Goal: Book appointment/travel/reservation

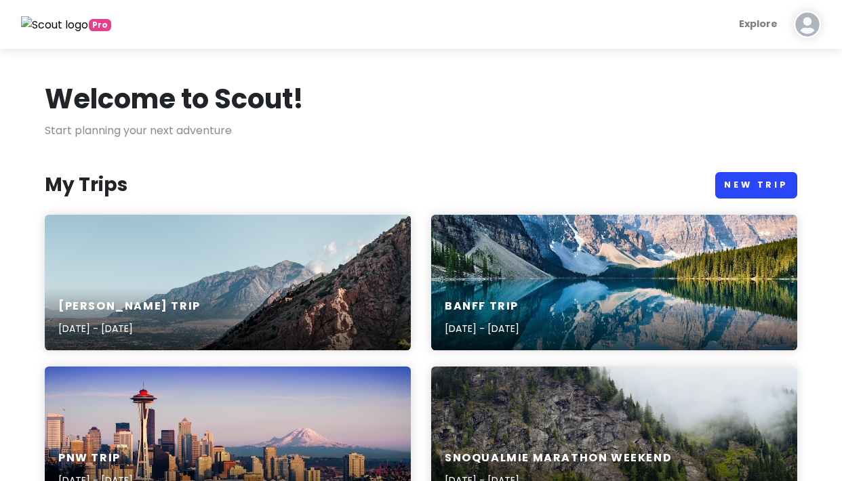
click at [625, 191] on link "New Trip" at bounding box center [756, 185] width 82 height 26
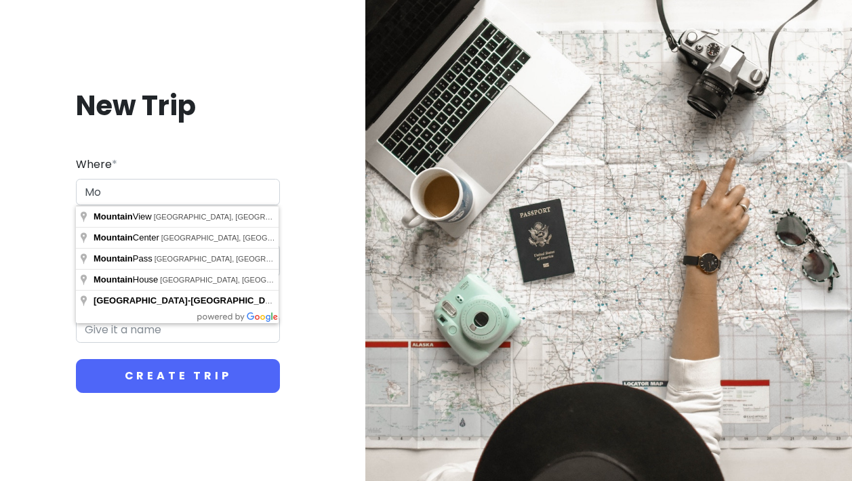
type input "M"
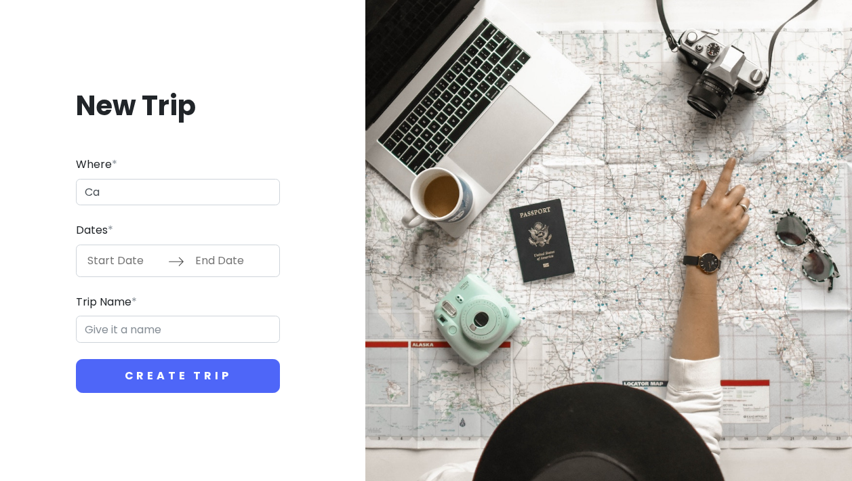
type input "C"
type input "[GEOGRAPHIC_DATA], [GEOGRAPHIC_DATA]"
click at [153, 351] on form "Where * [GEOGRAPHIC_DATA], [GEOGRAPHIC_DATA] Dates * Navigate forward to intera…" at bounding box center [178, 274] width 204 height 237
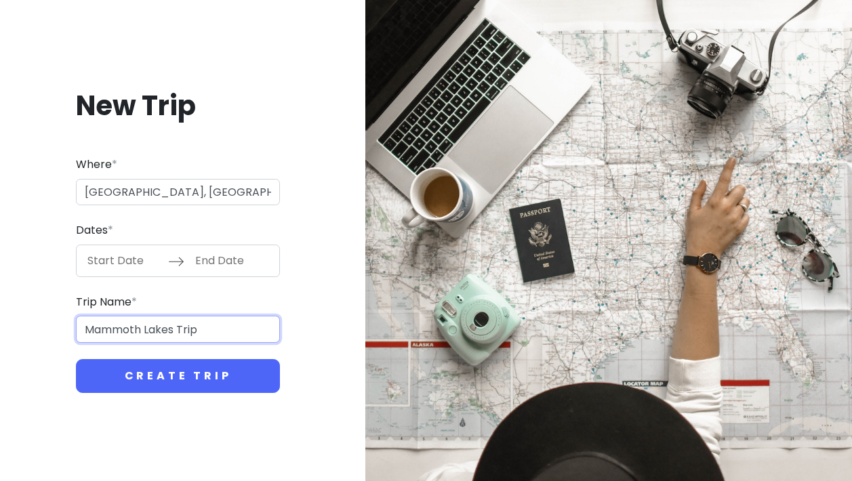
drag, startPoint x: 174, startPoint y: 331, endPoint x: 68, endPoint y: 329, distance: 105.8
click at [68, 329] on div "New Trip Where * [GEOGRAPHIC_DATA], [GEOGRAPHIC_DATA] Dates * Navigate forward …" at bounding box center [178, 241] width 334 height 370
type input "CA Mountain Road Trip"
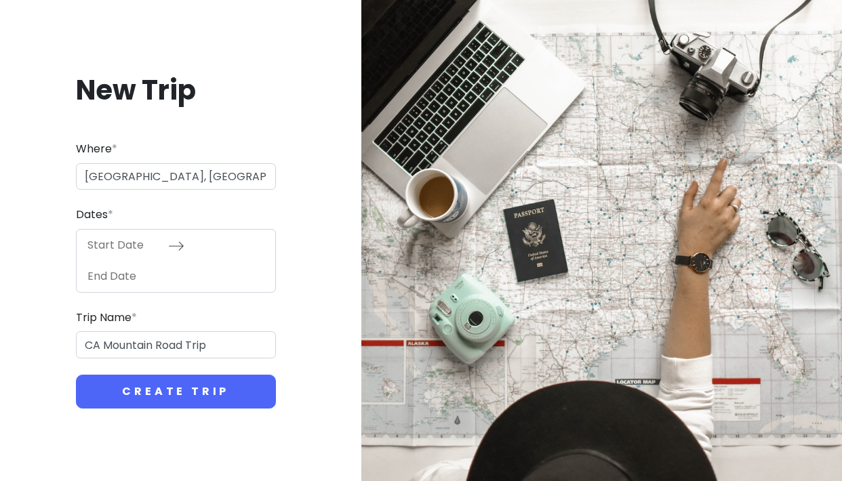
click at [92, 265] on div "Navigate forward to interact with the calendar and select a date. Press the que…" at bounding box center [176, 261] width 200 height 64
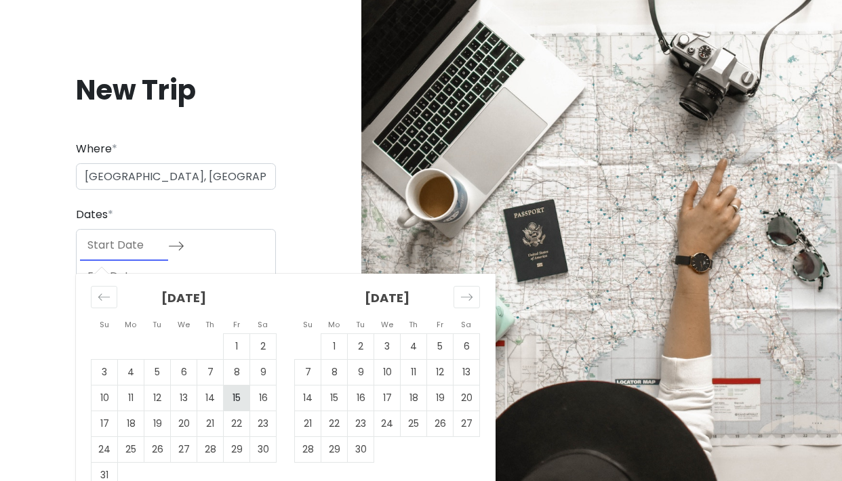
click at [234, 395] on td "15" at bounding box center [237, 398] width 26 height 26
type input "[DATE]"
click at [203, 242] on div "[DATE] Navigate forward to interact with the calendar and select a date. Press …" at bounding box center [176, 261] width 200 height 64
click at [203, 248] on div "[DATE] Navigate forward to interact with the calendar and select a date. Press …" at bounding box center [176, 261] width 200 height 64
click at [258, 249] on div "[DATE] Navigate forward to interact with the calendar and select a date. Press …" at bounding box center [176, 261] width 200 height 64
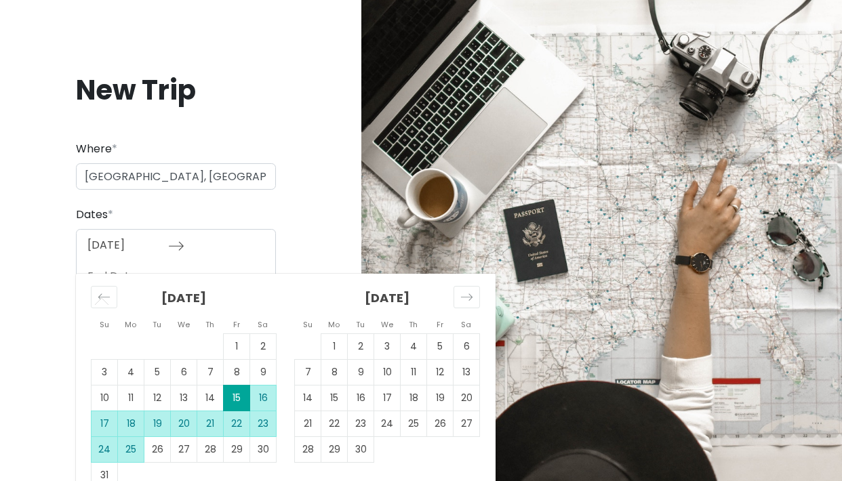
click at [125, 447] on td "25" at bounding box center [131, 450] width 26 height 26
type input "[DATE]"
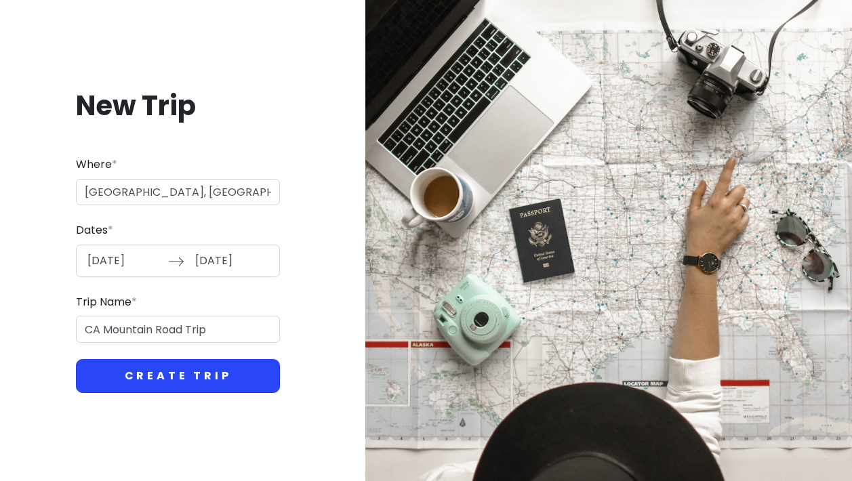
click at [167, 380] on button "Create Trip" at bounding box center [178, 376] width 204 height 34
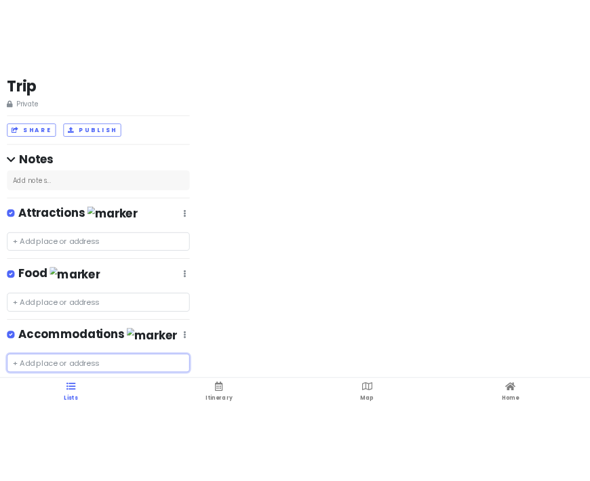
scroll to position [7, 0]
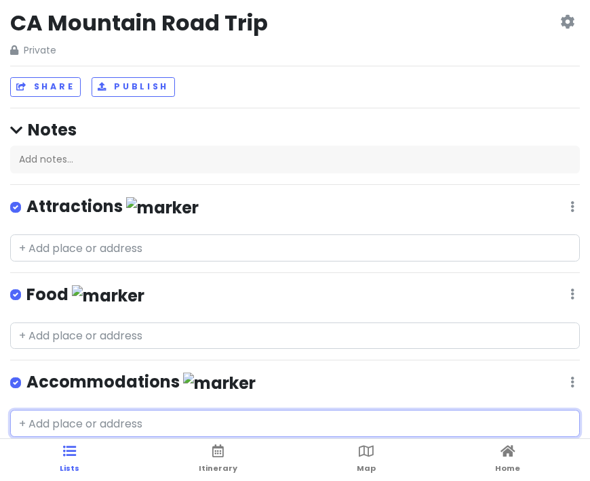
click at [58, 424] on input "text" at bounding box center [294, 423] width 569 height 27
type input "Chateau big bear"
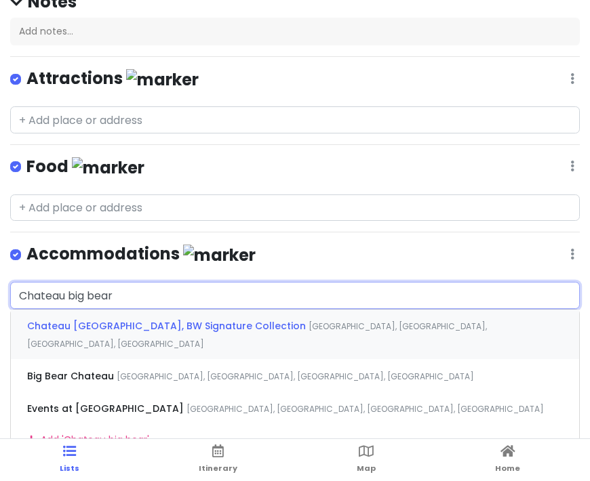
scroll to position [135, 0]
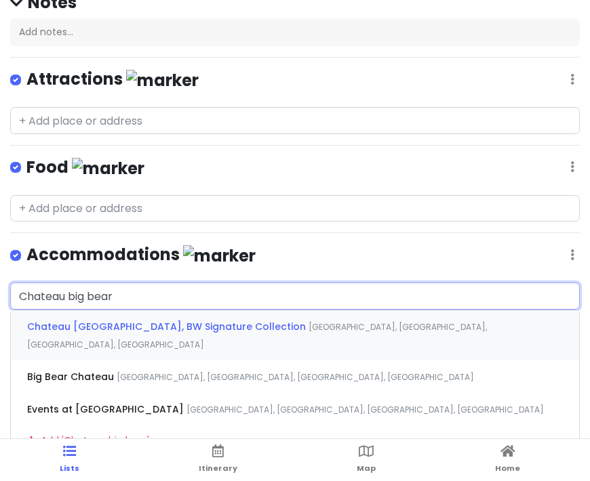
click at [92, 324] on span "Chateau [GEOGRAPHIC_DATA], BW Signature Collection" at bounding box center [167, 327] width 281 height 14
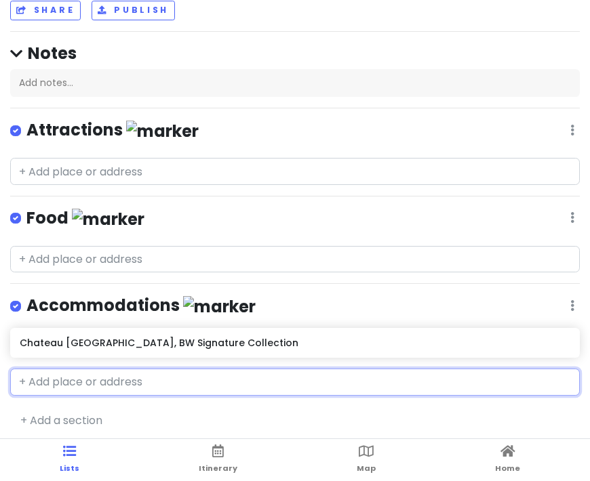
scroll to position [41, 0]
click at [294, 340] on h6 "Chateau [GEOGRAPHIC_DATA], BW Signature Collection" at bounding box center [295, 343] width 550 height 12
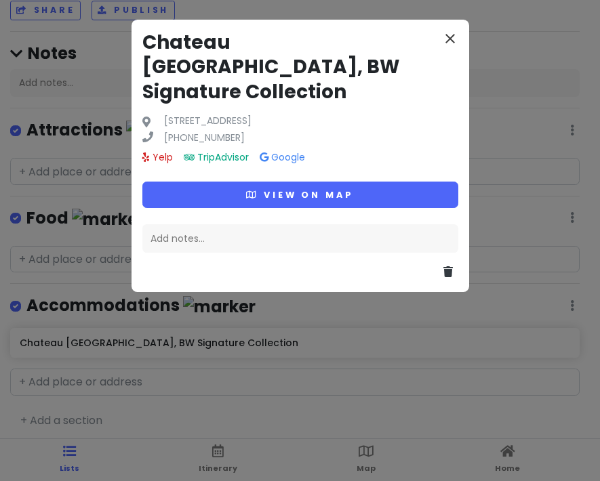
click at [447, 39] on icon "close" at bounding box center [450, 39] width 16 height 16
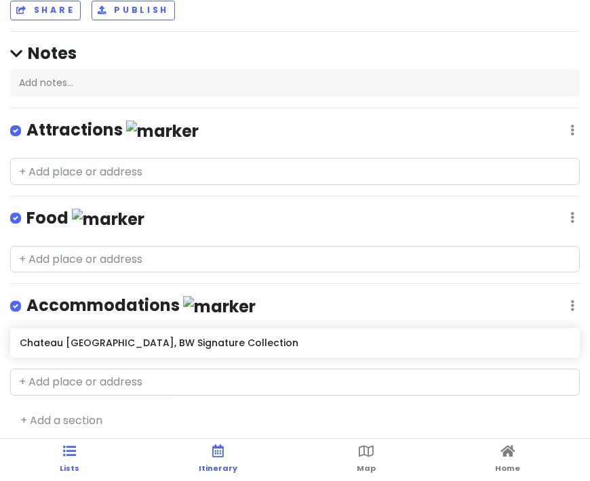
click at [207, 455] on link "Itinerary" at bounding box center [218, 460] width 39 height 42
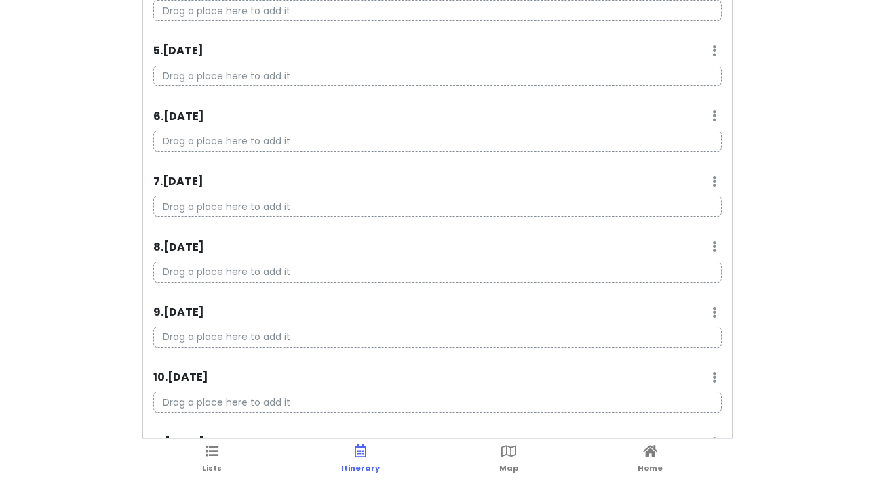
scroll to position [289, 0]
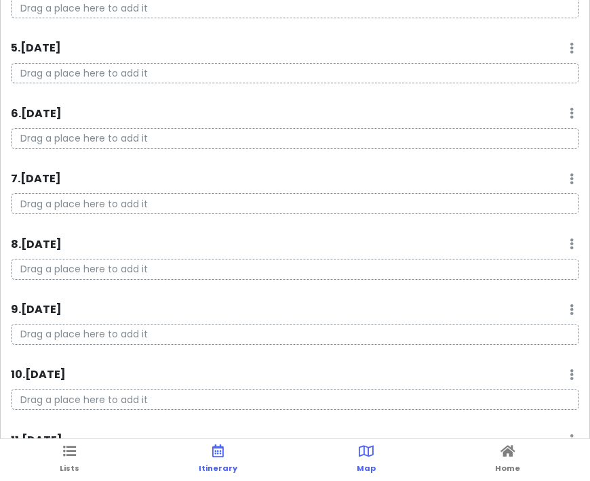
click at [367, 456] on icon at bounding box center [366, 451] width 15 height 9
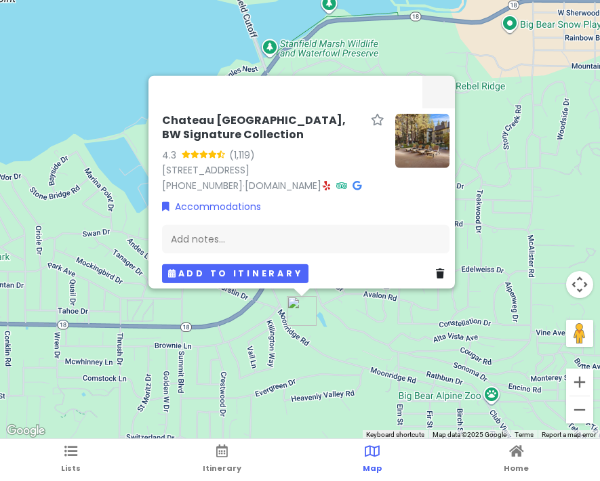
click at [218, 271] on button "Add to itinerary" at bounding box center [235, 274] width 146 height 20
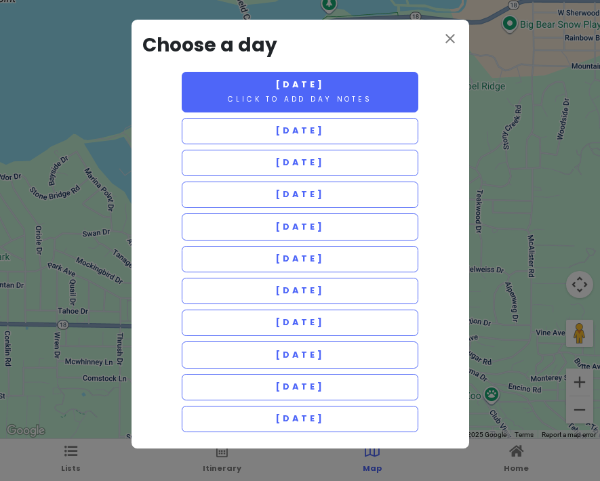
click at [233, 92] on button "[DATE] Click to add day notes" at bounding box center [300, 92] width 237 height 41
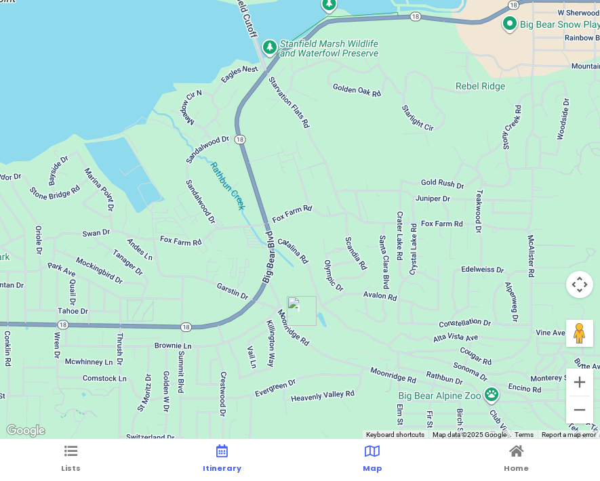
click at [216, 460] on link "Itinerary" at bounding box center [222, 460] width 39 height 42
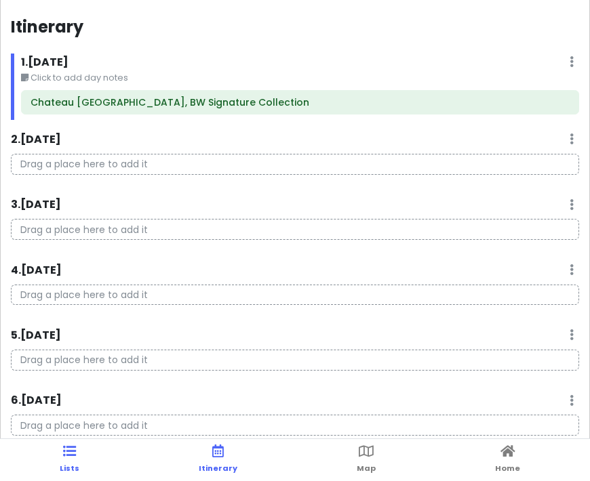
click at [66, 456] on icon at bounding box center [69, 451] width 13 height 9
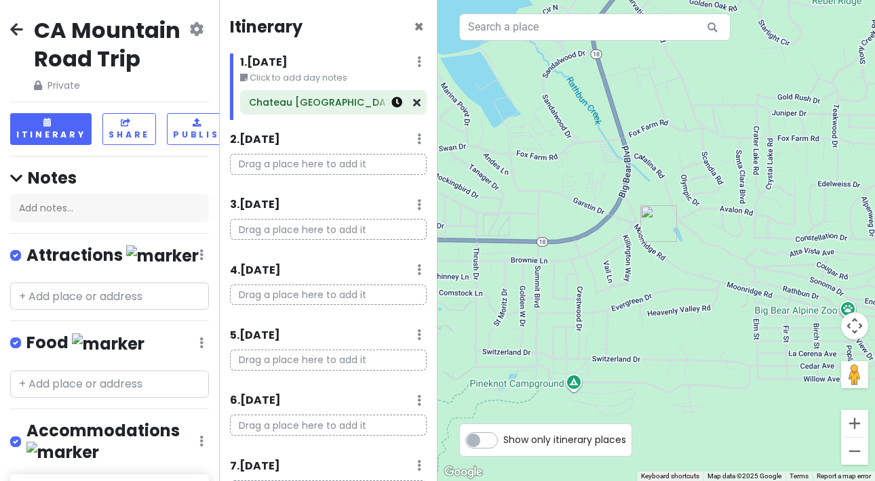
click at [391, 104] on icon at bounding box center [396, 102] width 11 height 11
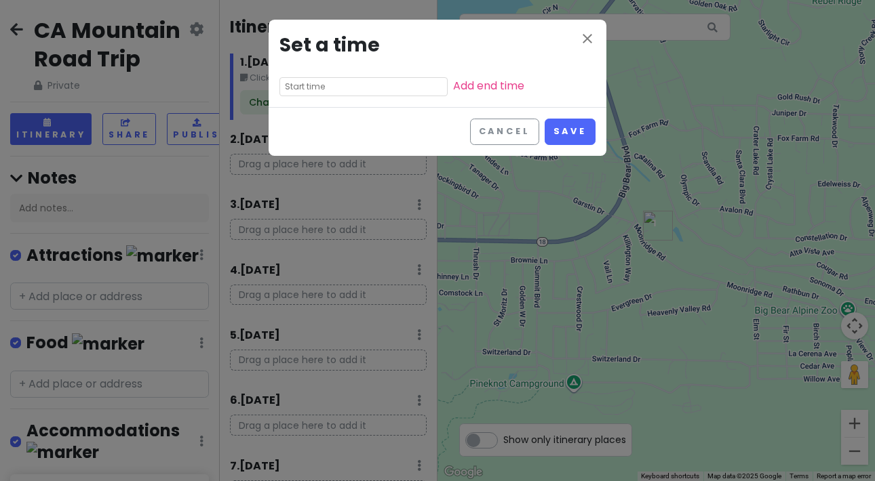
click at [393, 86] on input "text" at bounding box center [363, 86] width 168 height 19
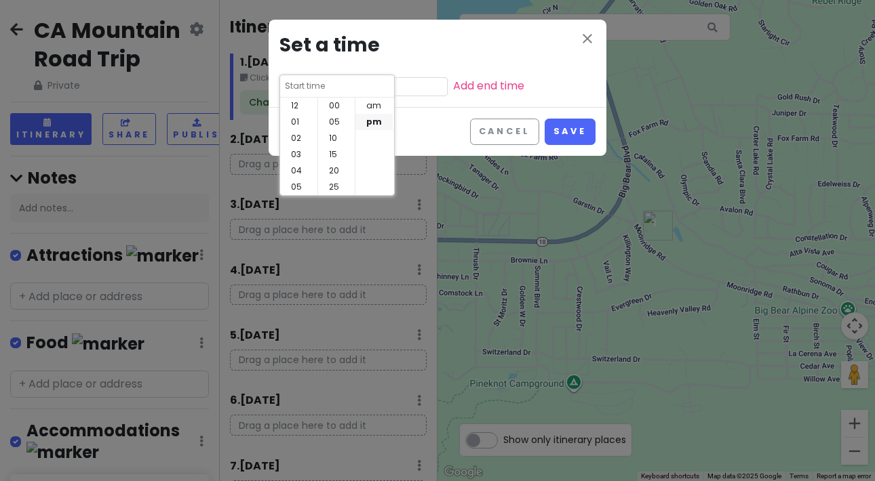
scroll to position [98, 0]
click at [294, 127] on li "04" at bounding box center [298, 125] width 37 height 16
type input "4:50 pm"
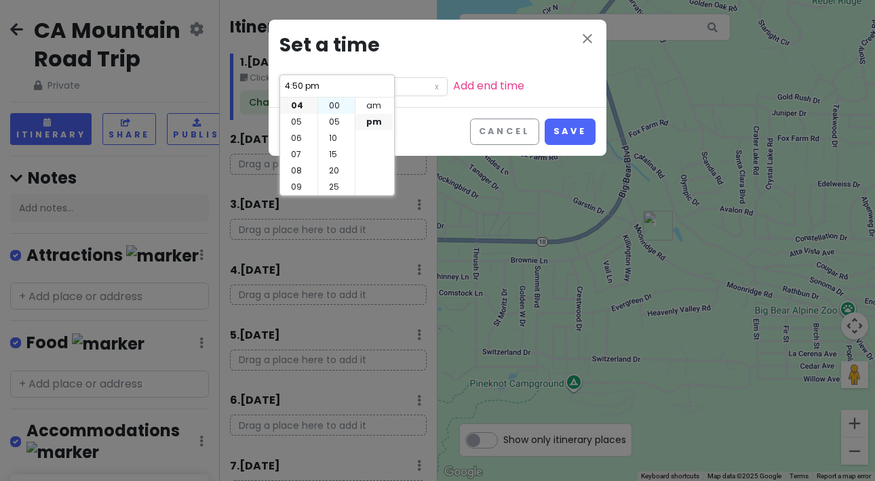
click at [332, 105] on li "00" at bounding box center [336, 106] width 37 height 16
type input "4:00 pm"
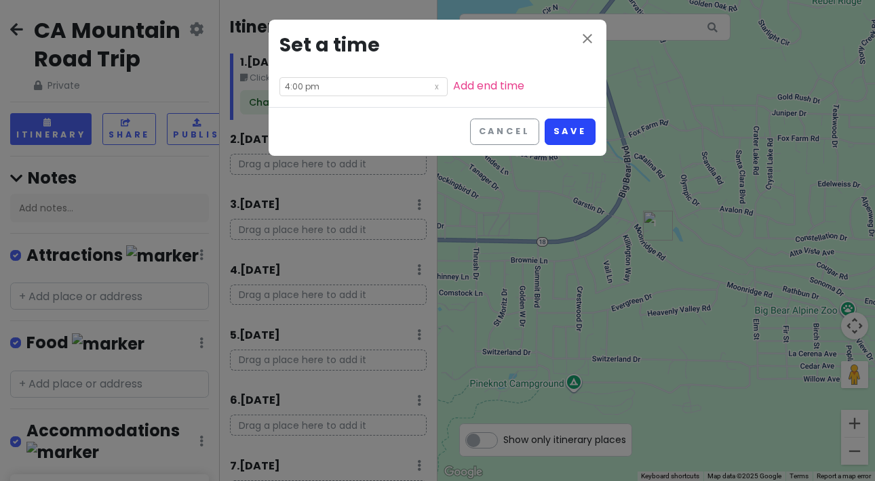
click at [565, 135] on button "Save" at bounding box center [569, 132] width 51 height 26
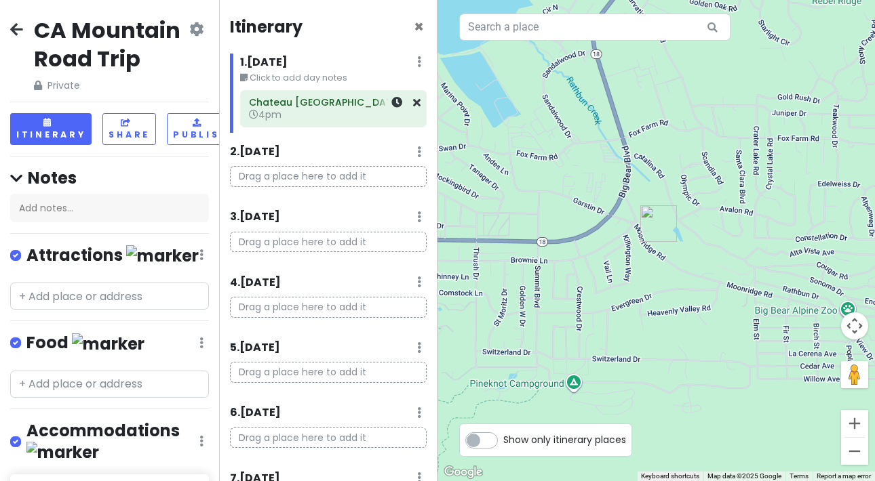
click at [310, 106] on h6 "Chateau [GEOGRAPHIC_DATA], BW Signature Collection" at bounding box center [333, 102] width 168 height 12
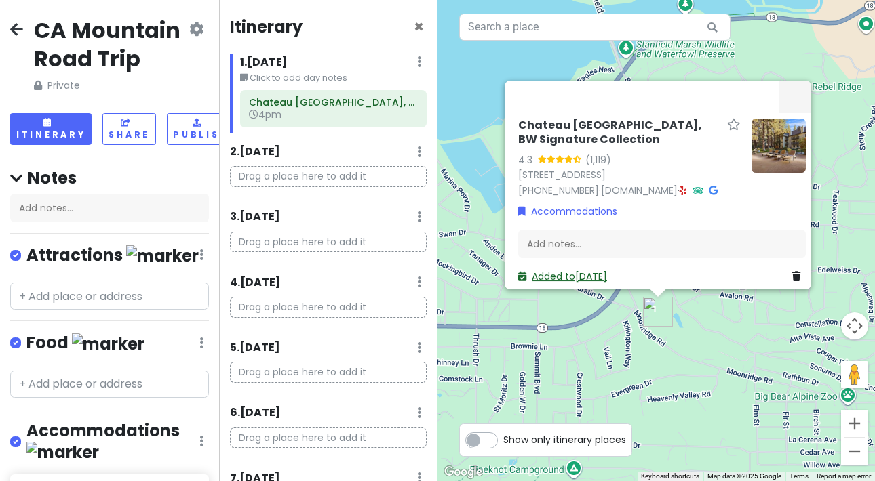
click at [572, 270] on link "Added to [DATE]" at bounding box center [562, 277] width 89 height 14
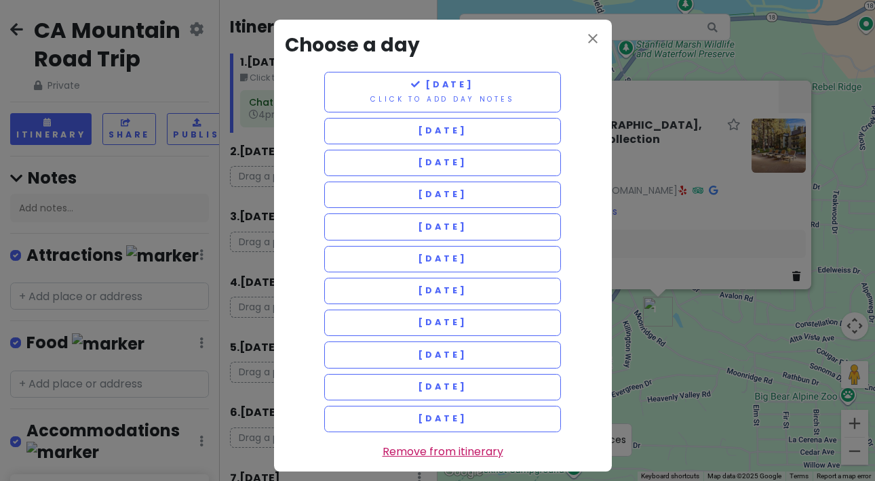
click at [403, 447] on link "Remove from itinerary" at bounding box center [442, 452] width 121 height 18
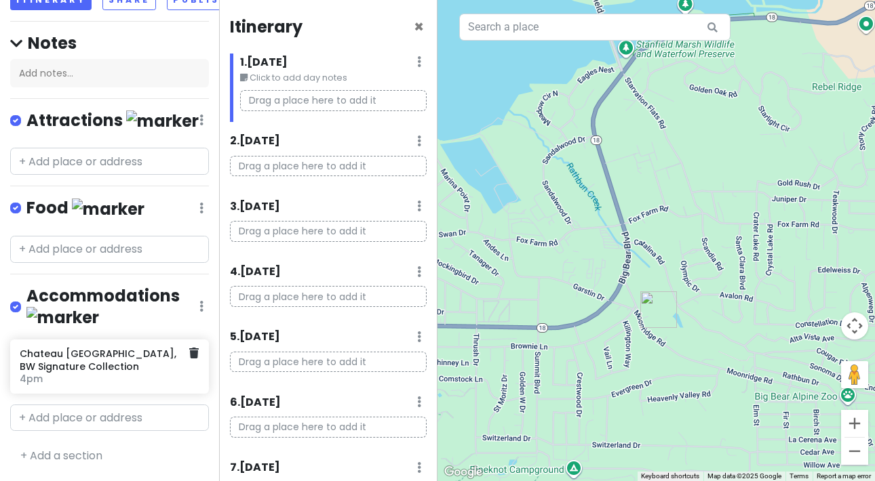
click at [116, 356] on h6 "Chateau [GEOGRAPHIC_DATA], BW Signature Collection" at bounding box center [104, 360] width 169 height 24
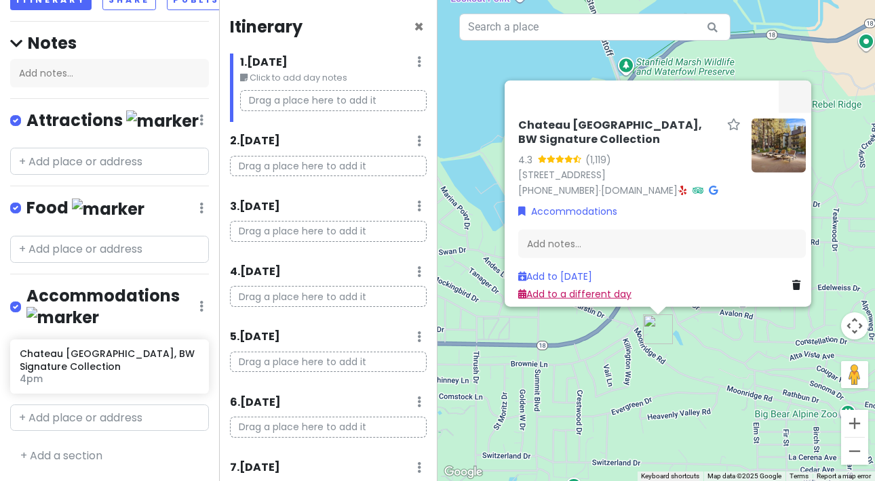
click at [559, 289] on link "Add to a different day" at bounding box center [574, 294] width 113 height 14
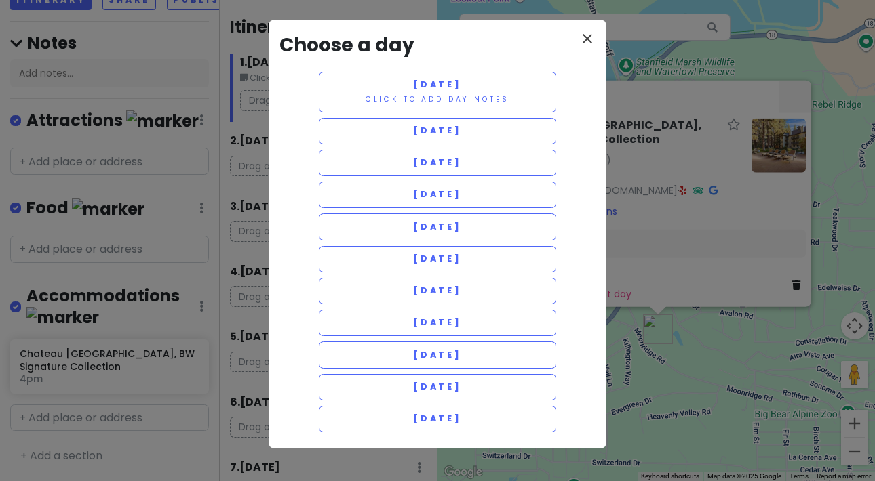
click at [585, 39] on icon "close" at bounding box center [587, 39] width 16 height 16
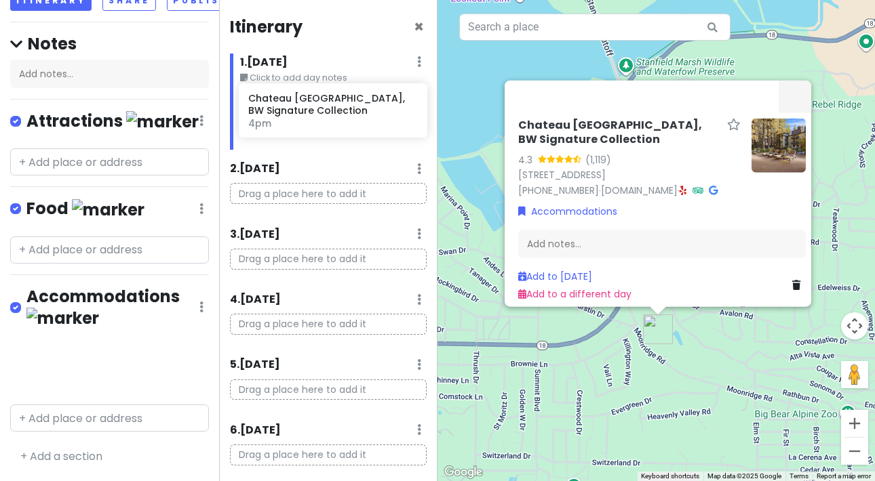
drag, startPoint x: 54, startPoint y: 361, endPoint x: 282, endPoint y: 115, distance: 335.8
click at [282, 115] on div "CA Mountain Road Trip Private Change Dates Make a Copy Delete Trip Give Feedbac…" at bounding box center [437, 240] width 875 height 481
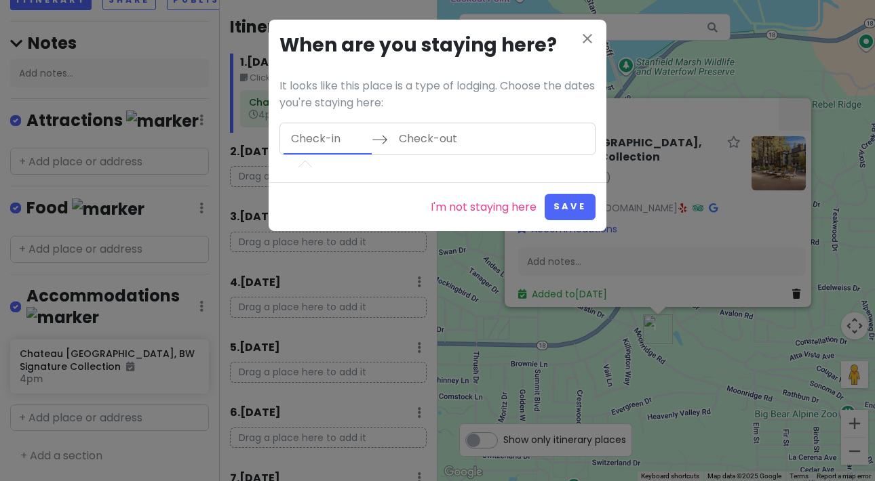
click at [317, 141] on input "Check-in" at bounding box center [327, 138] width 88 height 31
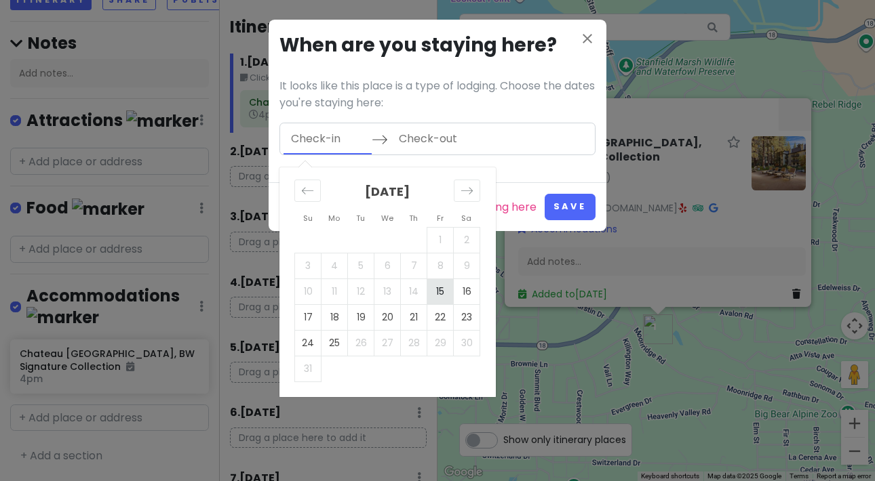
click at [438, 296] on td "15" at bounding box center [440, 292] width 26 height 26
type input "[DATE]"
click at [306, 318] on td "17" at bounding box center [308, 317] width 26 height 26
type input "[DATE]"
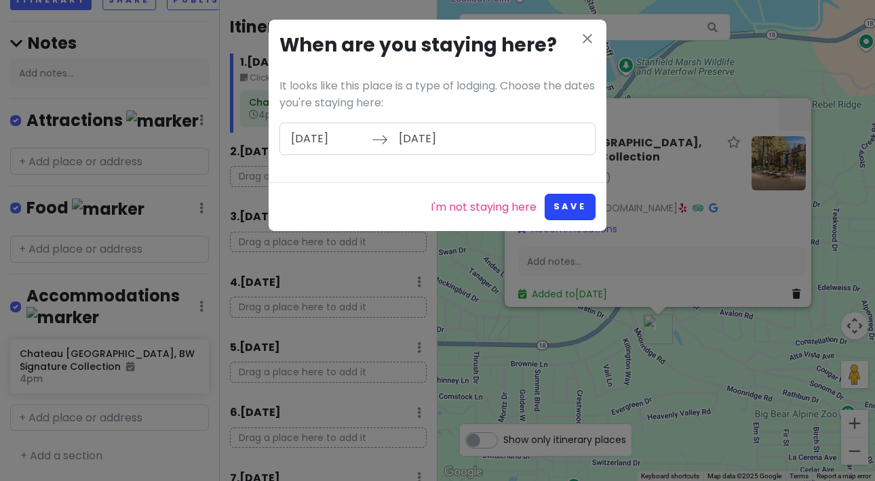
click at [567, 203] on button "Save" at bounding box center [569, 207] width 51 height 26
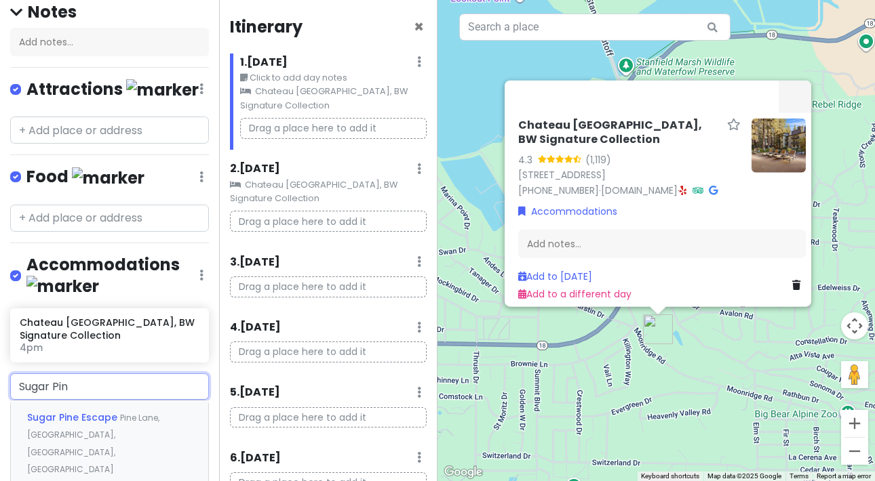
type input "Sugar Pine"
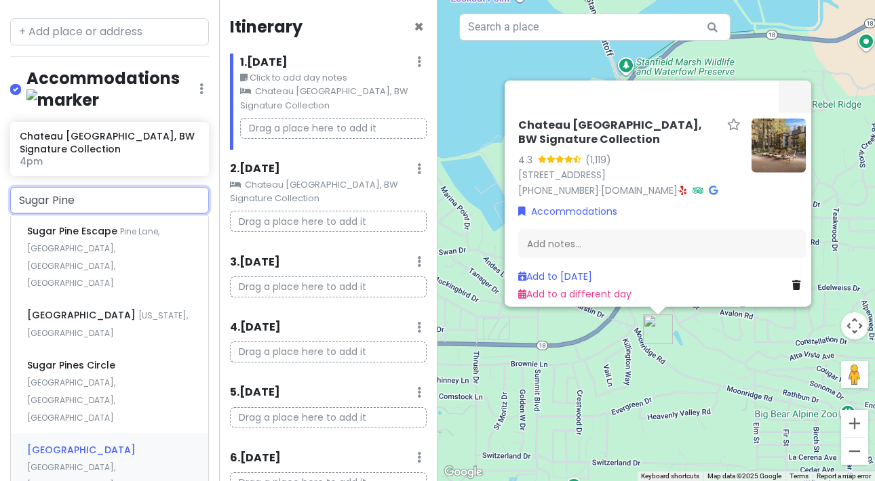
scroll to position [355, 0]
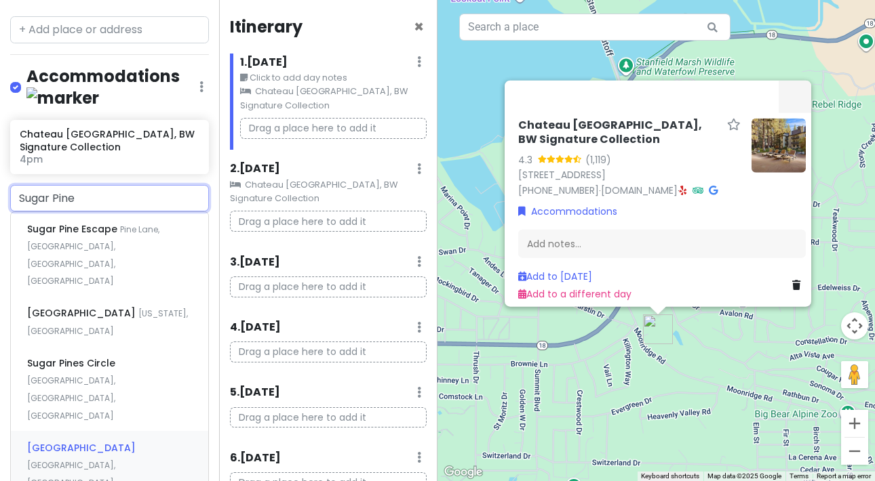
click at [63, 431] on div "[GEOGRAPHIC_DATA] [GEOGRAPHIC_DATA], [GEOGRAPHIC_DATA], [GEOGRAPHIC_DATA], [GEO…" at bounding box center [109, 482] width 197 height 102
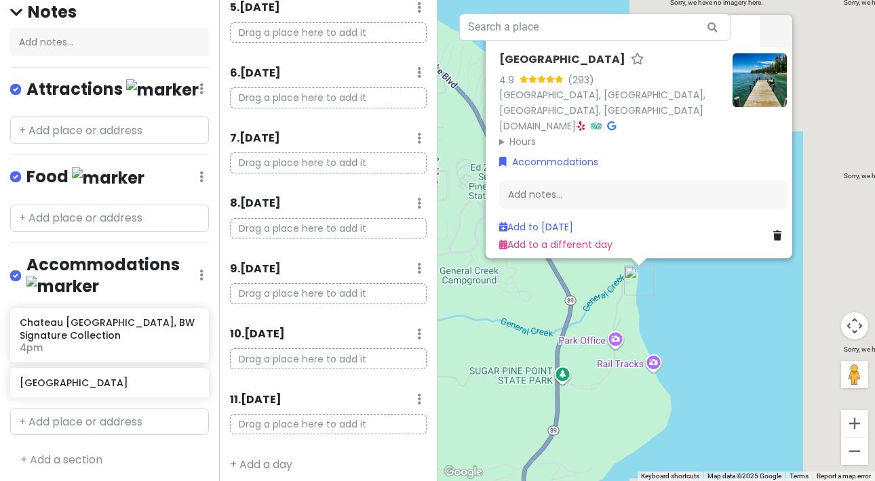
scroll to position [384, 0]
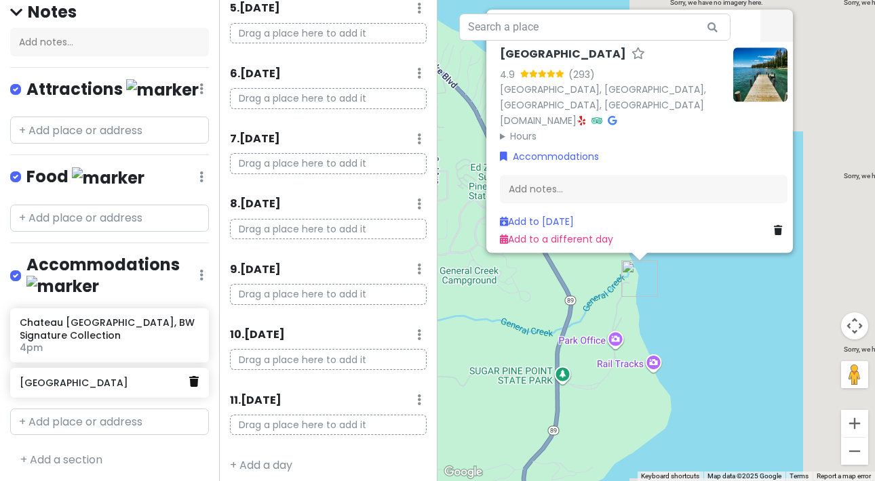
click at [189, 387] on icon at bounding box center [193, 381] width 9 height 11
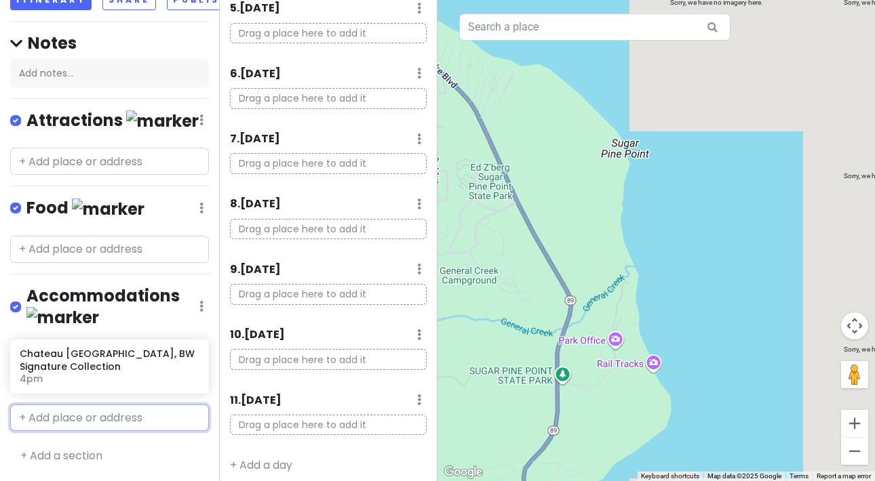
click at [82, 418] on input "text" at bounding box center [109, 418] width 199 height 27
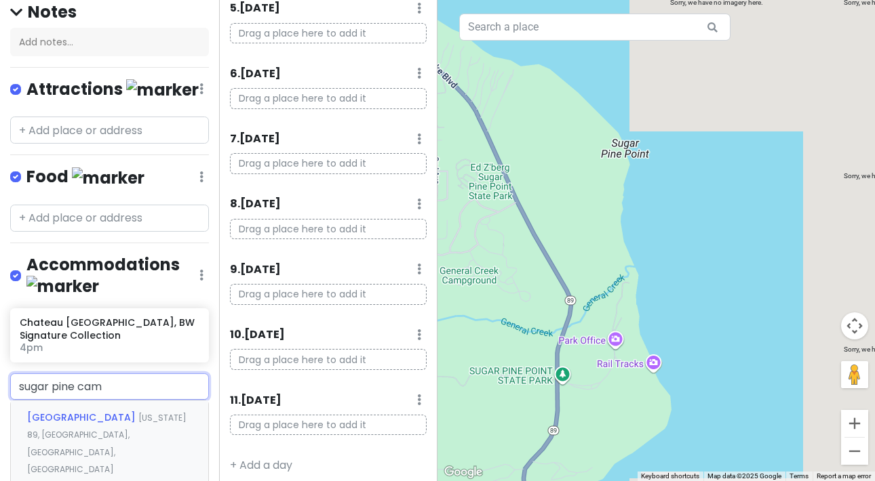
type input "sugar pine camp"
click at [78, 424] on span "[GEOGRAPHIC_DATA]" at bounding box center [82, 418] width 111 height 14
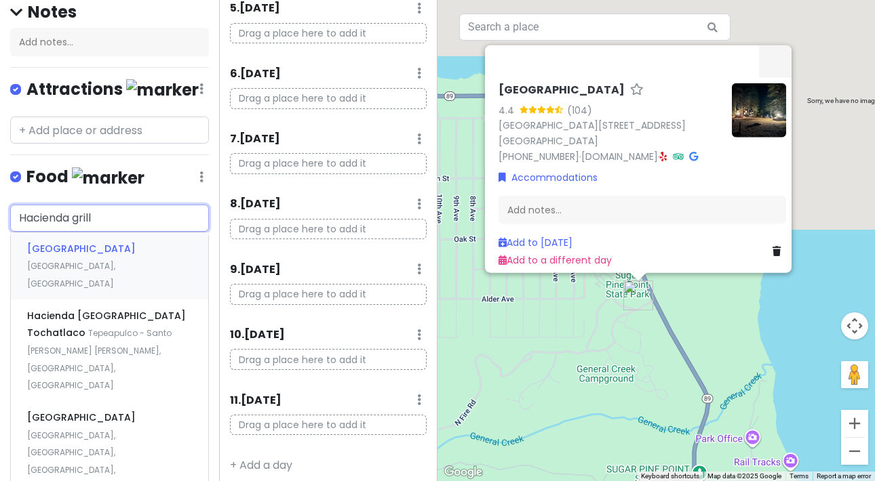
type input "Hacienda grill"
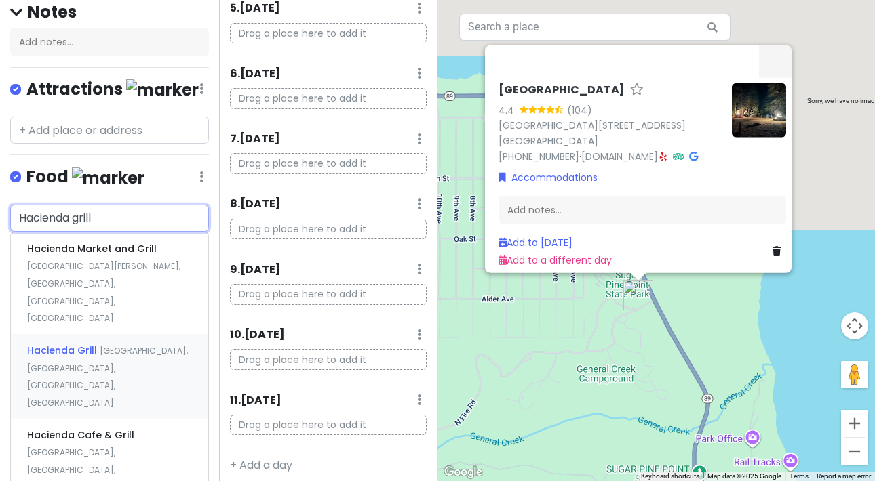
click at [54, 324] on span "[GEOGRAPHIC_DATA], [GEOGRAPHIC_DATA], [GEOGRAPHIC_DATA], [GEOGRAPHIC_DATA]" at bounding box center [103, 292] width 153 height 64
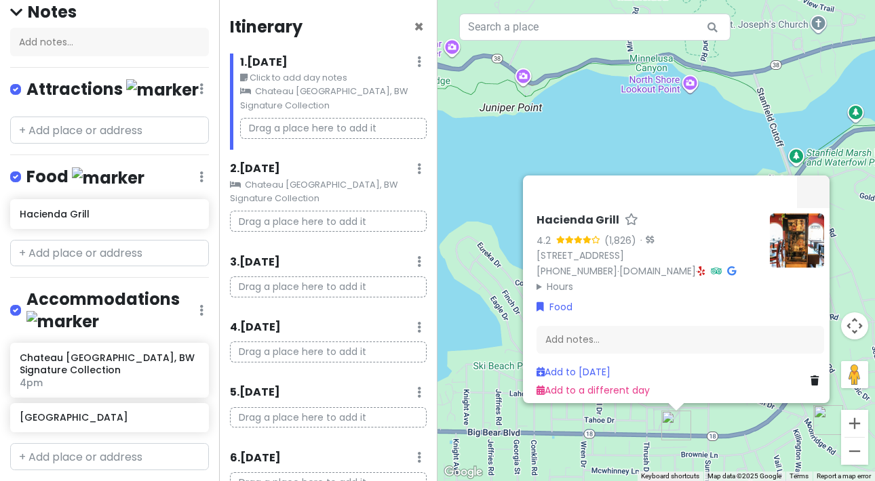
scroll to position [0, 0]
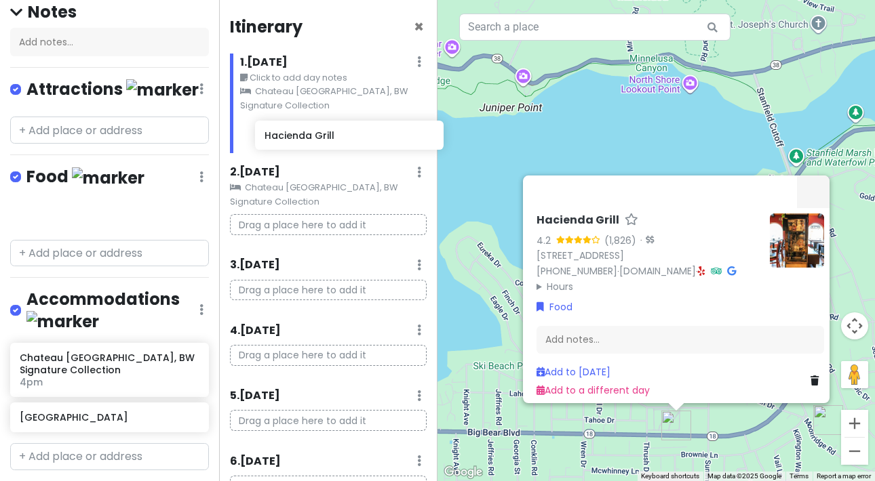
drag, startPoint x: 52, startPoint y: 239, endPoint x: 297, endPoint y: 136, distance: 265.6
click at [297, 136] on div "CA Mountain Road Trip Private Change Dates Make a Copy Delete Trip Give Feedbac…" at bounding box center [437, 240] width 875 height 481
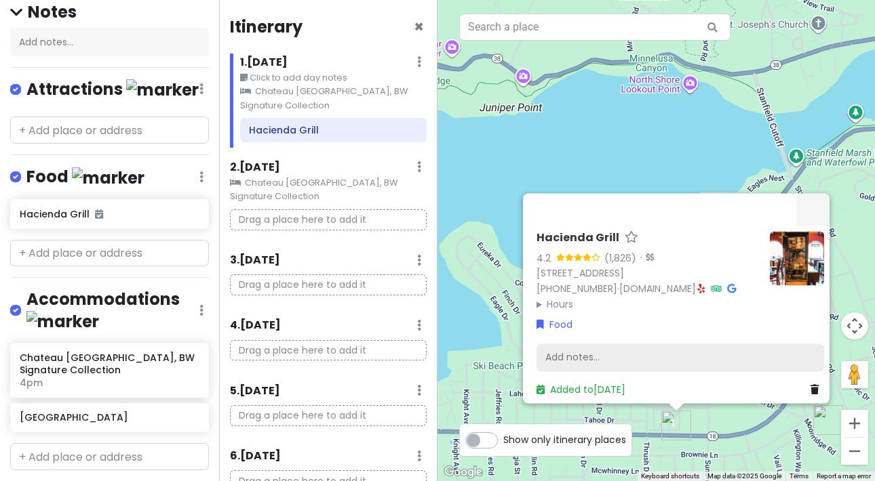
click at [578, 353] on div "Add notes..." at bounding box center [679, 358] width 287 height 28
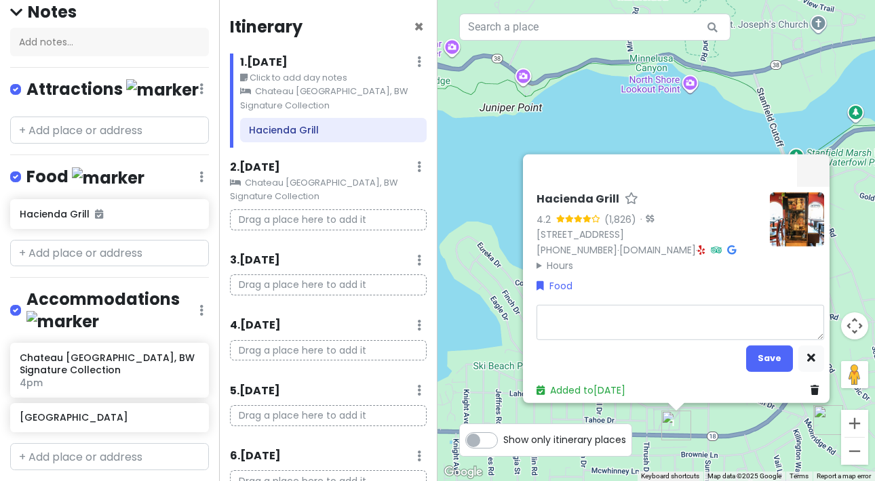
type textarea "x"
type textarea "M"
type textarea "x"
type textarea "Me"
type textarea "x"
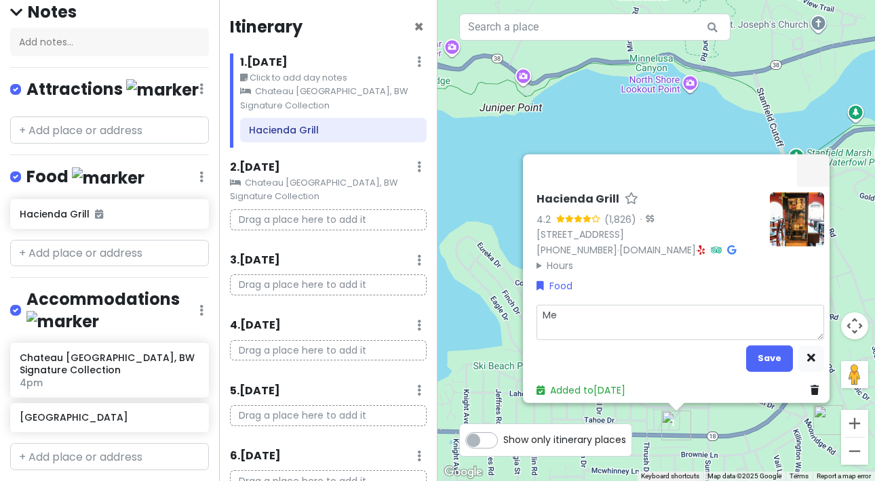
type textarea "Mee"
type textarea "x"
type textarea "Meet"
type textarea "x"
type textarea "Meet"
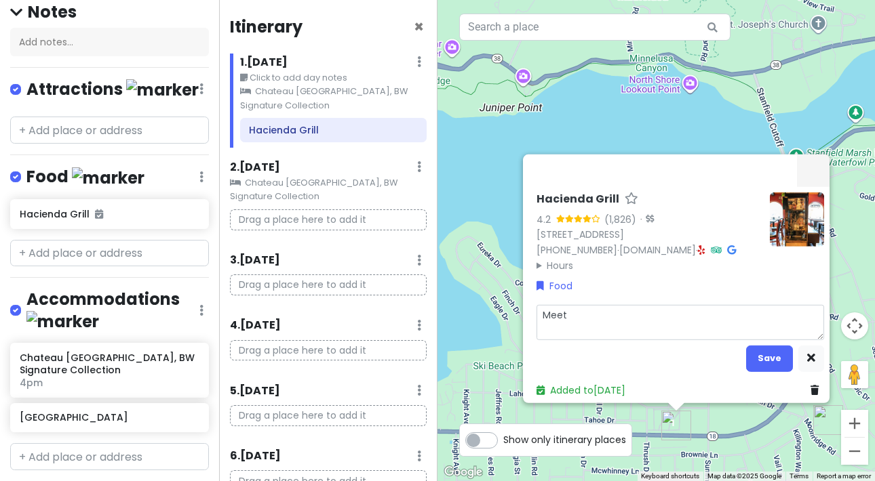
type textarea "x"
type textarea "Meet i"
type textarea "x"
type textarea "Meet in"
type textarea "x"
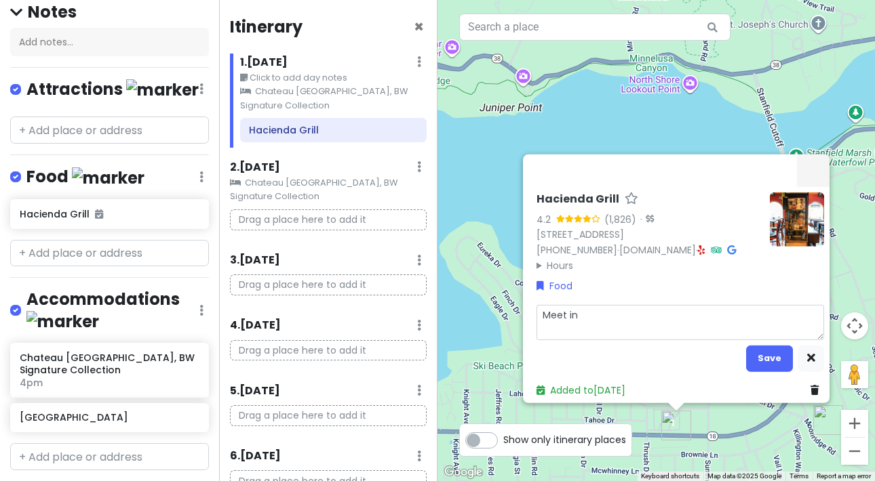
type textarea "Meet in"
type textarea "x"
type textarea "Meet in t"
type textarea "x"
type textarea "Meet in th"
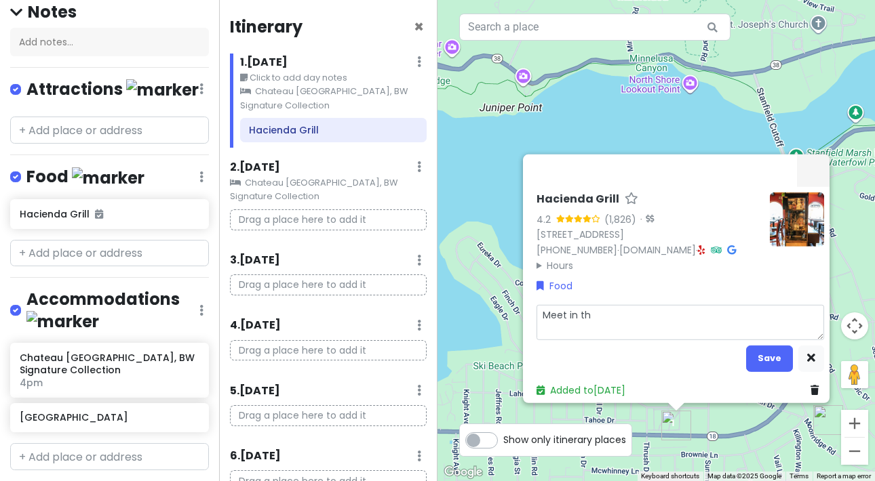
type textarea "x"
type textarea "Meet in the"
type textarea "x"
type textarea "Meet in the"
type textarea "x"
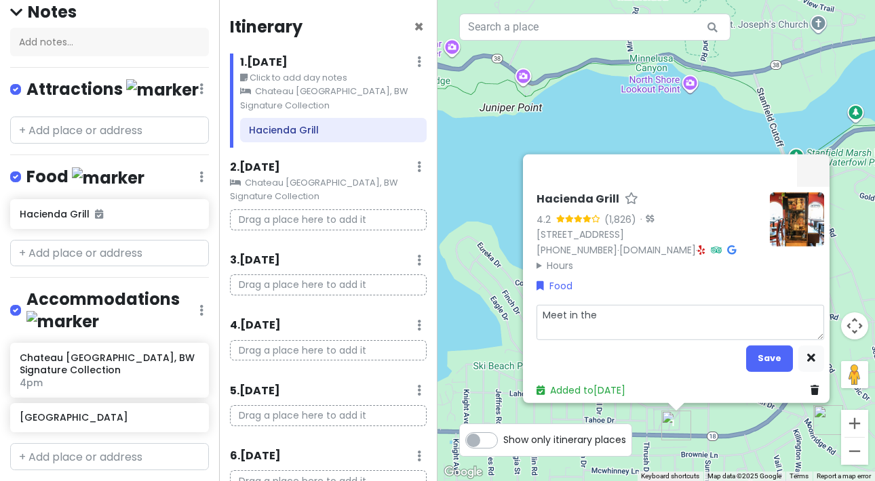
type textarea "Meet in the l"
type textarea "x"
type textarea "Meet in the lo"
type textarea "x"
type textarea "Meet in the lob"
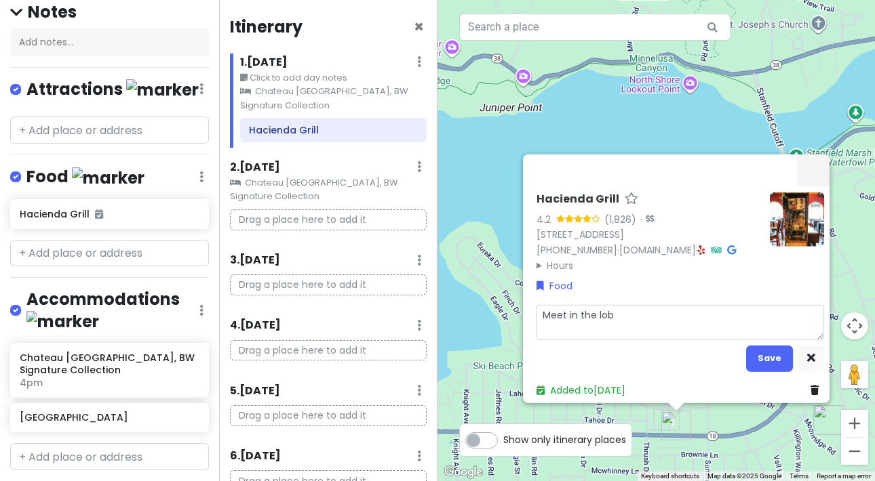
type textarea "x"
type textarea "Meet in the [PERSON_NAME]"
type textarea "x"
type textarea "Meet in the lobby"
type textarea "x"
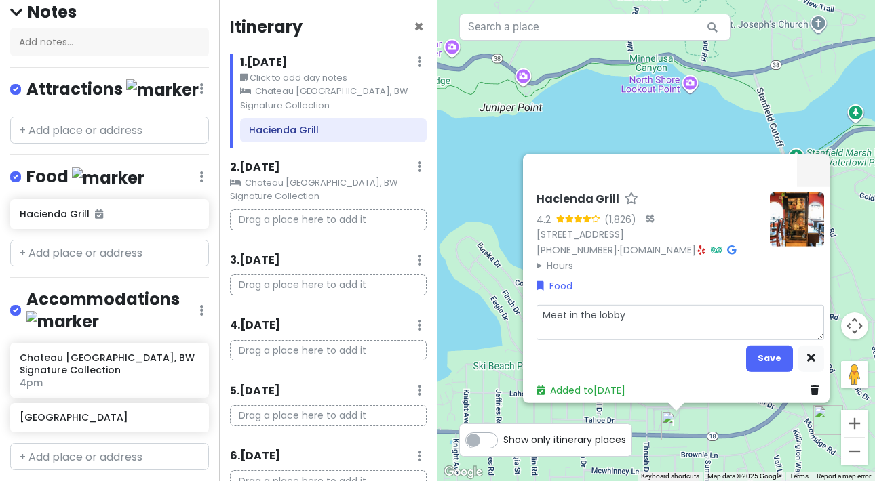
type textarea "Meet in the lobby"
type textarea "x"
type textarea "Meet in the lobby a"
type textarea "x"
type textarea "Meet in the lobby at"
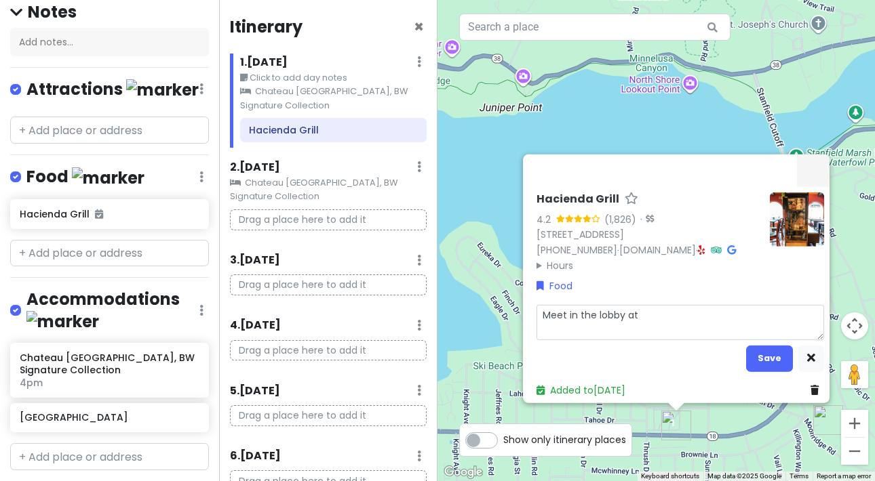
type textarea "x"
type textarea "Meet in the lobby at"
type textarea "x"
type textarea "Meet in the lobby at 6"
type textarea "x"
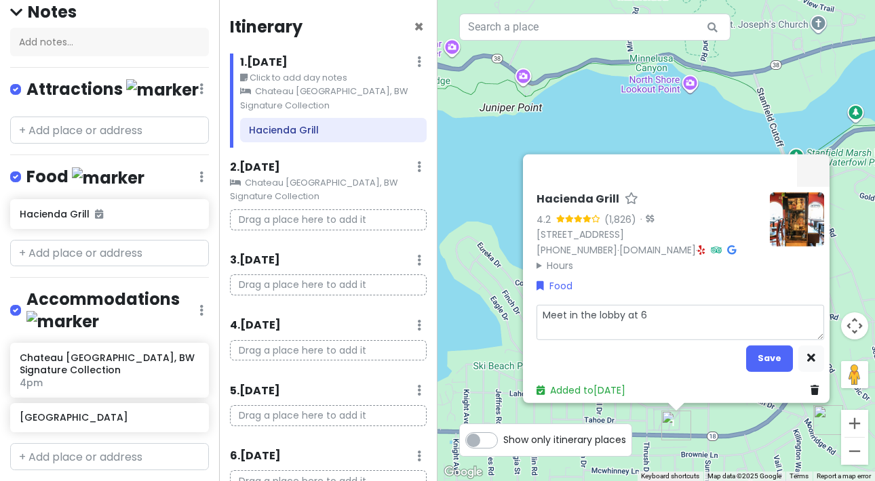
type textarea "Meet in the lobby at 6:"
type textarea "x"
type textarea "Meet in the lobby at 6:4"
type textarea "x"
type textarea "Meet in the lobby at 6:45"
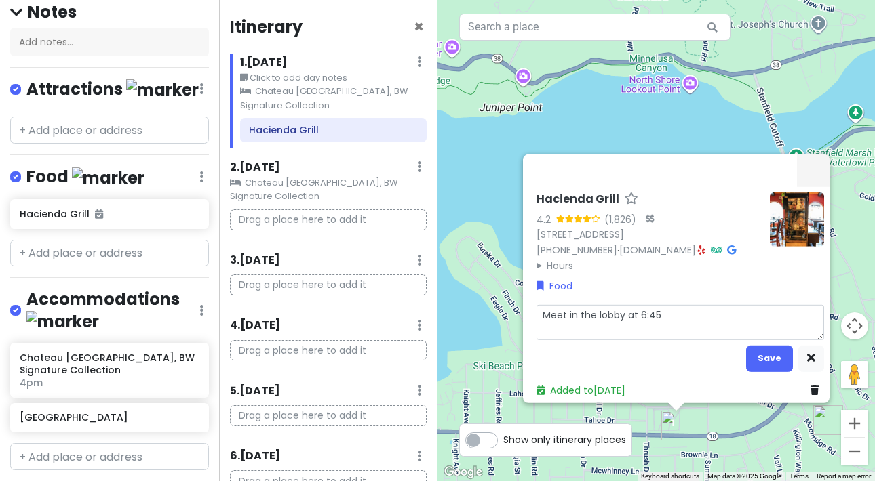
click at [593, 308] on textarea "Meet in the lobby at 6:45" at bounding box center [679, 321] width 287 height 35
type textarea "x"
type textarea "Meet in the hlobby at 6:45"
type textarea "x"
type textarea "Meet in the holobby at 6:45"
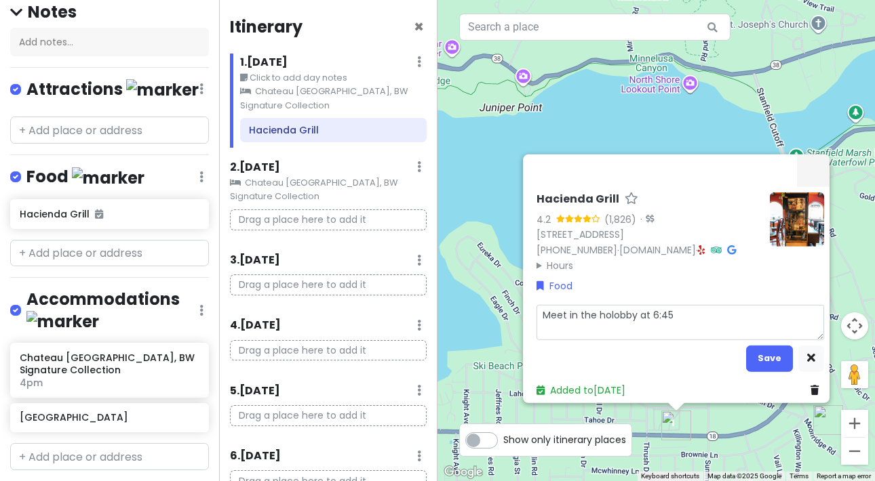
type textarea "x"
type textarea "Meet in the hotlobby at 6:45"
type textarea "x"
type textarea "Meet in the hotelobby at 6:45"
type textarea "x"
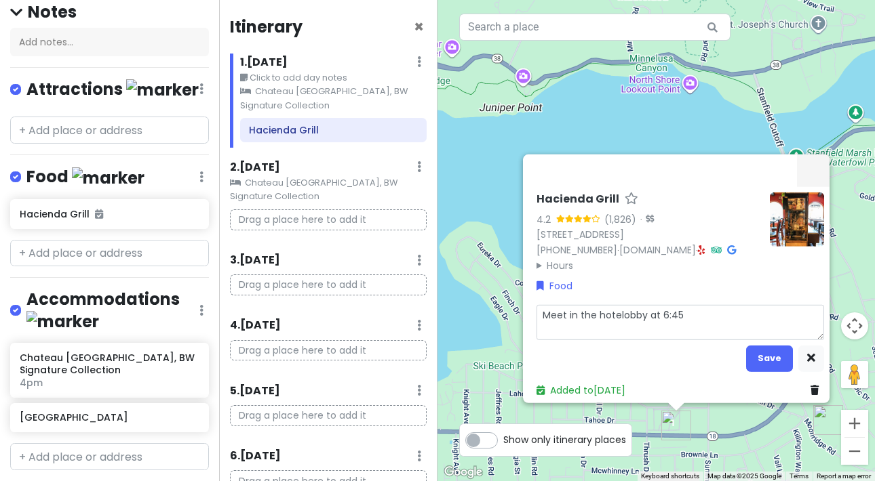
type textarea "Meet in the hotellobby at 6:45"
type textarea "x"
type textarea "Meet in the [GEOGRAPHIC_DATA] at 6:45"
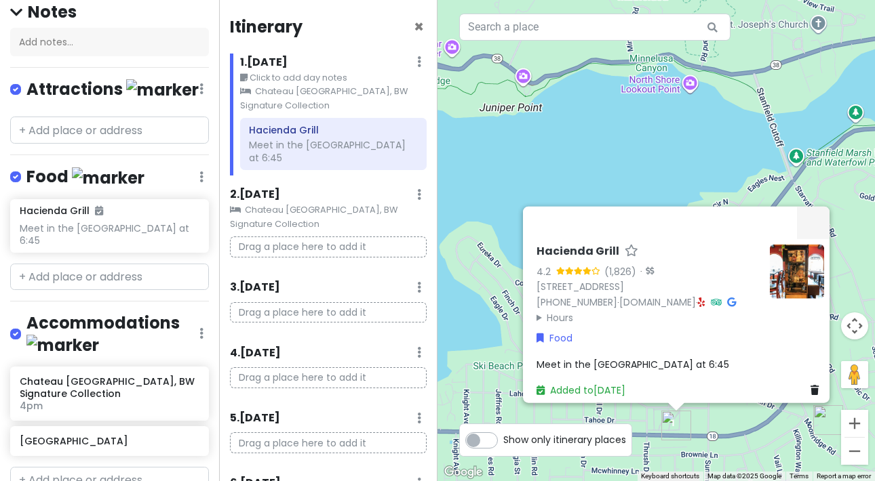
click at [625, 428] on img "Hacienda Grill" at bounding box center [676, 426] width 30 height 30
click at [60, 144] on input "text" at bounding box center [109, 130] width 199 height 27
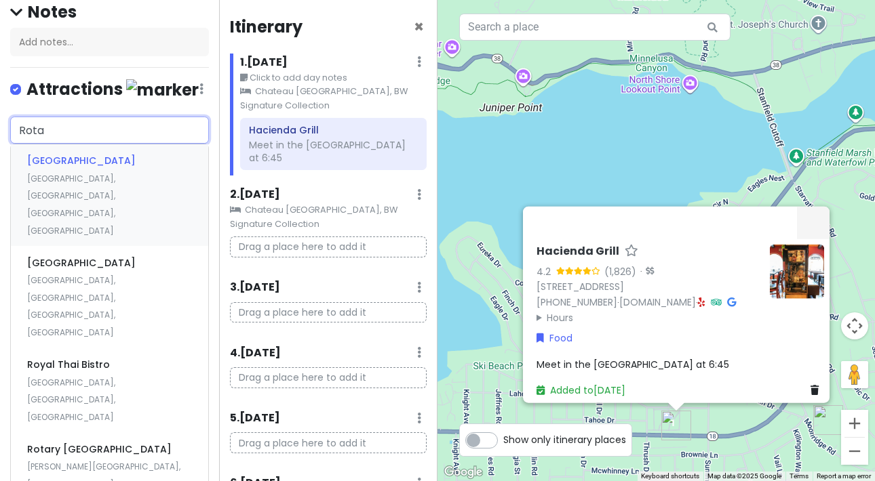
type input "[PERSON_NAME]"
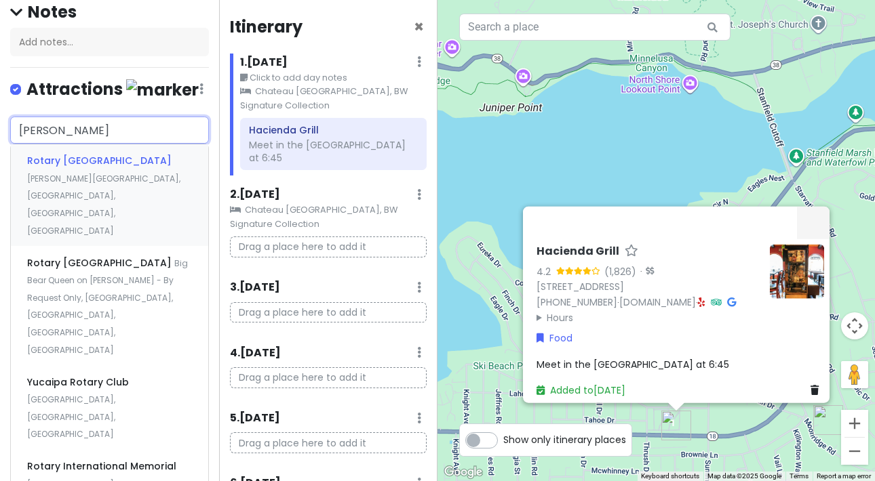
click at [69, 194] on div "Rotary [GEOGRAPHIC_DATA] [PERSON_NAME][GEOGRAPHIC_DATA], [GEOGRAPHIC_DATA], [GE…" at bounding box center [109, 195] width 197 height 102
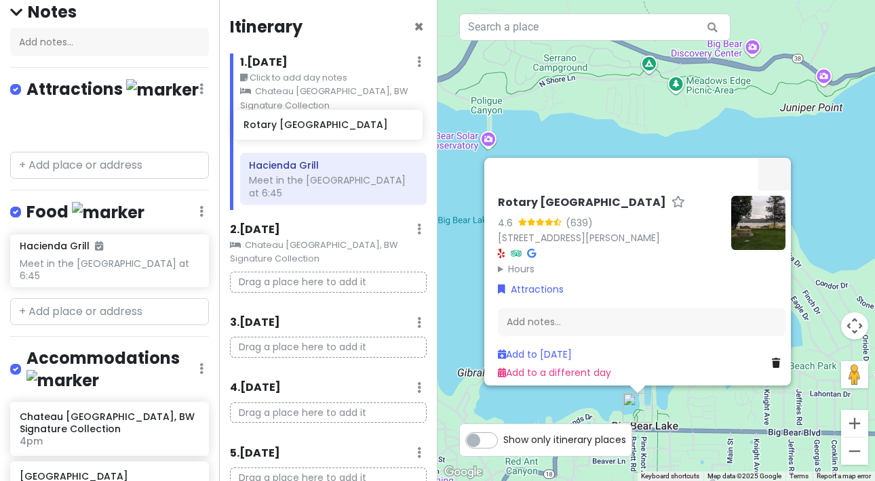
drag, startPoint x: 56, startPoint y: 153, endPoint x: 280, endPoint y: 127, distance: 225.2
click at [280, 127] on div "CA Mountain Road Trip Private Change Dates Make a Copy Delete Trip Give Feedbac…" at bounding box center [437, 240] width 875 height 481
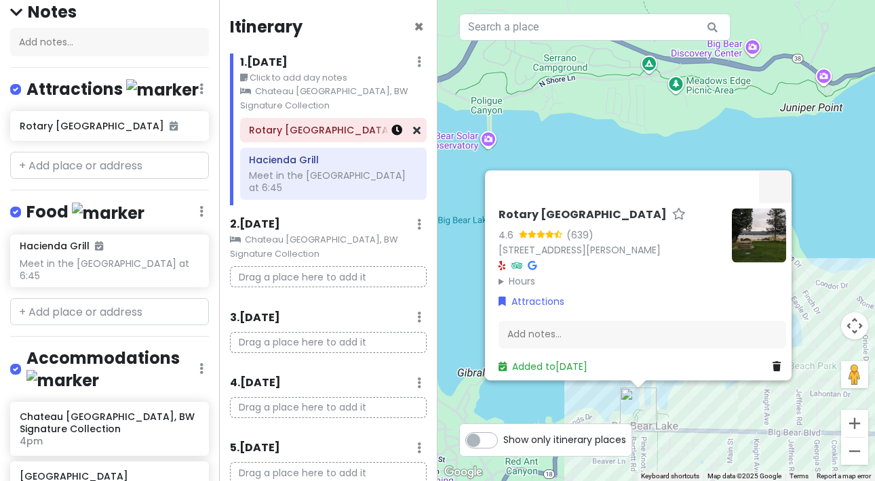
click at [391, 129] on icon at bounding box center [396, 130] width 11 height 11
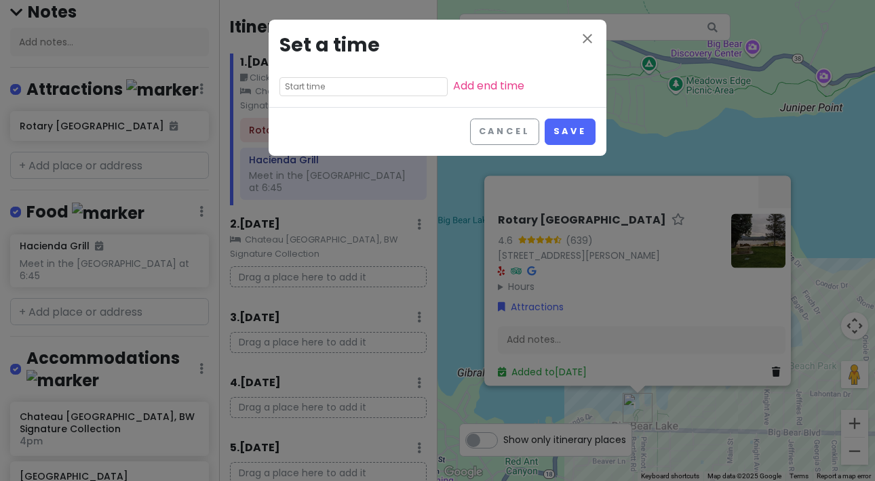
click at [327, 81] on input "text" at bounding box center [363, 86] width 168 height 19
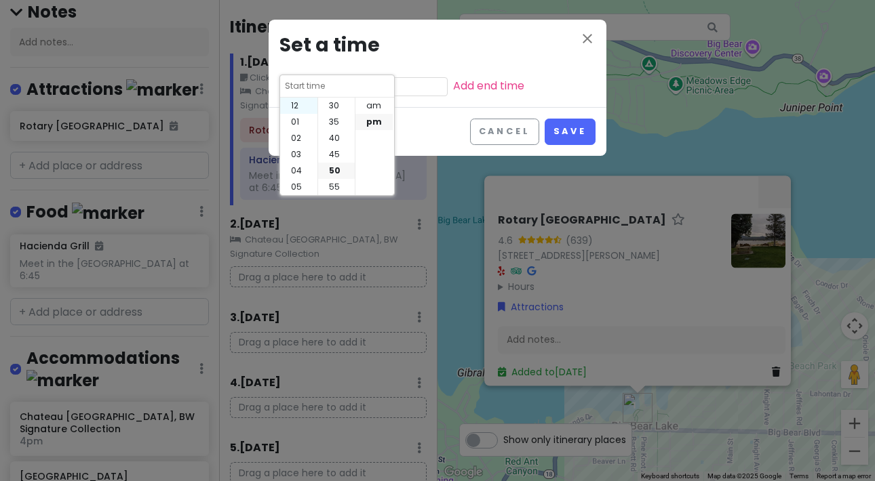
click at [296, 102] on li "12" at bounding box center [298, 106] width 37 height 16
type input "12:50 pm"
click at [408, 89] on input "12:50 pm" at bounding box center [363, 86] width 168 height 19
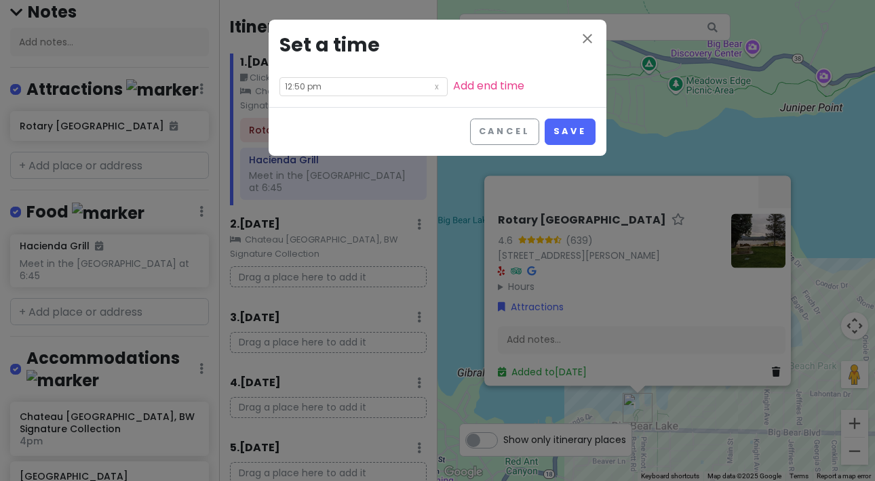
click at [302, 90] on input "12:50 pm" at bounding box center [363, 86] width 168 height 19
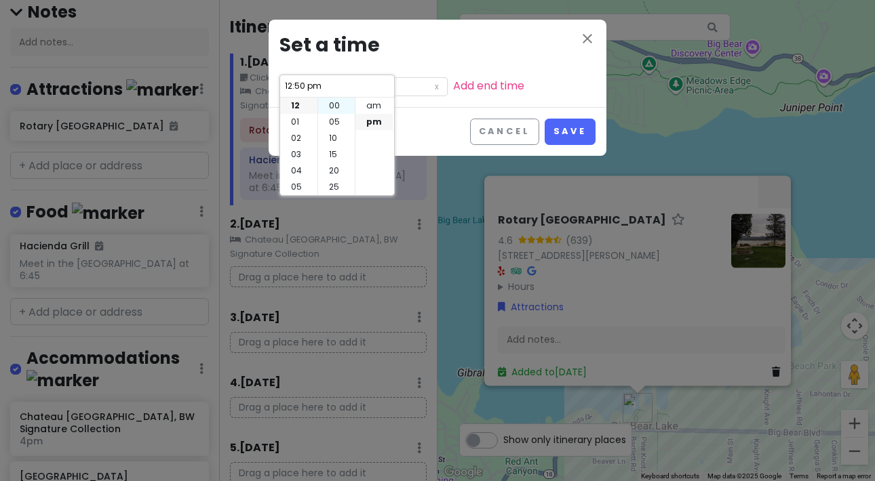
click at [335, 104] on li "00" at bounding box center [336, 106] width 37 height 16
type input "12:00 pm"
click at [435, 116] on div "Cancel Save" at bounding box center [437, 131] width 338 height 49
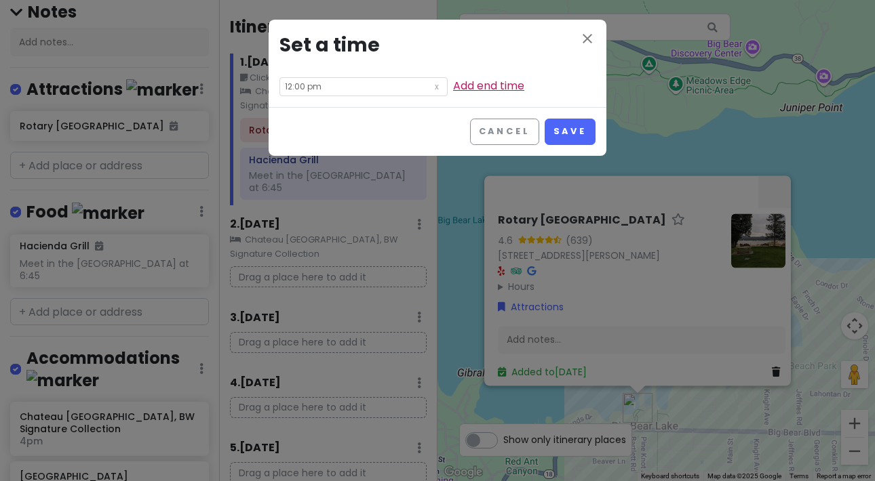
click at [467, 86] on link "Add end time" at bounding box center [488, 86] width 71 height 16
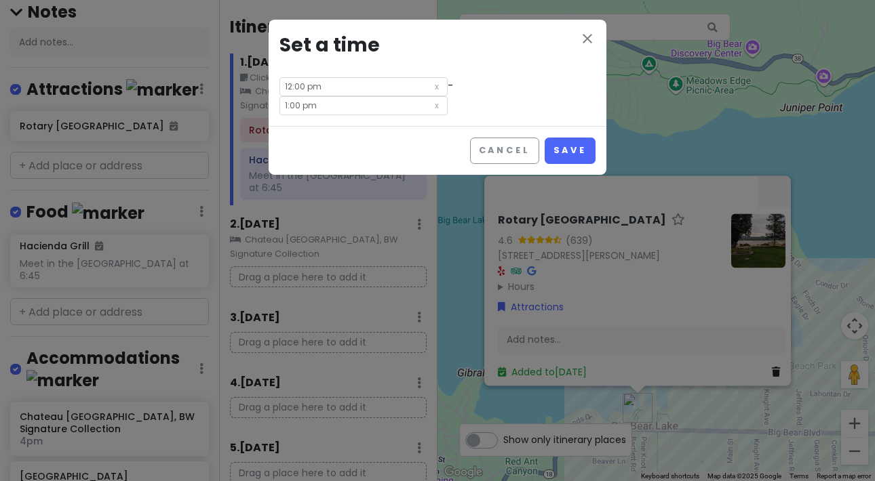
click at [355, 109] on input "1:00 pm" at bounding box center [363, 105] width 168 height 19
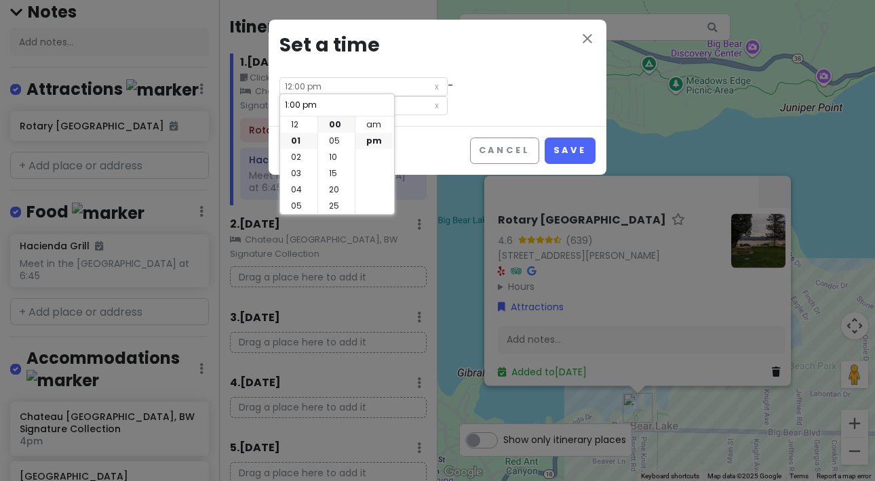
scroll to position [16, 0]
click at [292, 187] on li "05" at bounding box center [298, 190] width 37 height 16
type input "5:00 pm"
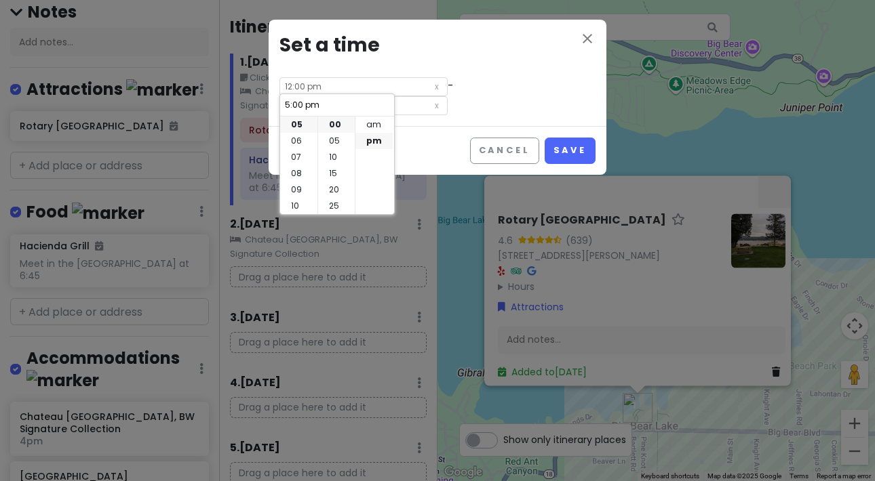
click at [489, 108] on div "close Set a time 12:00 pm - 5:00 pm" at bounding box center [437, 73] width 338 height 106
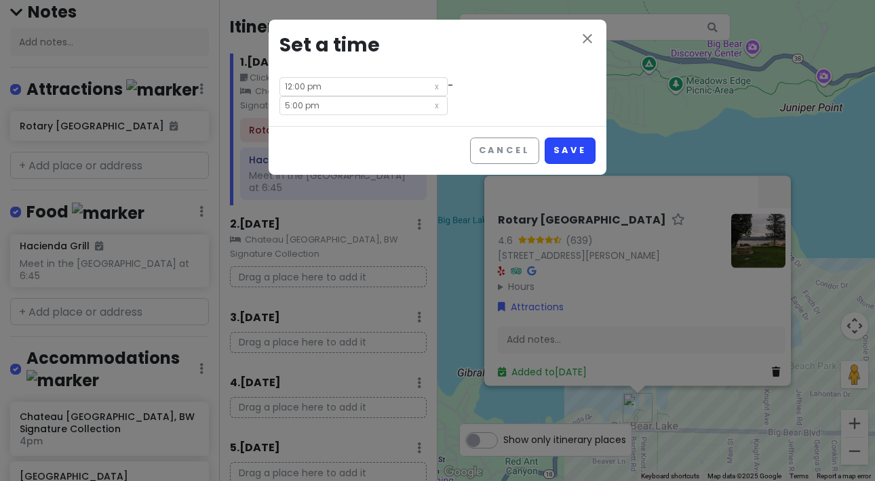
click at [576, 152] on button "Save" at bounding box center [569, 151] width 51 height 26
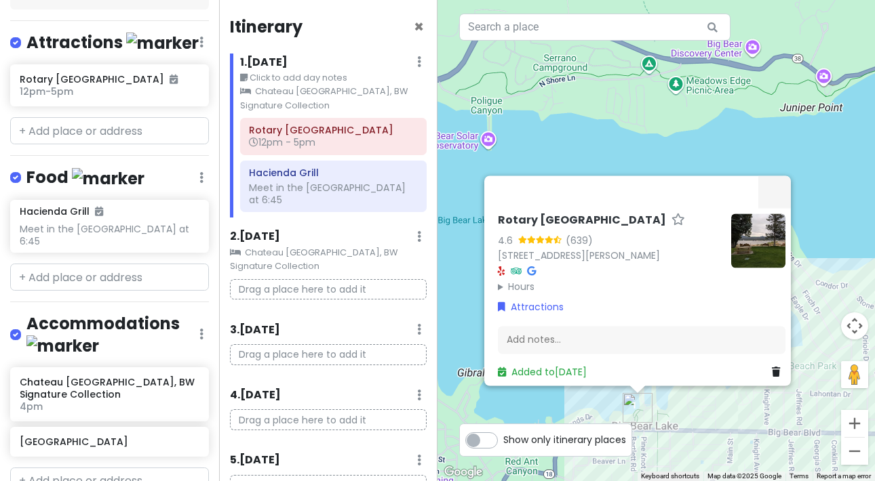
scroll to position [213, 0]
click at [68, 144] on input "text" at bounding box center [109, 130] width 199 height 27
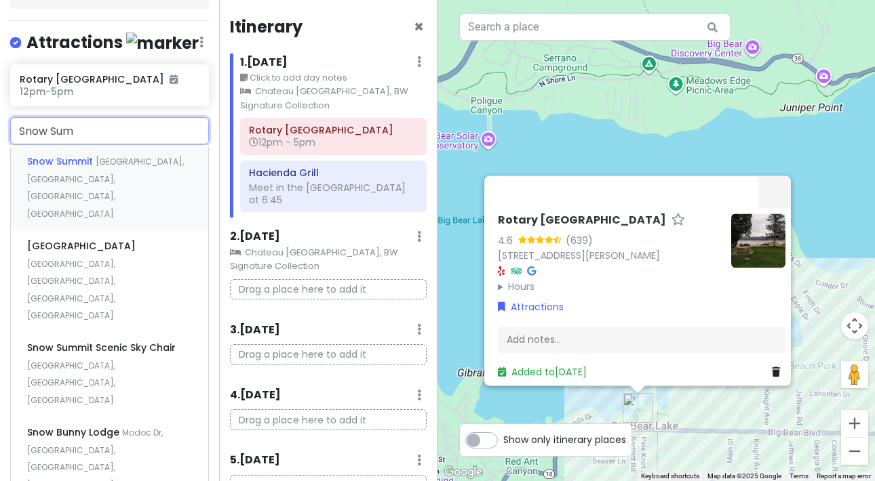
type input "Snow Summ"
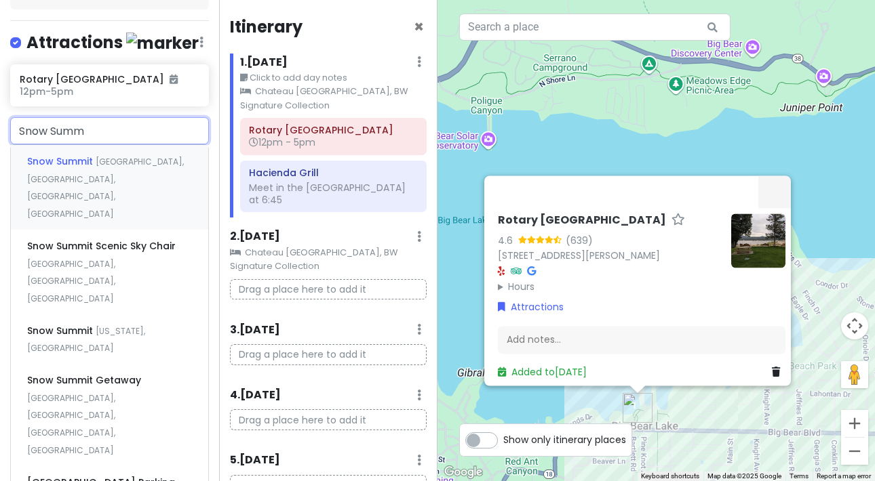
click at [47, 195] on div "[GEOGRAPHIC_DATA], [GEOGRAPHIC_DATA], [GEOGRAPHIC_DATA], [GEOGRAPHIC_DATA]" at bounding box center [109, 187] width 197 height 85
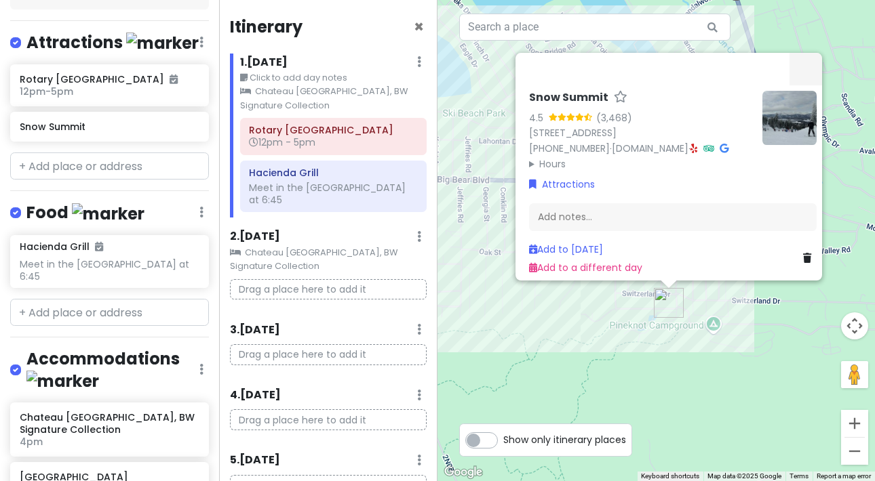
drag, startPoint x: 467, startPoint y: 231, endPoint x: 458, endPoint y: 93, distance: 137.9
click at [458, 93] on div "Snow Summit 4.5 (3,468) [STREET_ADDRESS] [PHONE_NUMBER] · [DOMAIN_NAME] · Hours…" at bounding box center [655, 240] width 437 height 481
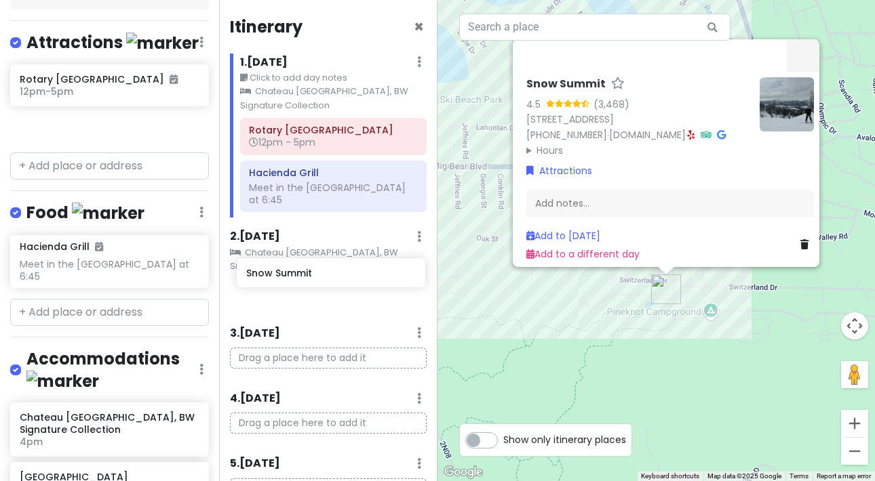
drag, startPoint x: 43, startPoint y: 155, endPoint x: 271, endPoint y: 279, distance: 258.8
click at [271, 279] on div "CA Mountain Road Trip Private Change Dates Make a Copy Delete Trip Give Feedbac…" at bounding box center [437, 240] width 875 height 481
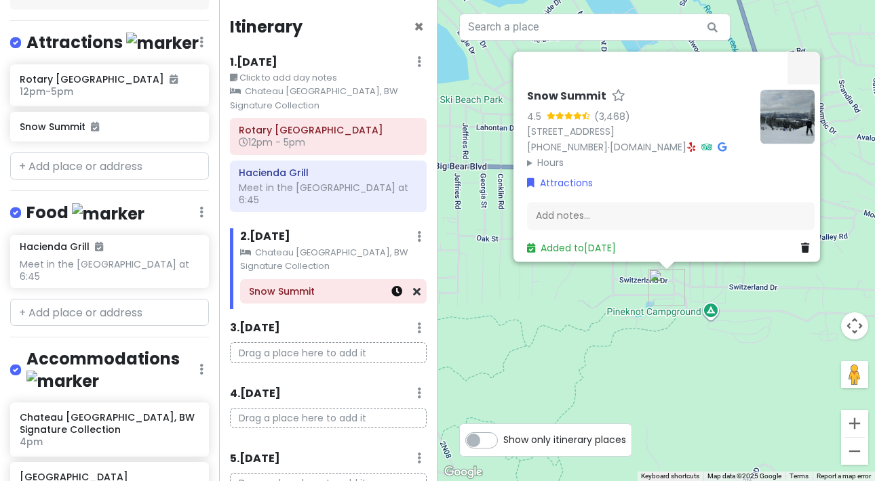
click at [391, 286] on icon at bounding box center [396, 291] width 11 height 11
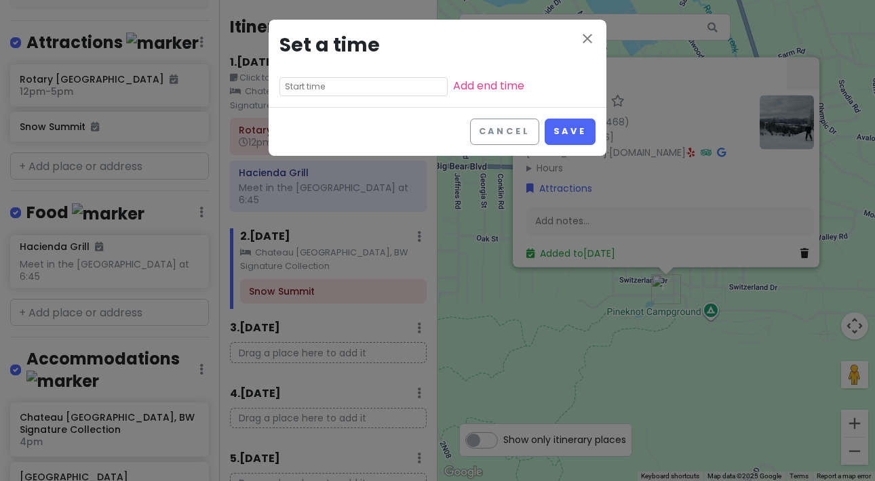
click at [388, 85] on input "text" at bounding box center [363, 86] width 168 height 19
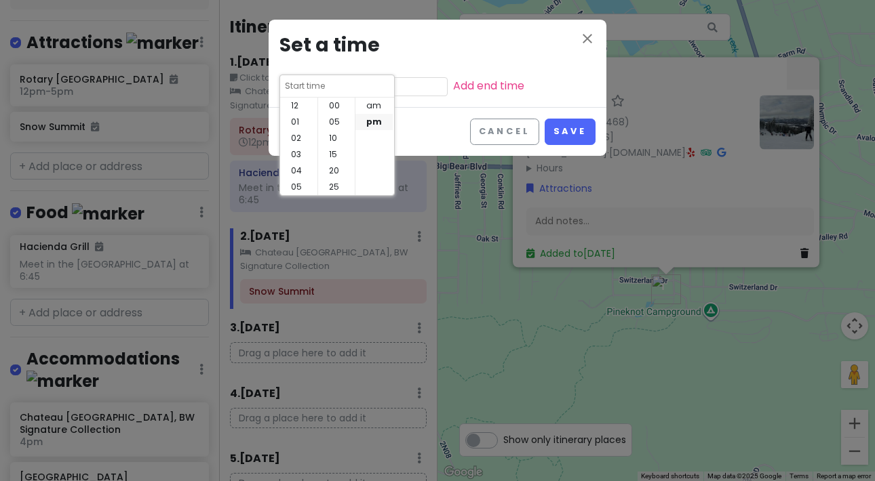
scroll to position [98, 0]
click at [289, 129] on li "04" at bounding box center [298, 127] width 37 height 16
type input "4:50 pm"
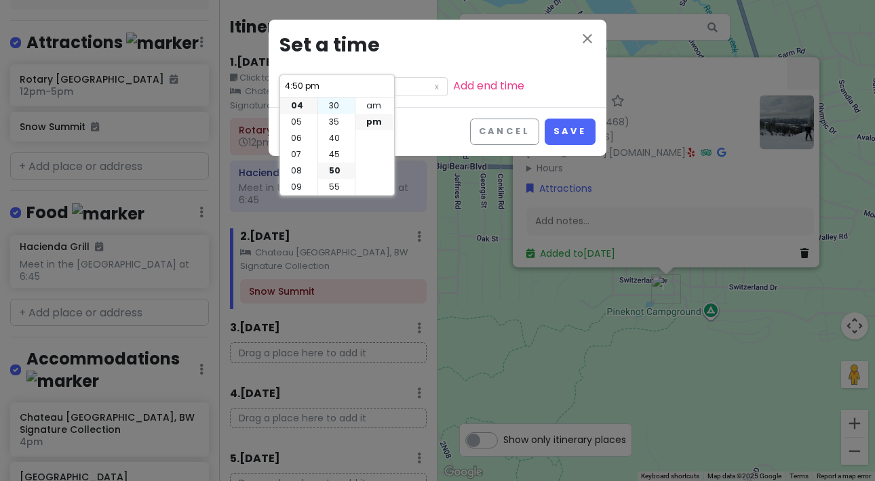
click at [332, 106] on li "30" at bounding box center [336, 106] width 37 height 16
type input "4:30 pm"
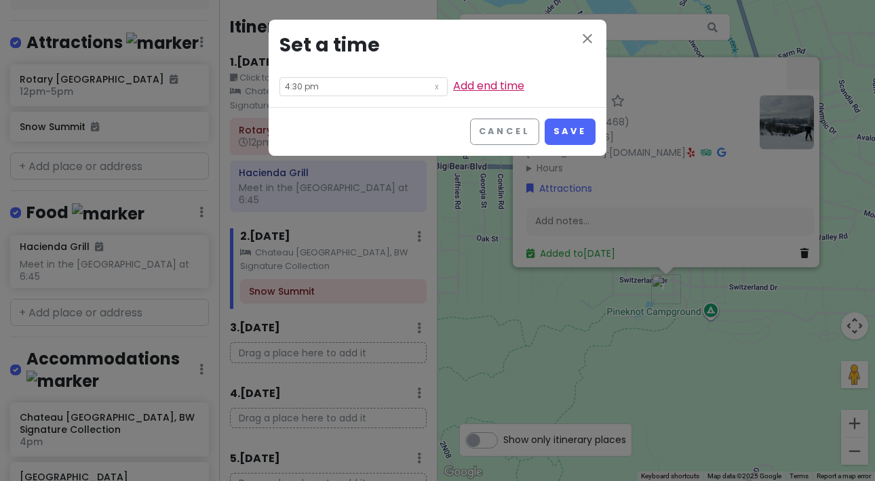
click at [493, 84] on link "Add end time" at bounding box center [488, 86] width 71 height 16
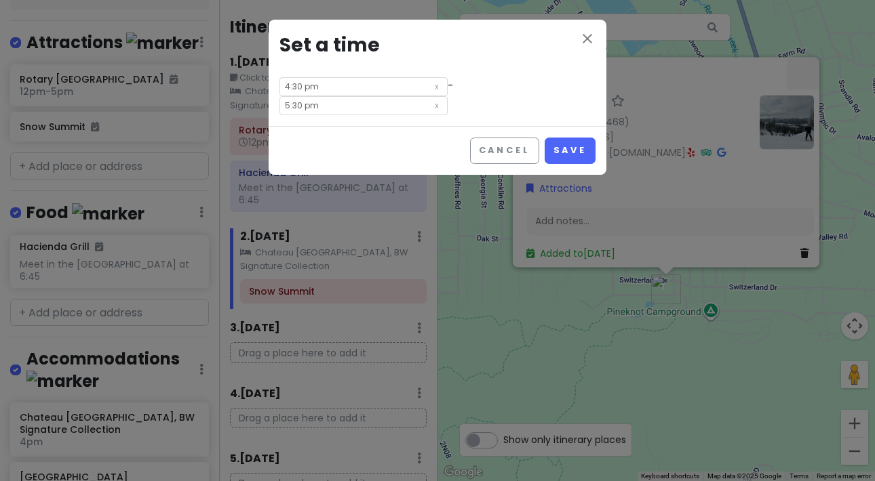
click at [335, 107] on input "5:30 pm" at bounding box center [363, 105] width 168 height 19
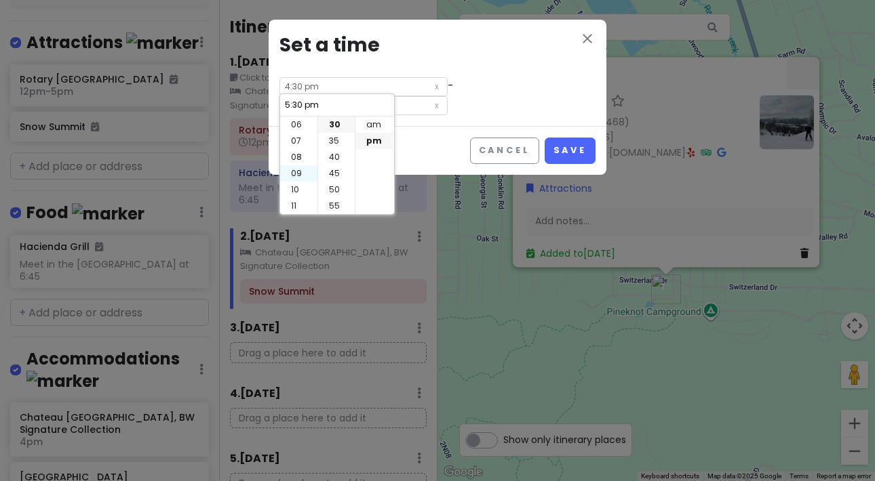
scroll to position [98, 0]
click at [293, 189] on li "10" at bounding box center [298, 190] width 37 height 16
type input "10:30 pm"
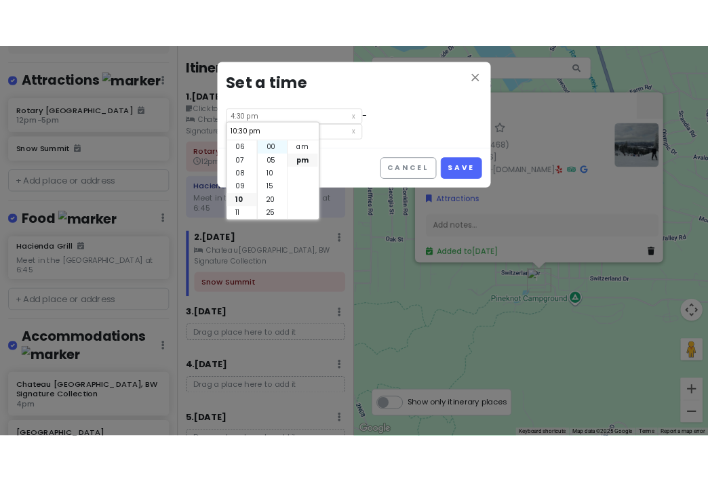
scroll to position [0, 0]
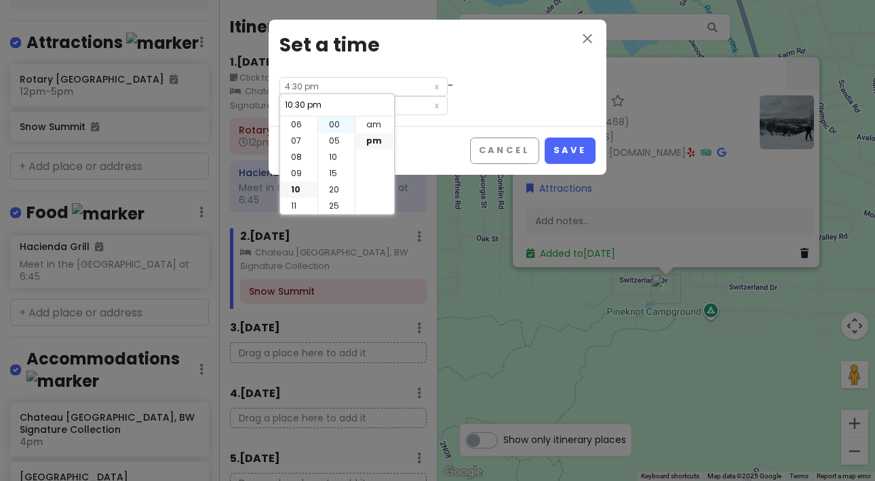
click at [336, 123] on li "00" at bounding box center [336, 125] width 37 height 16
type input "10:00 pm"
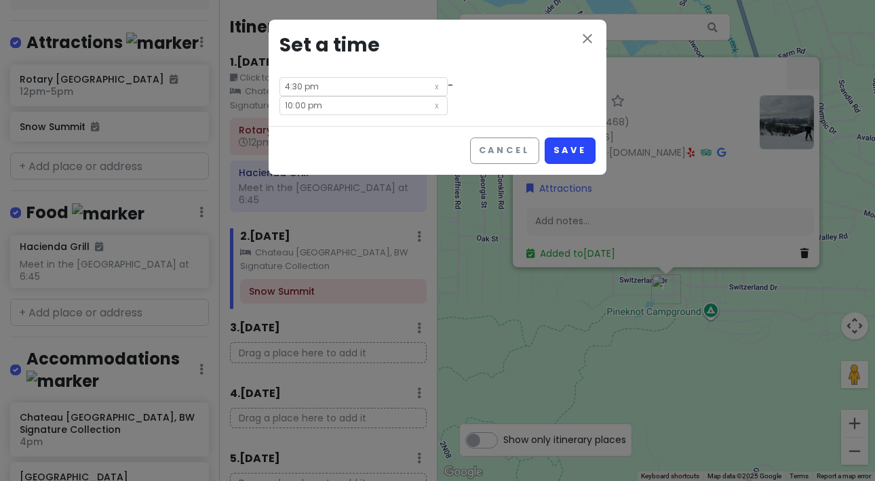
click at [572, 152] on button "Save" at bounding box center [569, 151] width 51 height 26
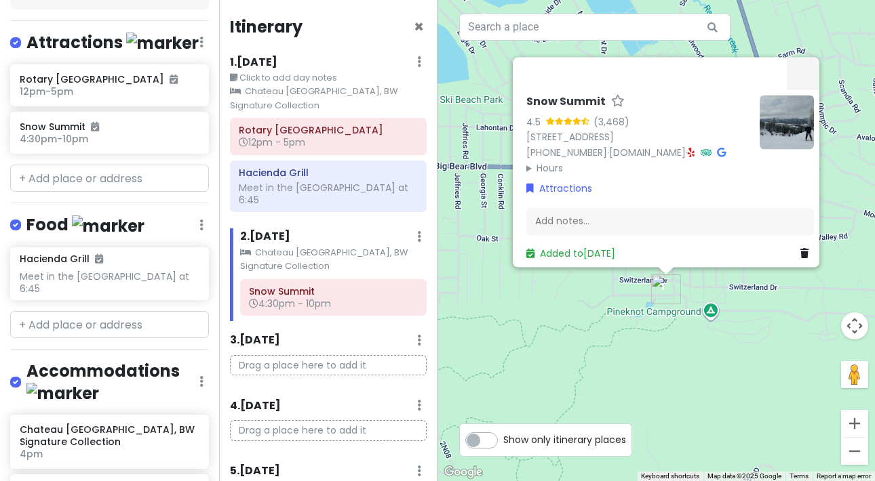
click at [600, 317] on div "Snow Summit 4.5 (3,468) [STREET_ADDRESS] [PHONE_NUMBER] · [DOMAIN_NAME] · Hours…" at bounding box center [655, 240] width 437 height 481
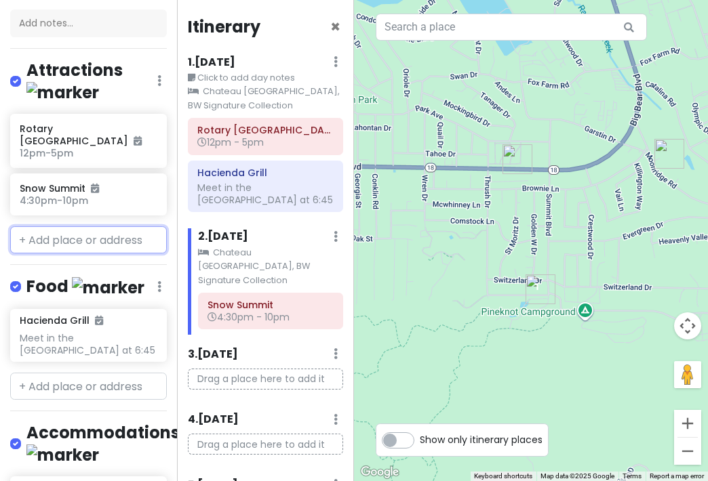
click at [34, 232] on input "text" at bounding box center [88, 239] width 157 height 27
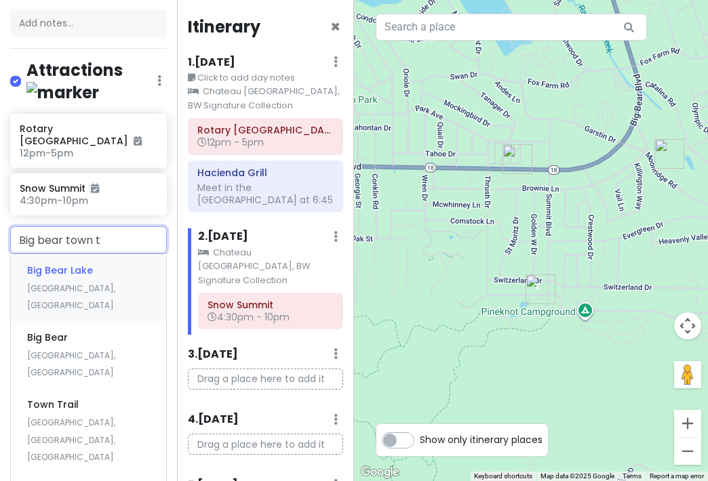
type input "Big bear town tr"
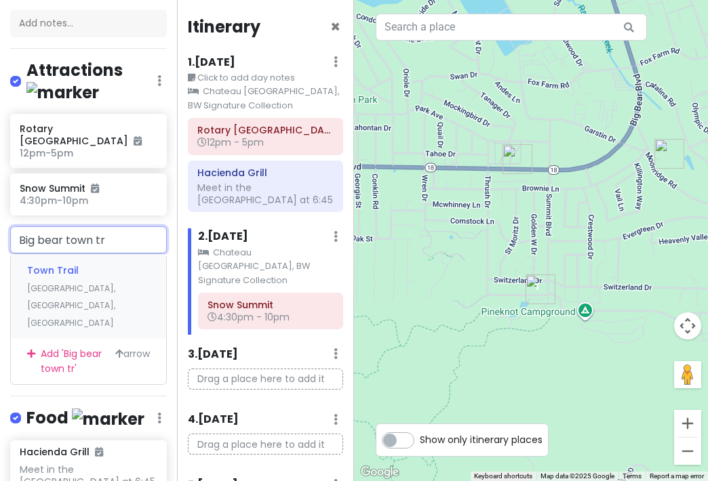
click at [45, 268] on div "Town Trail [GEOGRAPHIC_DATA], [GEOGRAPHIC_DATA], [GEOGRAPHIC_DATA]" at bounding box center [88, 296] width 155 height 85
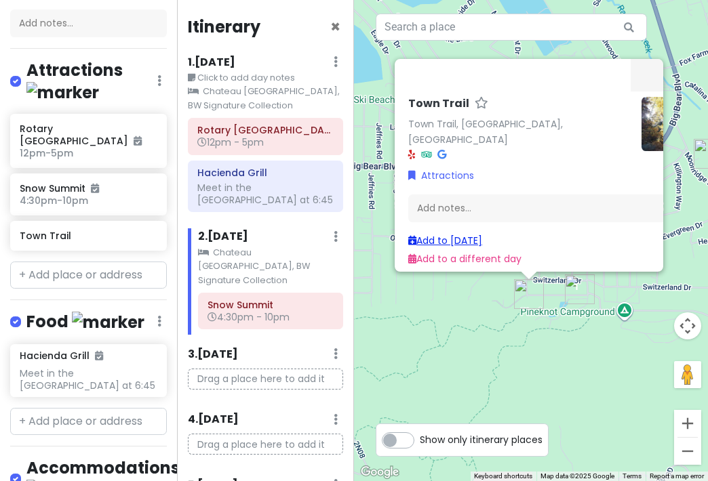
click at [437, 234] on link "Add to [DATE]" at bounding box center [445, 241] width 74 height 14
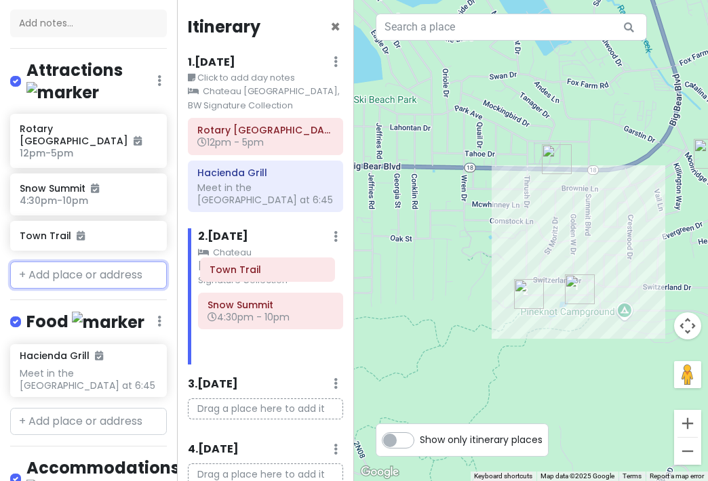
drag, startPoint x: 220, startPoint y: 335, endPoint x: 222, endPoint y: 275, distance: 59.7
click at [222, 218] on div "Snow Summit 4:30pm - 10pm Town Trail" at bounding box center [266, 168] width 176 height 100
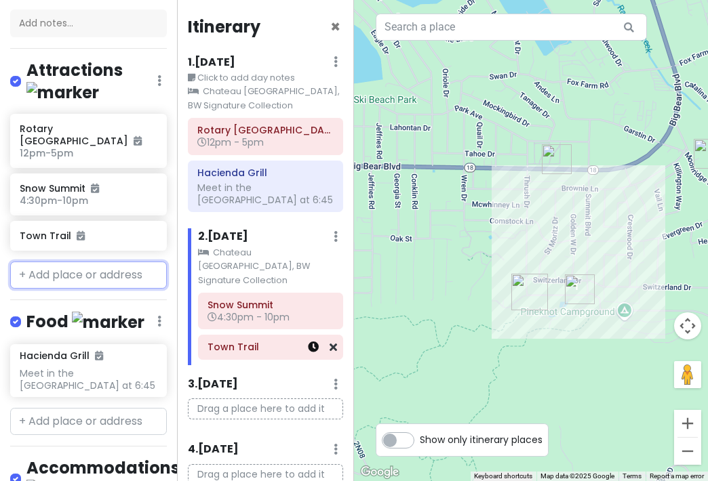
click at [308, 342] on icon at bounding box center [313, 347] width 11 height 11
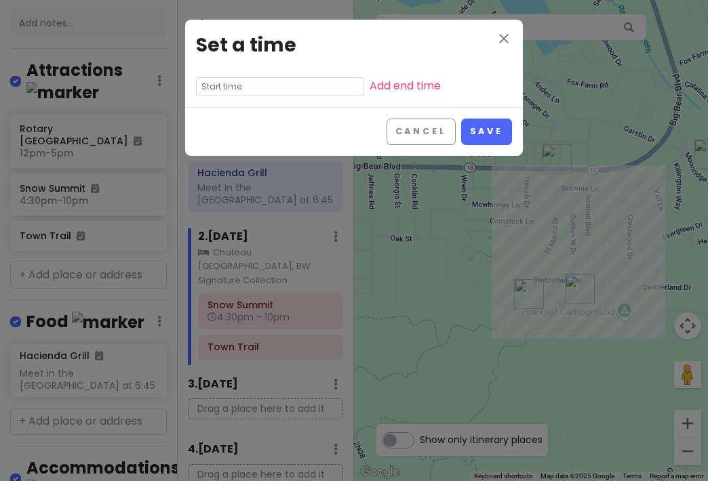
click at [279, 79] on input "text" at bounding box center [280, 86] width 168 height 19
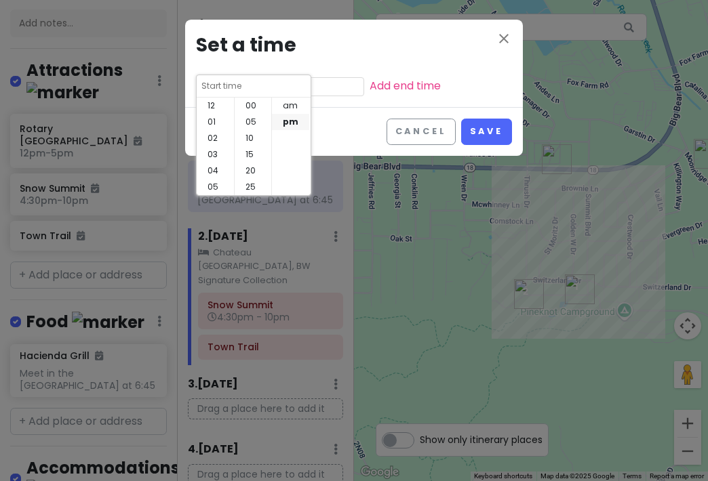
scroll to position [98, 0]
click at [207, 136] on li "08" at bounding box center [215, 138] width 37 height 16
type input "8:50 pm"
click at [289, 100] on li "am" at bounding box center [290, 106] width 37 height 16
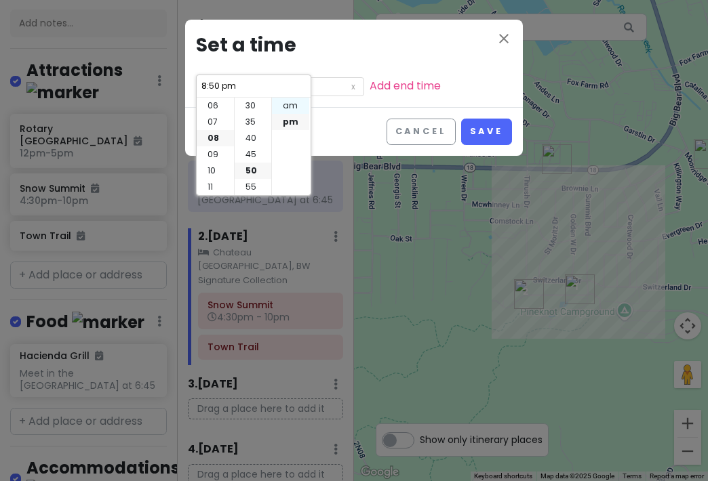
type input "8:50 am"
click at [249, 98] on li "00" at bounding box center [253, 106] width 37 height 16
type input "8:00 am"
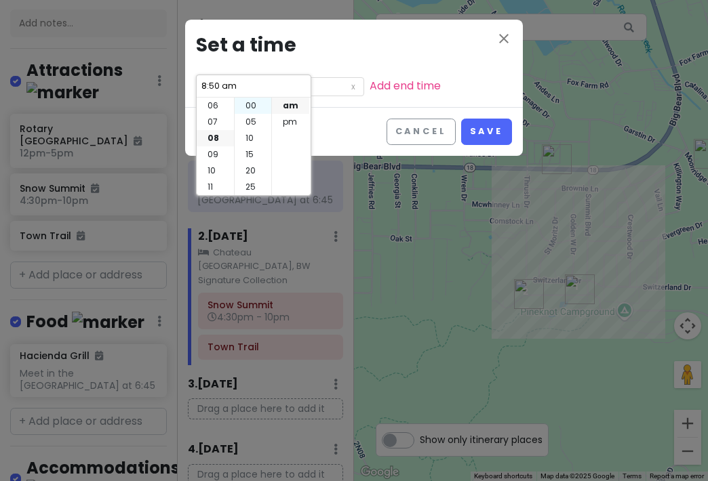
type input "8:00 am"
click at [248, 106] on li "00" at bounding box center [253, 106] width 37 height 16
click at [359, 42] on h3 "Set a time" at bounding box center [354, 46] width 316 height 31
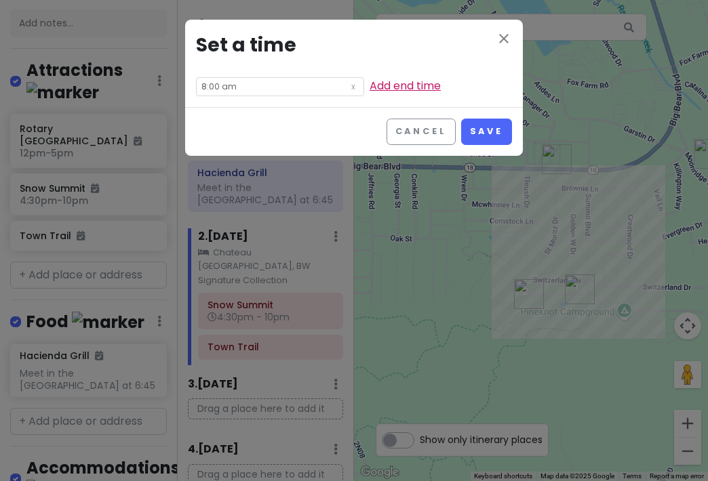
click at [379, 89] on link "Add end time" at bounding box center [404, 86] width 71 height 16
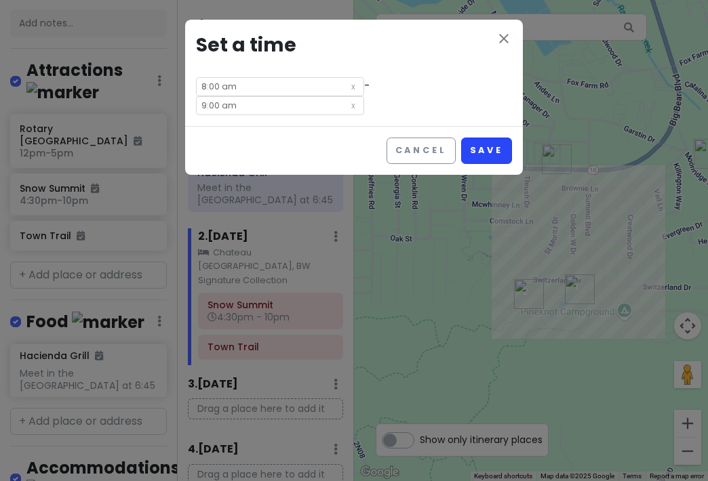
click at [492, 155] on button "Save" at bounding box center [486, 151] width 51 height 26
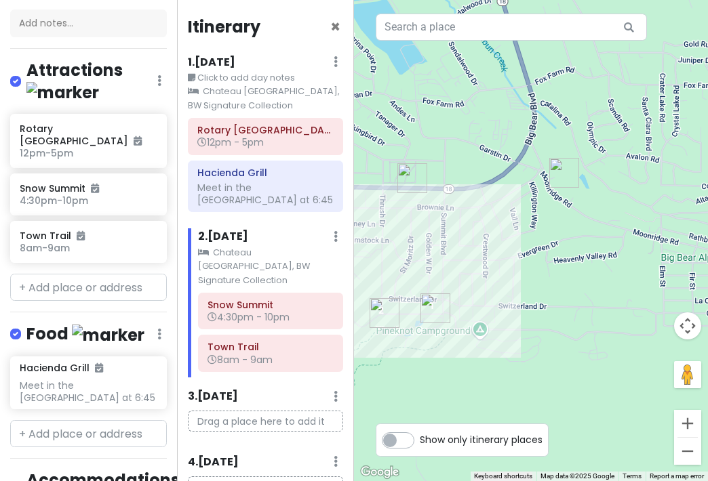
drag, startPoint x: 501, startPoint y: 230, endPoint x: 355, endPoint y: 249, distance: 147.7
click at [355, 249] on div at bounding box center [531, 240] width 354 height 481
click at [407, 174] on img "Hacienda Grill" at bounding box center [412, 178] width 30 height 30
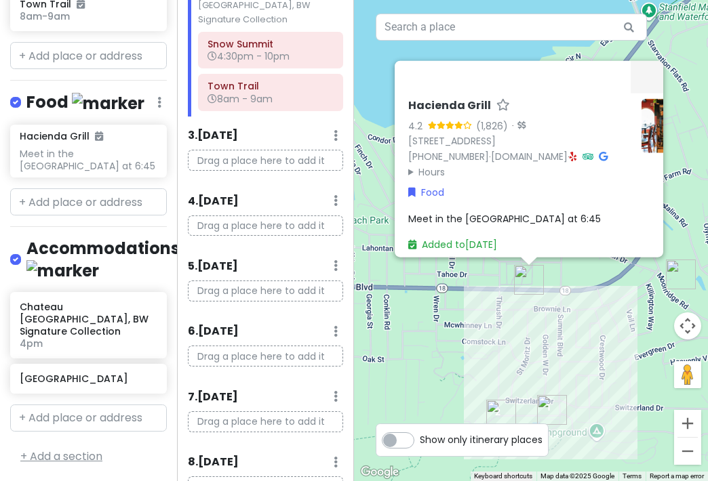
click at [45, 451] on link "+ Add a section" at bounding box center [61, 457] width 82 height 16
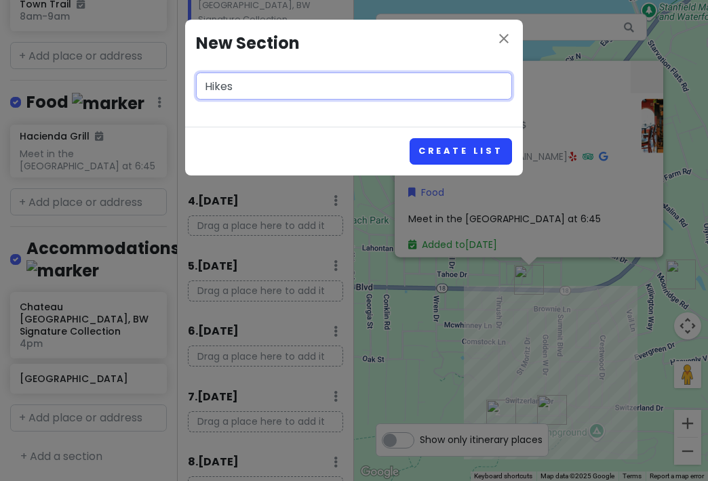
type input "Hikes"
click at [442, 150] on button "Create List" at bounding box center [460, 151] width 102 height 26
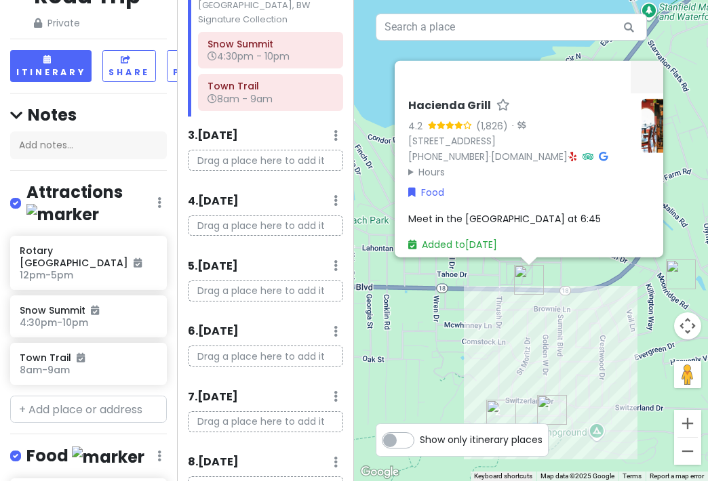
scroll to position [94, 0]
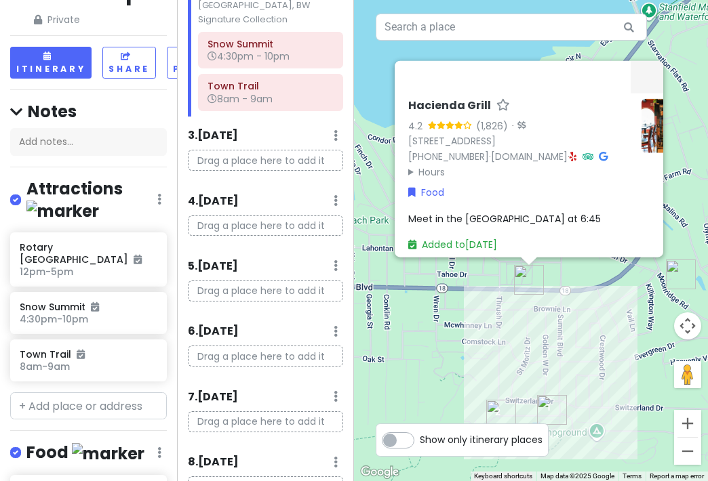
click at [157, 205] on icon at bounding box center [159, 199] width 4 height 11
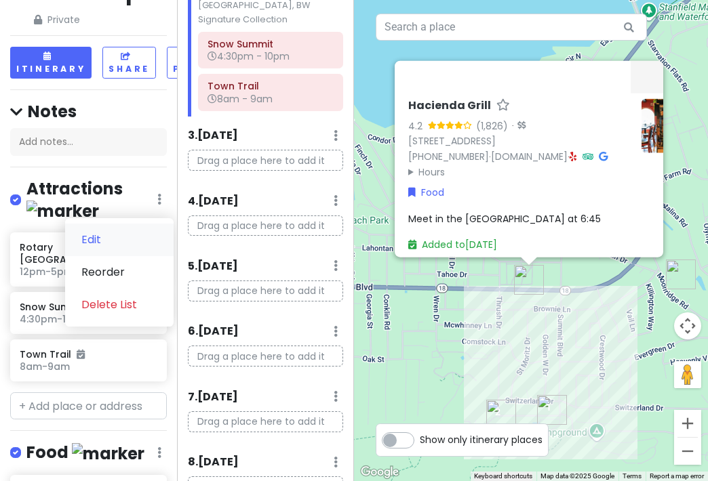
click at [95, 256] on link "Edit" at bounding box center [119, 240] width 108 height 33
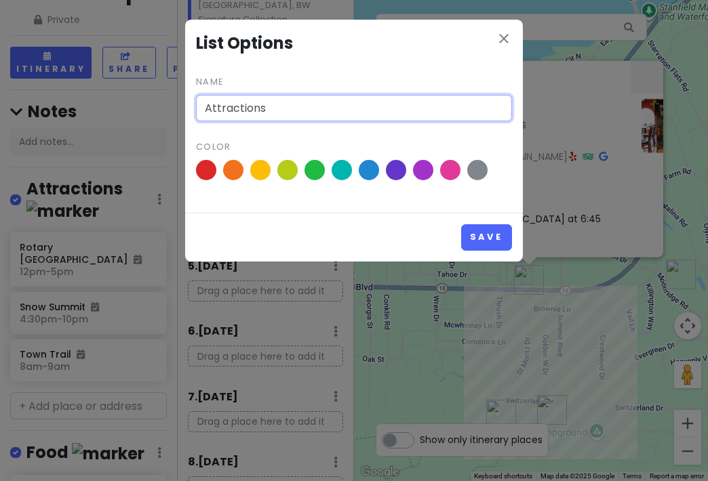
drag, startPoint x: 271, startPoint y: 109, endPoint x: 159, endPoint y: 108, distance: 111.2
click at [159, 108] on div "close List Options Name Attractions Color Save" at bounding box center [354, 240] width 708 height 481
type input "Wedding Activities"
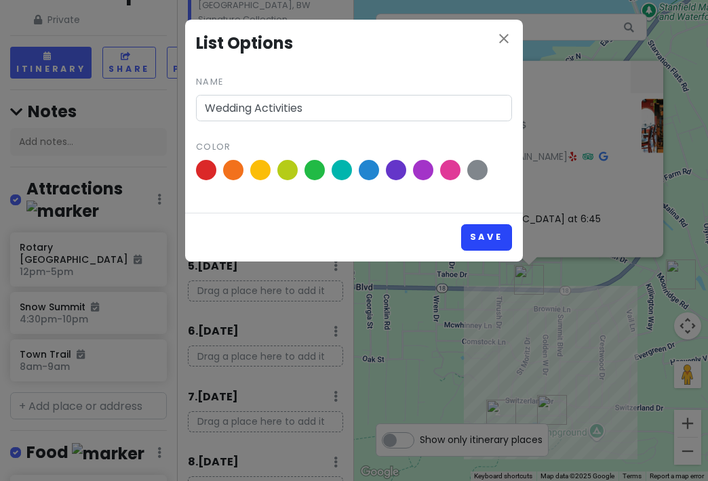
click at [494, 237] on button "Save" at bounding box center [486, 237] width 51 height 26
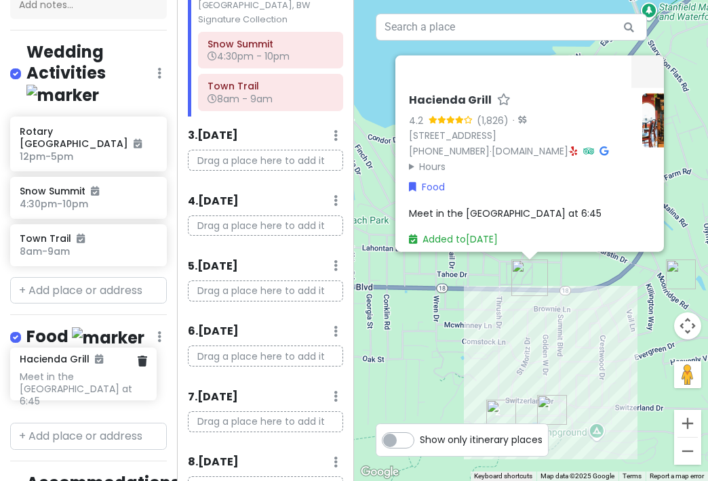
scroll to position [234, 0]
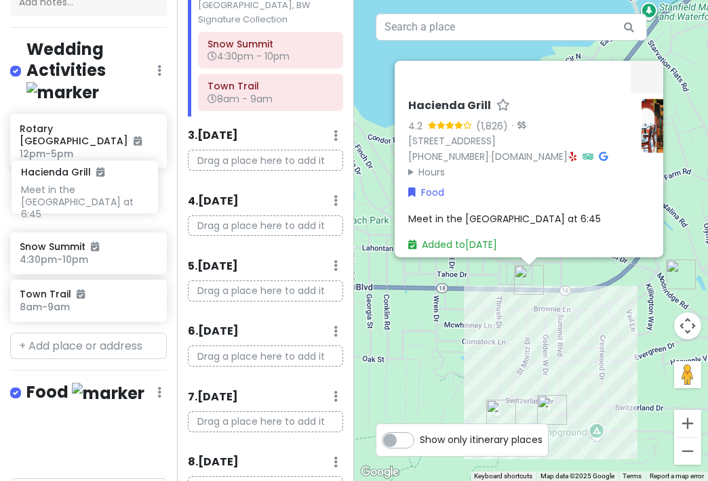
drag, startPoint x: 26, startPoint y: 363, endPoint x: 27, endPoint y: 176, distance: 187.1
click at [27, 176] on div "CA Mountain Road Trip Private Change Dates Make a Copy Delete Trip Give Feedbac…" at bounding box center [88, 240] width 177 height 481
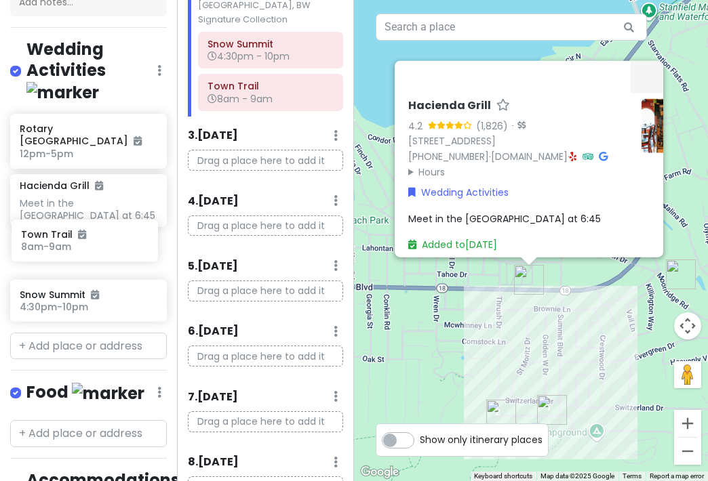
drag, startPoint x: 44, startPoint y: 292, endPoint x: 45, endPoint y: 242, distance: 49.5
click at [45, 242] on div "Rotary [GEOGRAPHIC_DATA] 12pm - 5pm [GEOGRAPHIC_DATA] Meet in the hotel lobby a…" at bounding box center [88, 220] width 177 height 213
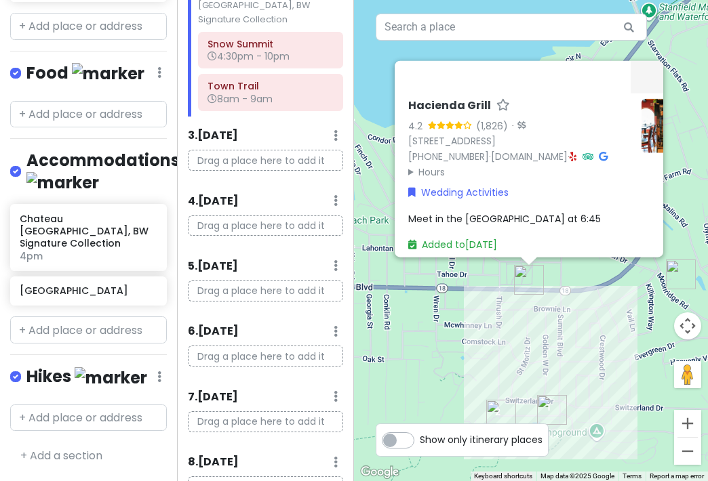
scroll to position [561, 0]
click at [47, 448] on link "+ Add a section" at bounding box center [61, 456] width 82 height 16
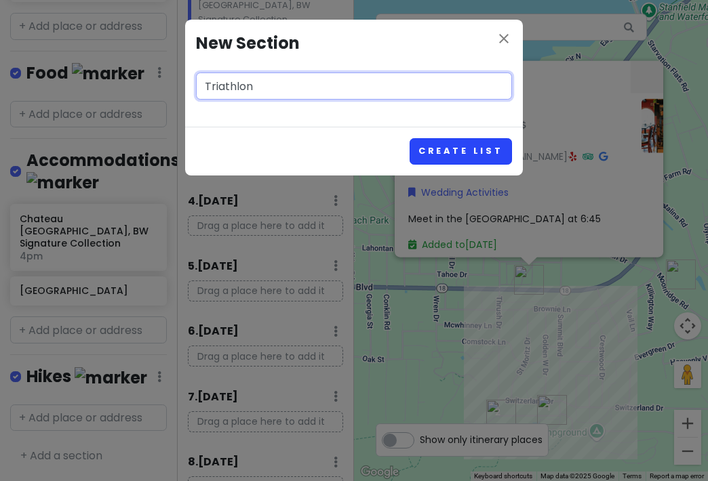
type input "Triathlon"
click at [458, 152] on button "Create List" at bounding box center [460, 151] width 102 height 26
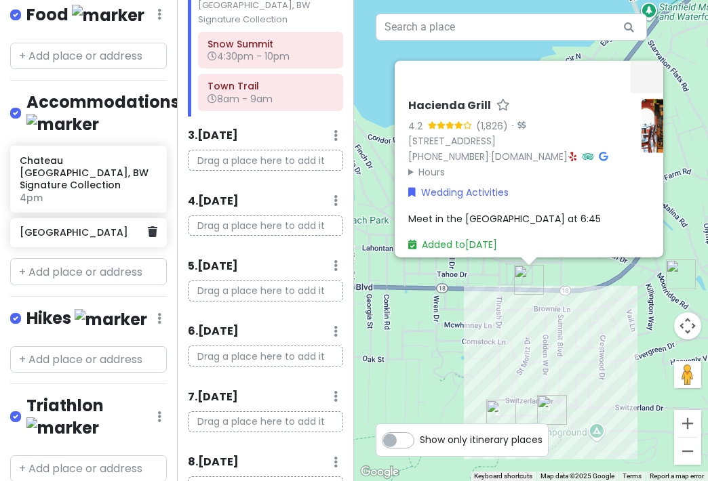
scroll to position [615, 0]
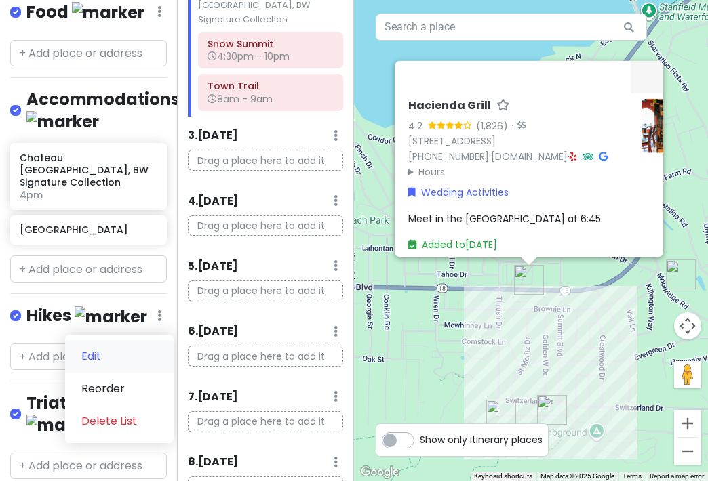
click at [84, 348] on link "Edit" at bounding box center [119, 356] width 108 height 33
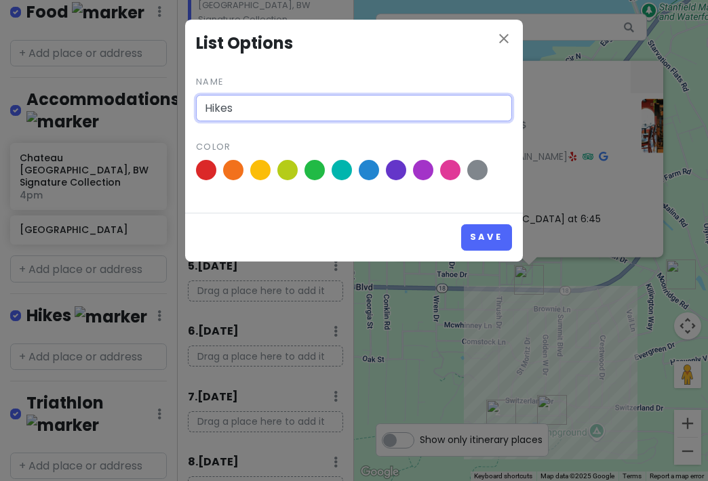
drag, startPoint x: 247, startPoint y: 108, endPoint x: 142, endPoint y: 115, distance: 105.3
click at [142, 115] on div "close List Options Name Hikes Color Save" at bounding box center [354, 240] width 708 height 481
type input "Mammoth"
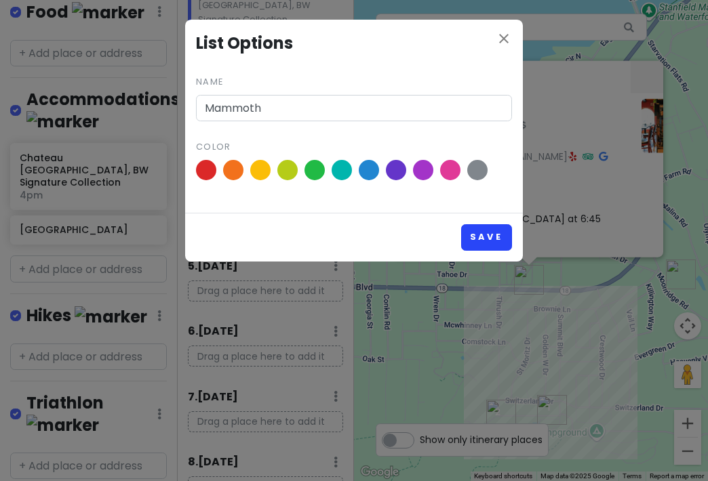
click at [481, 233] on button "Save" at bounding box center [486, 237] width 51 height 26
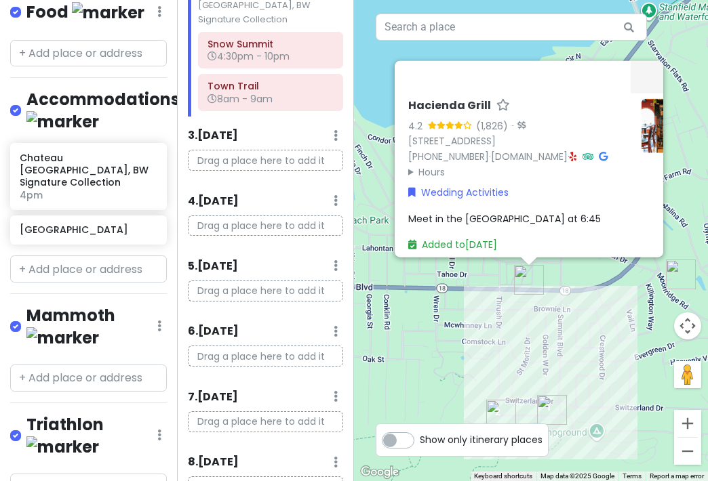
click at [96, 326] on link "Edit" at bounding box center [119, 342] width 108 height 33
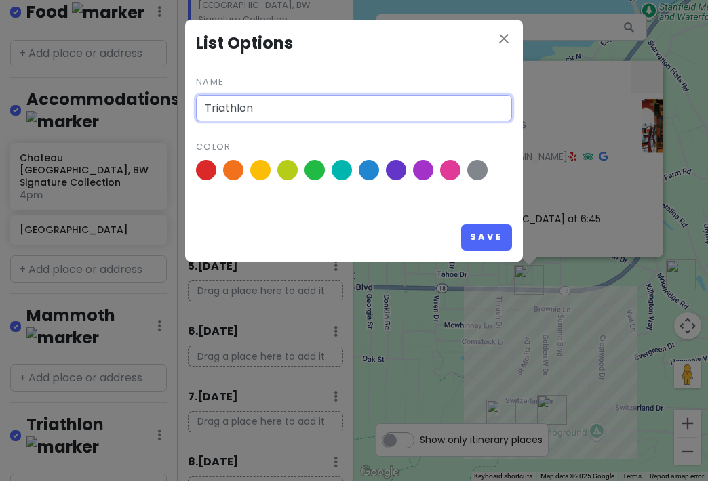
drag, startPoint x: 266, startPoint y: 111, endPoint x: 104, endPoint y: 116, distance: 162.1
click at [104, 116] on div "close List Options Name Triathlon Color Save" at bounding box center [354, 240] width 708 height 481
drag, startPoint x: 258, startPoint y: 111, endPoint x: 204, endPoint y: 108, distance: 54.3
click at [204, 108] on input "Triathlon" at bounding box center [354, 108] width 316 height 27
type input "Tahoe"
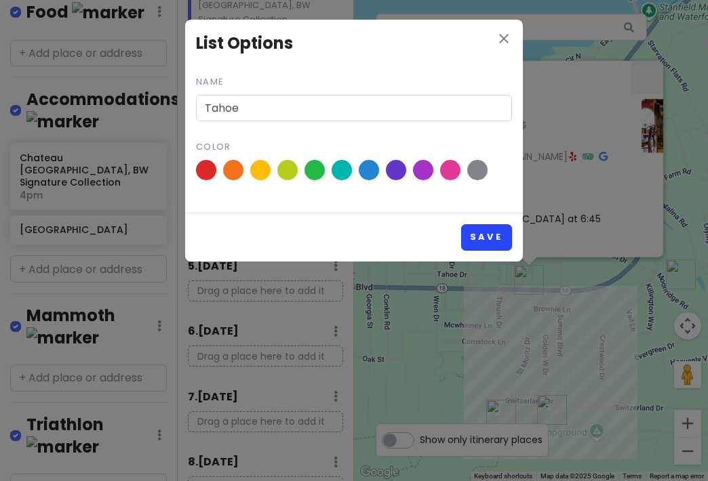
click at [483, 240] on button "Save" at bounding box center [486, 237] width 51 height 26
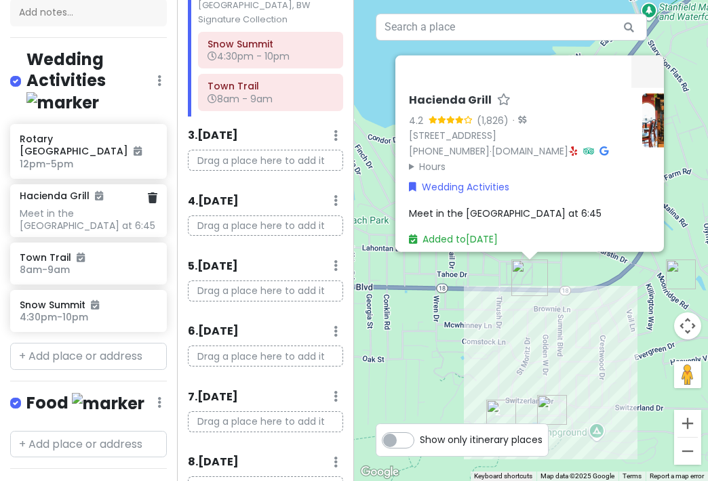
scroll to position [185, 0]
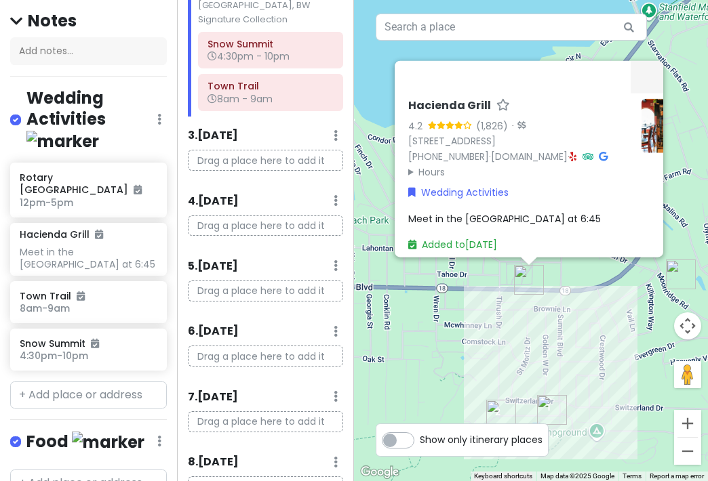
click at [157, 125] on icon at bounding box center [159, 119] width 4 height 11
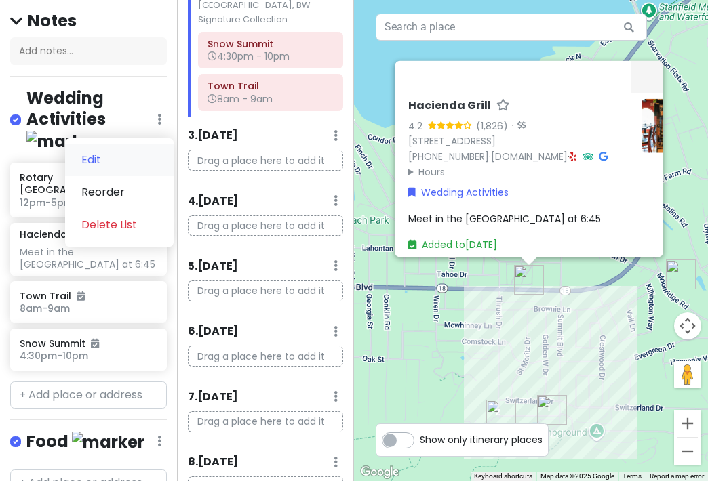
click at [89, 176] on link "Edit" at bounding box center [119, 160] width 108 height 33
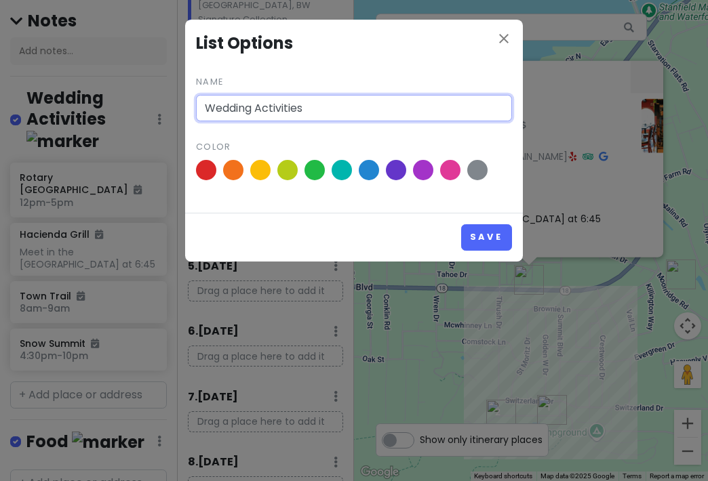
drag, startPoint x: 320, startPoint y: 106, endPoint x: 97, endPoint y: 98, distance: 223.2
click at [97, 98] on div "close List Options Name Wedding Activities Color Save" at bounding box center [354, 240] width 708 height 481
type input "Big Bear"
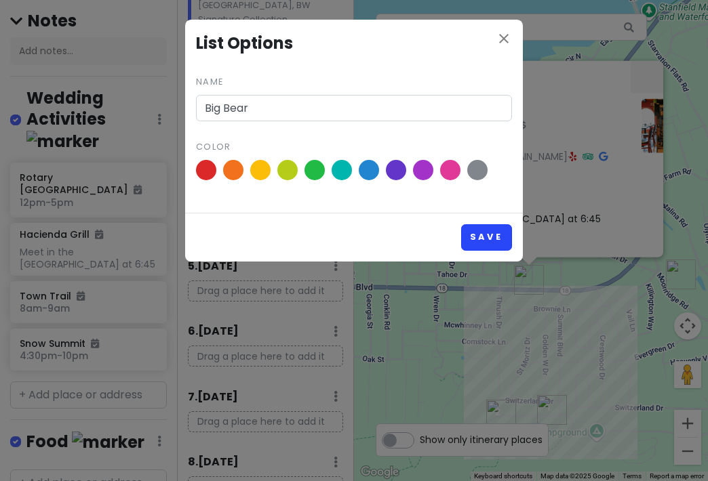
click at [489, 239] on button "Save" at bounding box center [486, 237] width 51 height 26
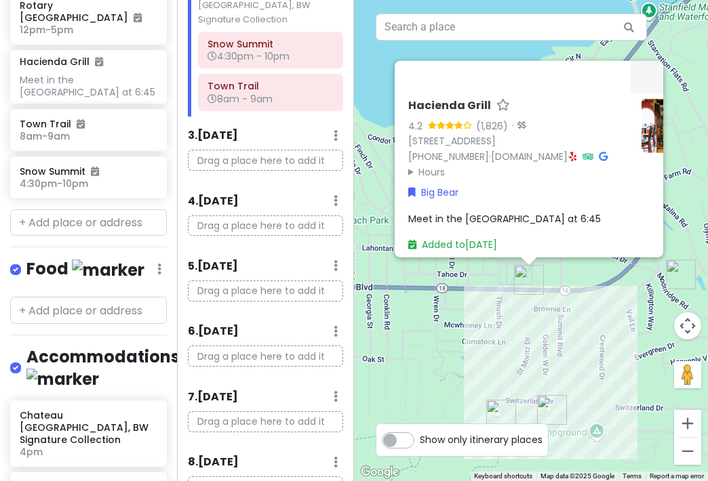
scroll to position [340, 0]
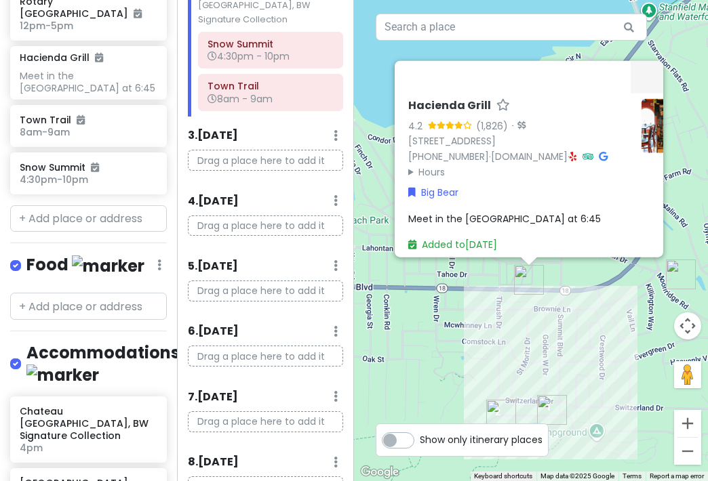
click at [154, 255] on div "Food Edit Reorder Delete List" at bounding box center [88, 268] width 157 height 28
click at [146, 254] on div "Food Edit Reorder Delete List" at bounding box center [88, 268] width 157 height 28
click at [151, 254] on div "Food Edit Reorder Delete List" at bounding box center [88, 268] width 157 height 28
click at [146, 256] on div "Food Edit Reorder Delete List" at bounding box center [88, 268] width 157 height 28
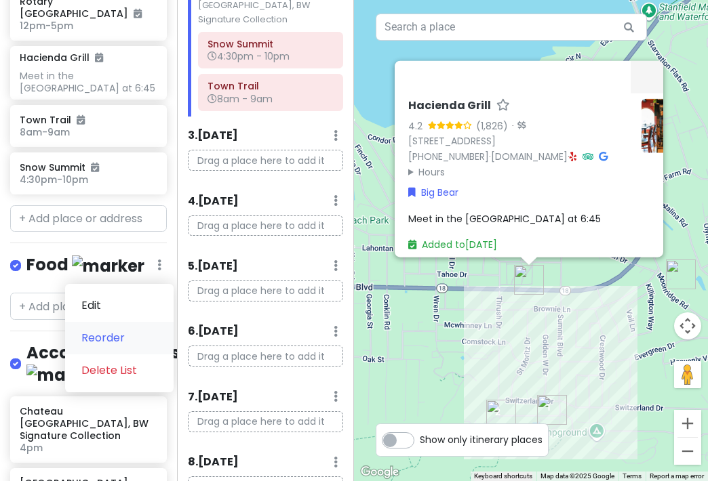
click at [92, 327] on link "Reorder" at bounding box center [119, 338] width 108 height 33
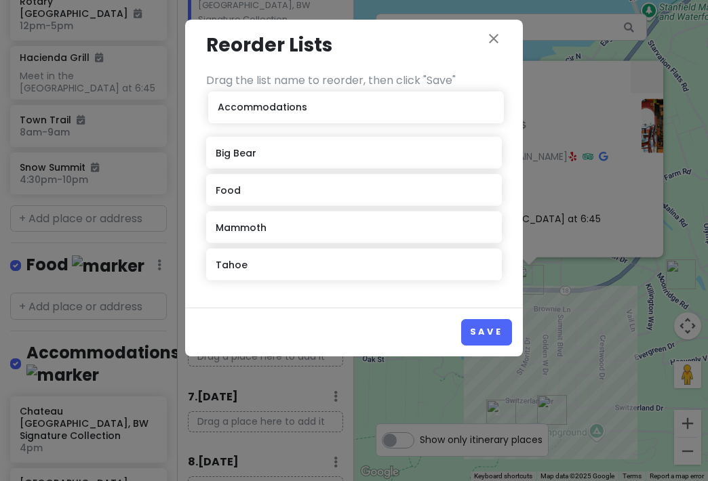
drag, startPoint x: 225, startPoint y: 194, endPoint x: 227, endPoint y: 112, distance: 82.1
click at [227, 112] on div "Big Bear Food Accommodations Mammoth Tahoe" at bounding box center [354, 193] width 296 height 186
drag, startPoint x: 220, startPoint y: 191, endPoint x: 222, endPoint y: 277, distance: 86.1
click at [222, 277] on div "Accommodations Big Bear Food Mammoth Tahoe" at bounding box center [354, 193] width 296 height 186
click at [475, 331] on button "Save" at bounding box center [486, 332] width 51 height 26
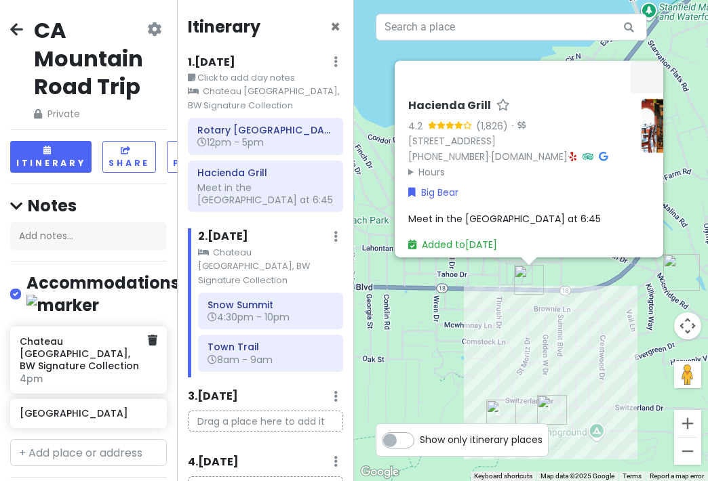
scroll to position [0, 0]
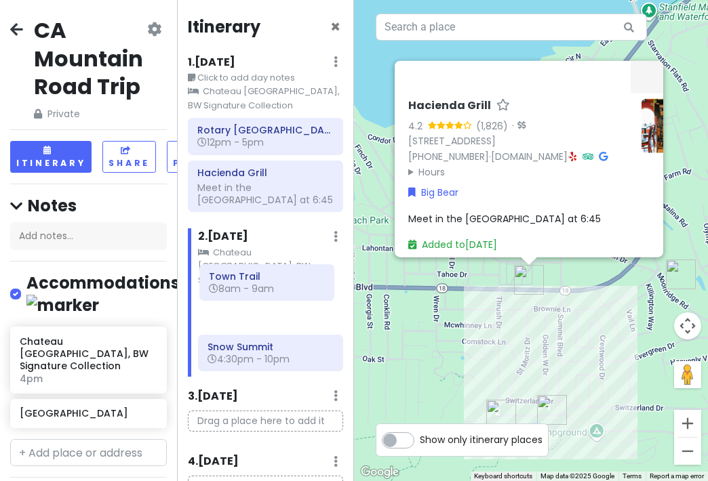
drag, startPoint x: 223, startPoint y: 336, endPoint x: 224, endPoint y: 289, distance: 47.5
click at [224, 218] on div "Snow Summit 4:30pm - 10pm Town Trail 8am - 9am" at bounding box center [266, 168] width 176 height 100
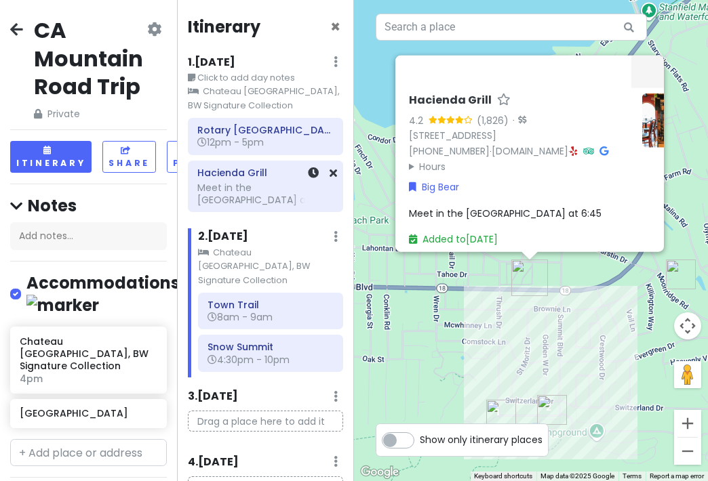
click at [229, 201] on div "Meet in the [GEOGRAPHIC_DATA] at 6:45" at bounding box center [265, 194] width 136 height 24
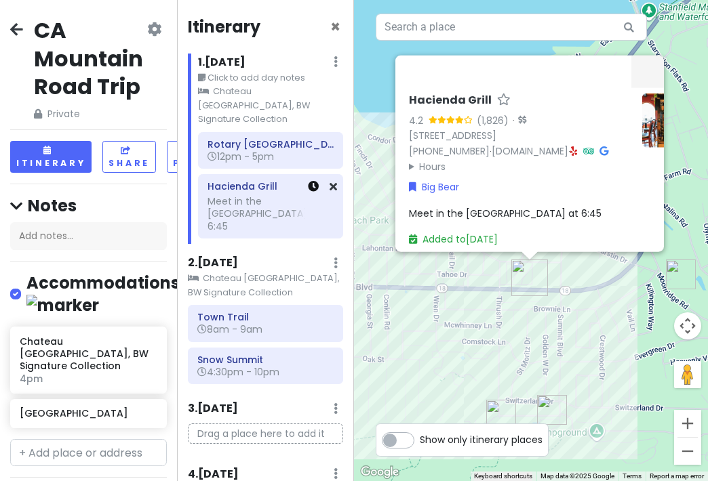
click at [308, 181] on icon at bounding box center [313, 186] width 11 height 11
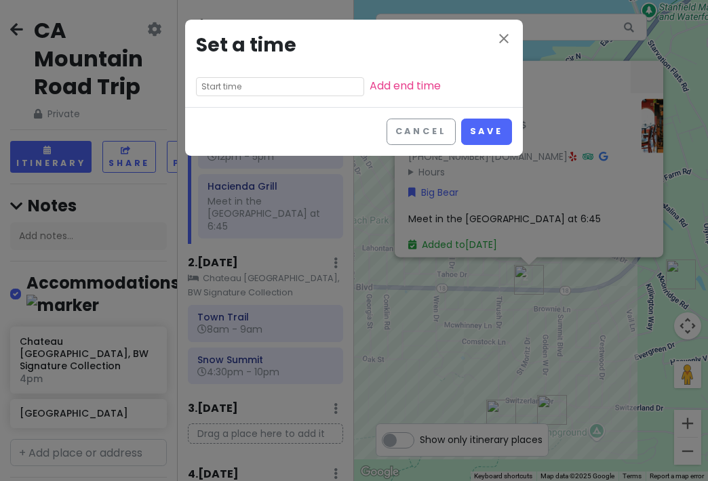
click at [301, 87] on input "text" at bounding box center [280, 86] width 168 height 19
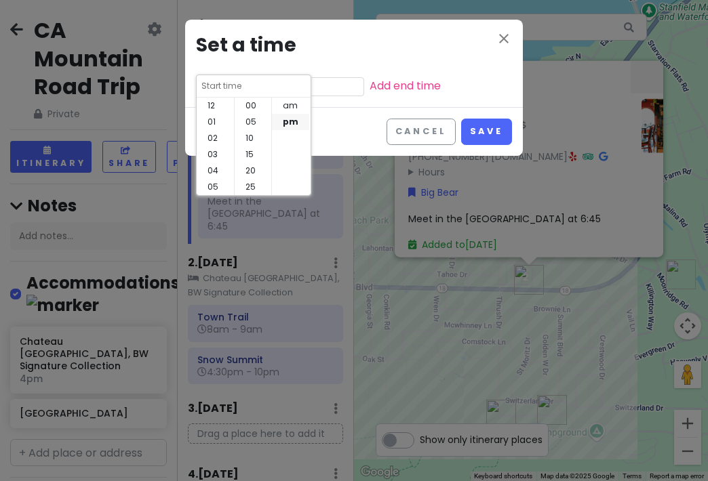
scroll to position [98, 0]
click at [209, 124] on li "07" at bounding box center [215, 122] width 37 height 16
type input "7:50 pm"
click at [380, 87] on link "Add end time" at bounding box center [404, 86] width 71 height 16
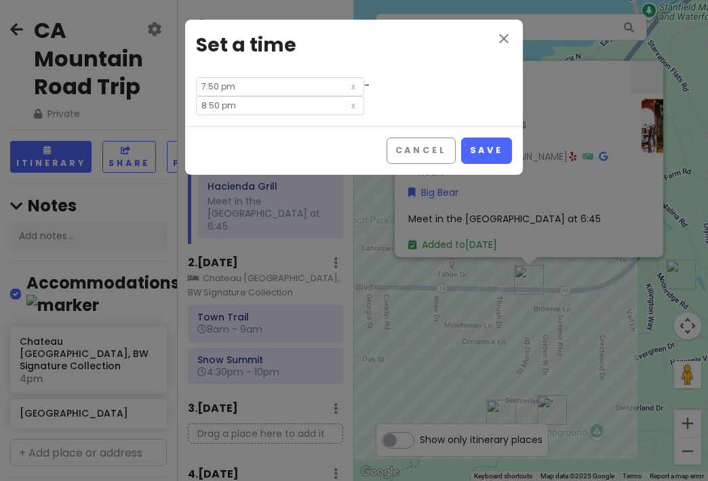
click at [321, 109] on input "8:50 pm" at bounding box center [280, 105] width 168 height 19
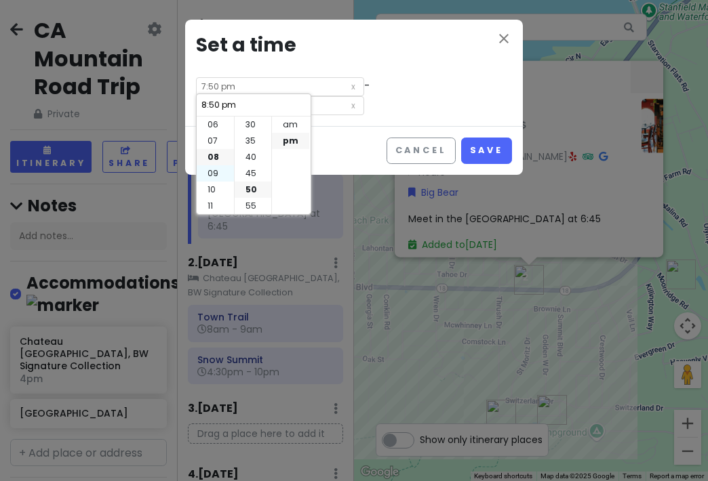
click at [214, 170] on li "09" at bounding box center [215, 173] width 37 height 16
type input "9:50 pm"
click at [249, 123] on li "00" at bounding box center [253, 125] width 37 height 16
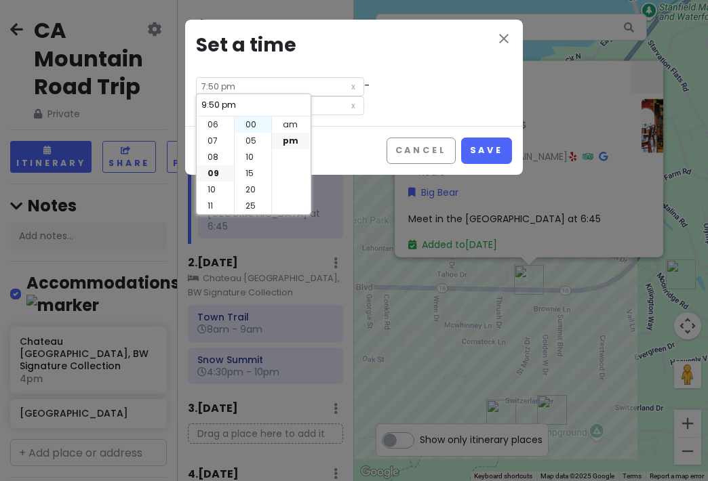
type input "9:00 pm"
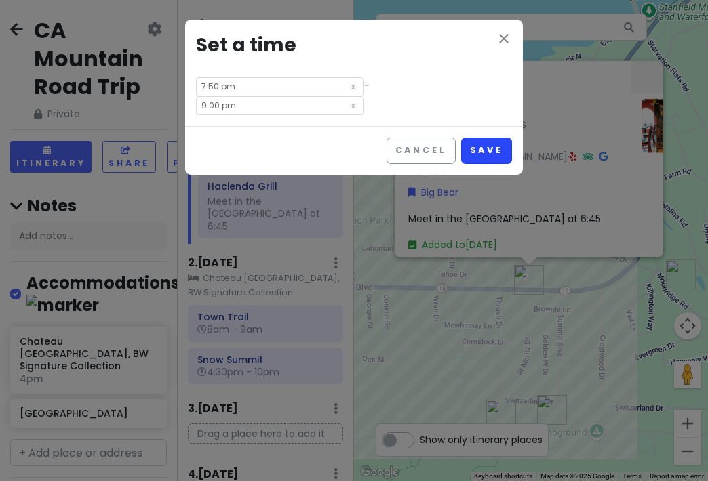
click at [483, 153] on button "Save" at bounding box center [486, 151] width 51 height 26
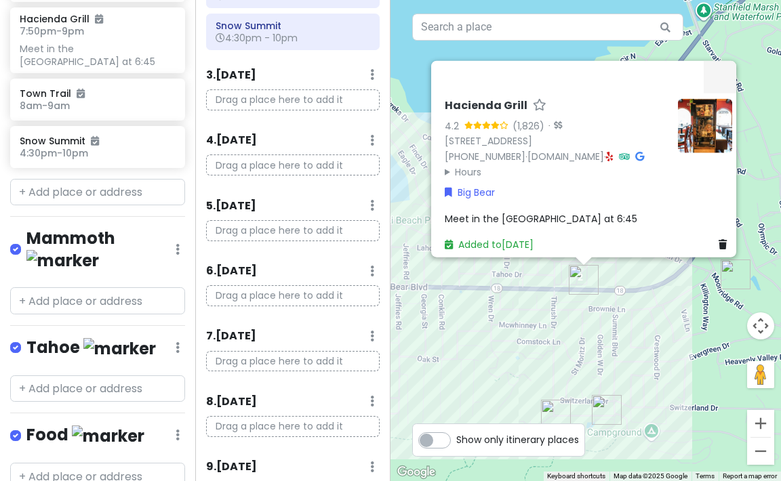
scroll to position [574, 0]
click at [78, 376] on input "text" at bounding box center [97, 389] width 175 height 27
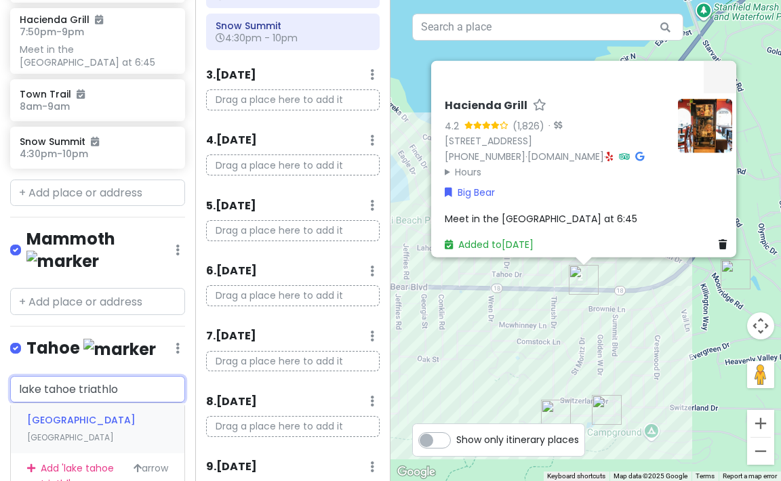
type input "lake tahoe triathlon"
click at [85, 454] on div "Add ' lake tahoe triathlon '" at bounding box center [98, 469] width 174 height 31
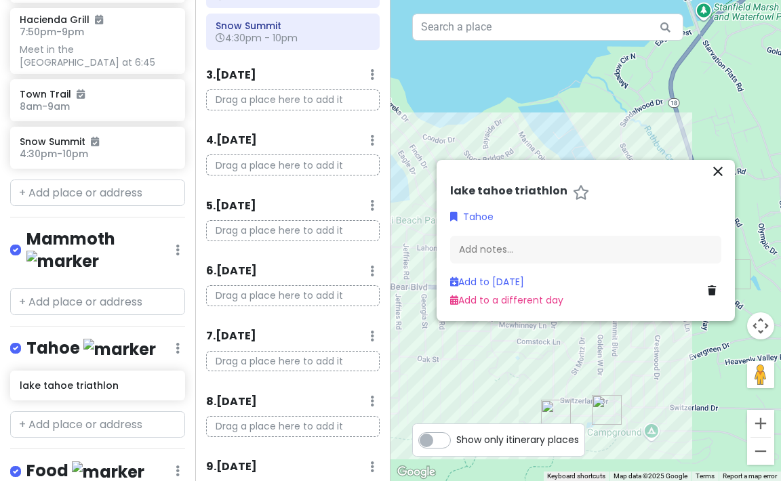
click at [625, 176] on icon "close" at bounding box center [718, 171] width 16 height 16
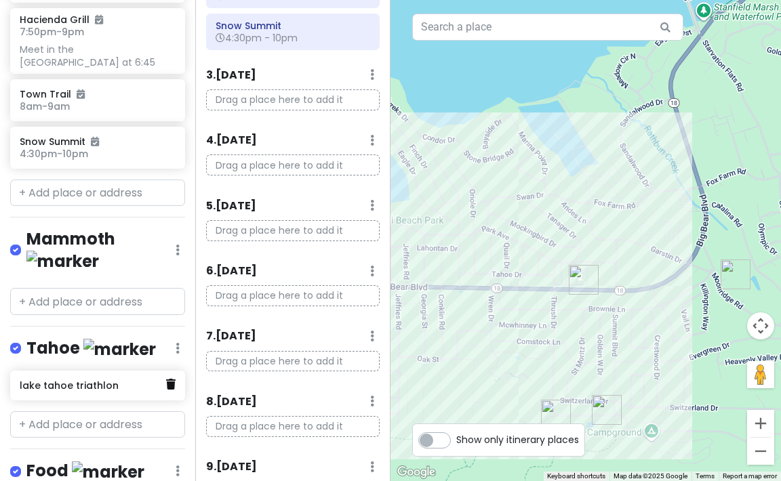
click at [166, 379] on icon at bounding box center [170, 384] width 9 height 11
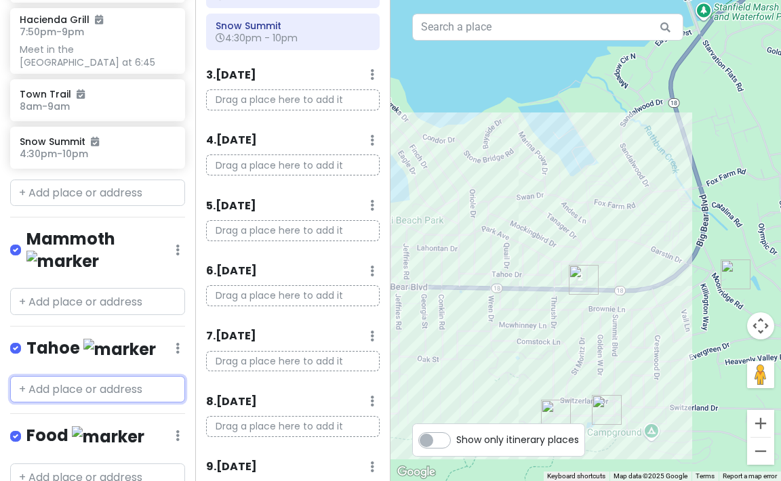
click at [71, 376] on input "text" at bounding box center [97, 389] width 175 height 27
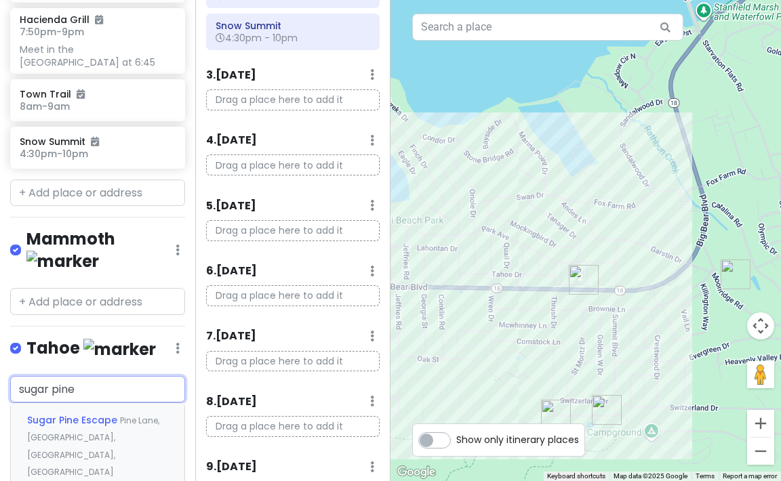
type input "sugar pine"
click at [75, 427] on span "[GEOGRAPHIC_DATA]" at bounding box center [73, 421] width 93 height 14
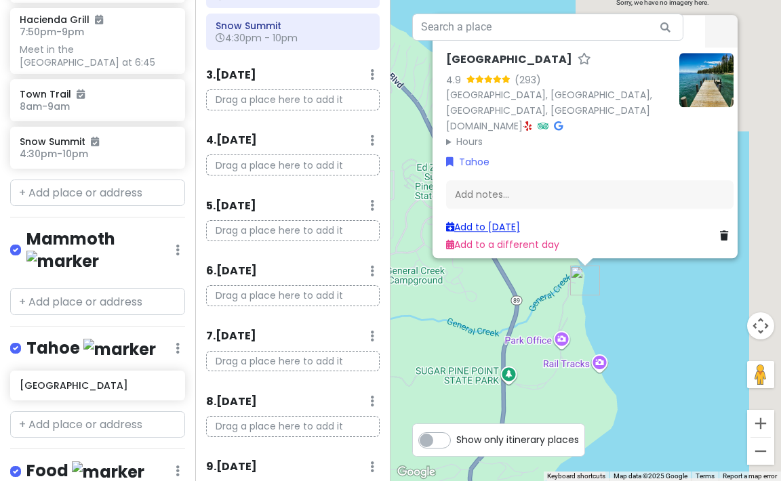
click at [493, 220] on link "Add to [DATE]" at bounding box center [483, 227] width 74 height 14
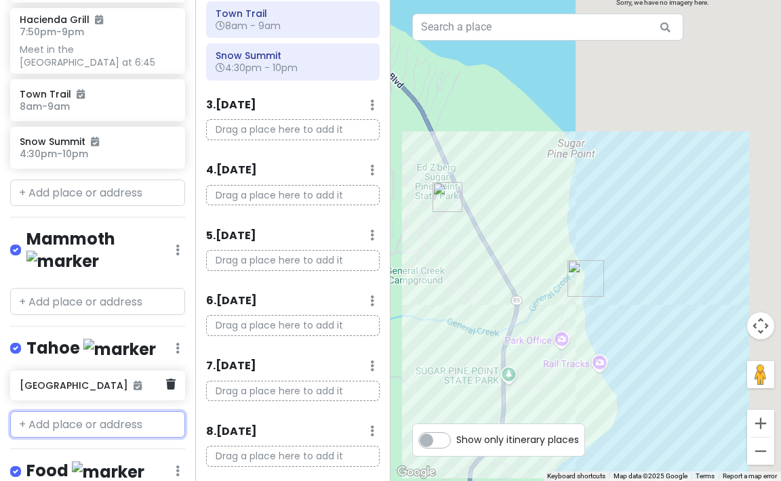
click at [140, 381] on icon at bounding box center [138, 385] width 8 height 9
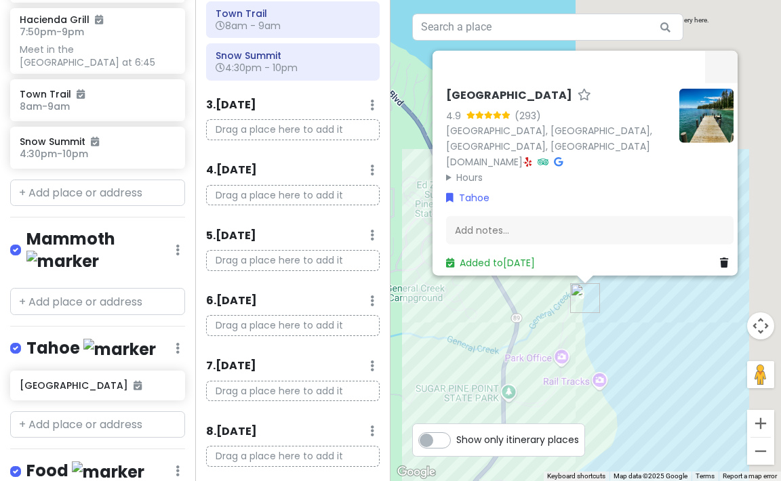
click at [625, 258] on icon at bounding box center [724, 262] width 8 height 9
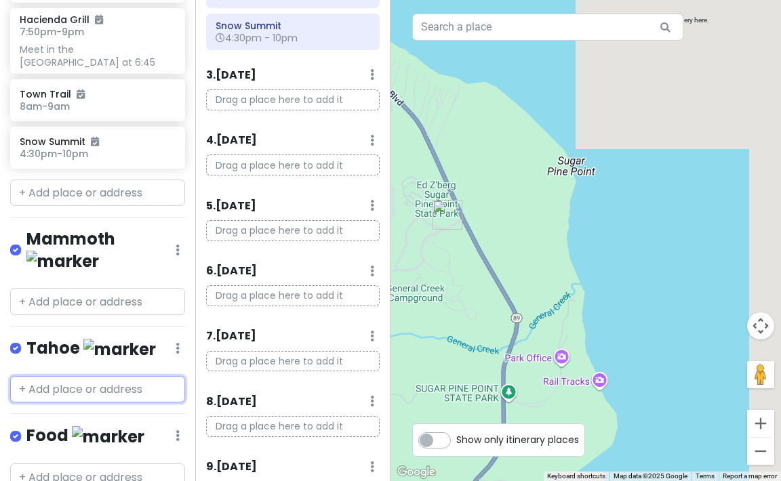
click at [64, 376] on input "text" at bounding box center [97, 389] width 175 height 27
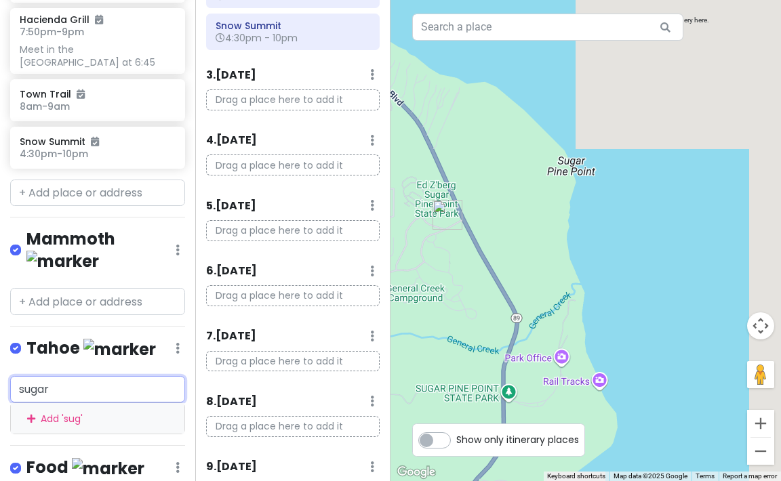
type input "sugar"
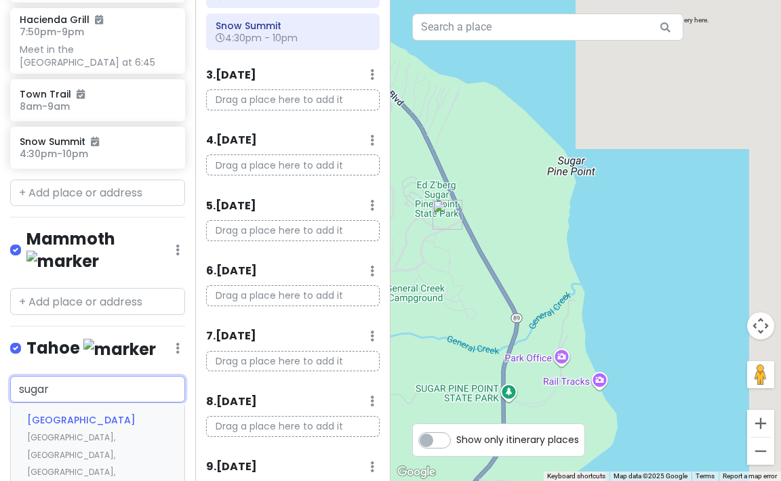
click at [62, 403] on div "[GEOGRAPHIC_DATA] [GEOGRAPHIC_DATA], [GEOGRAPHIC_DATA], [GEOGRAPHIC_DATA], [GEO…" at bounding box center [98, 454] width 174 height 102
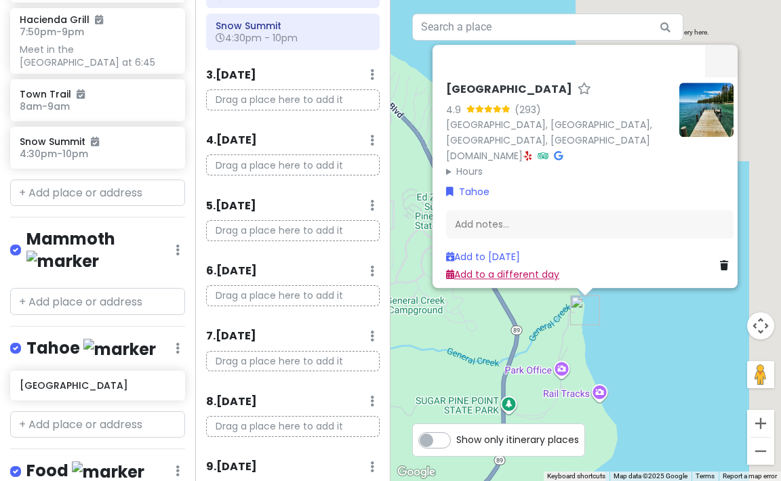
click at [508, 268] on link "Add to a different day" at bounding box center [502, 275] width 113 height 14
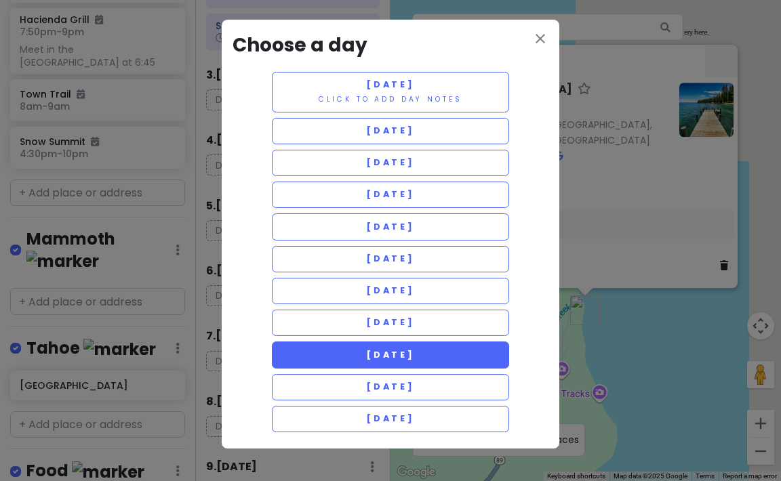
click at [377, 349] on span "[DATE]" at bounding box center [390, 355] width 49 height 12
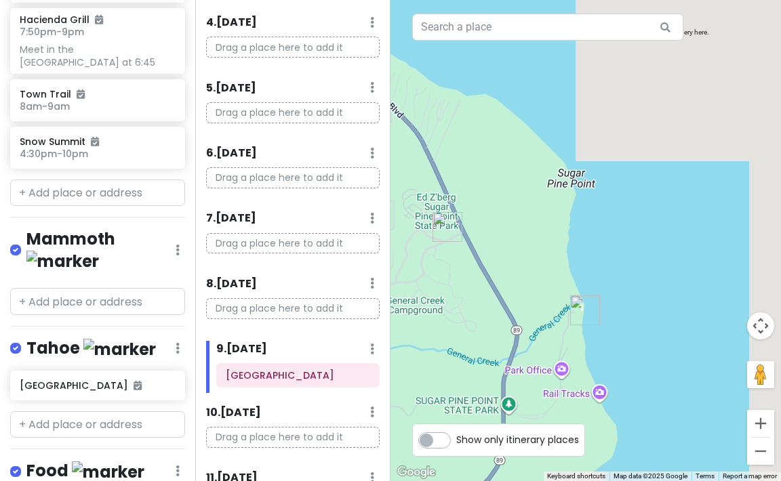
scroll to position [448, 0]
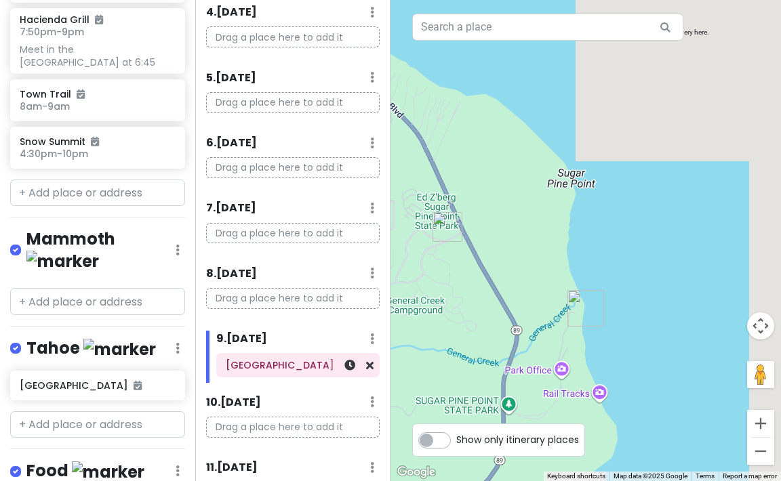
click at [297, 356] on div "[GEOGRAPHIC_DATA]" at bounding box center [298, 365] width 144 height 19
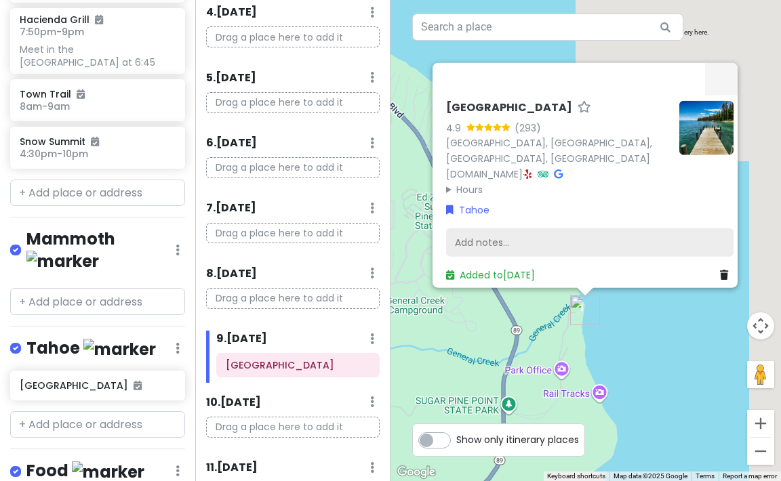
click at [468, 232] on div "Add notes..." at bounding box center [589, 242] width 287 height 28
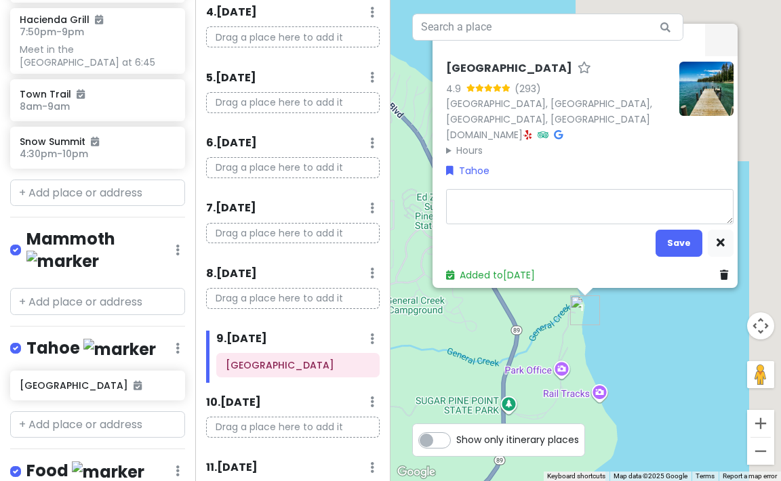
type textarea "x"
type textarea "S"
type textarea "x"
type textarea "Sp"
type textarea "x"
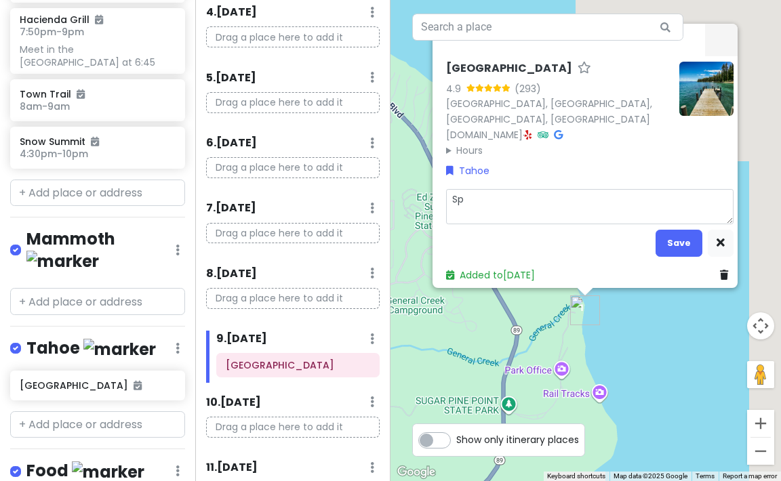
type textarea "Spr"
type textarea "x"
type textarea "Spri"
type textarea "x"
type textarea "Sprin"
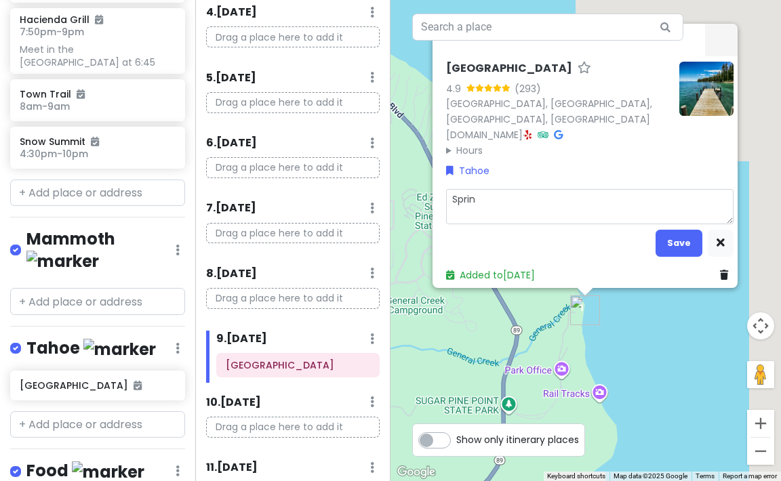
type textarea "x"
type textarea "Spring"
type textarea "x"
type textarea "Spring"
type textarea "x"
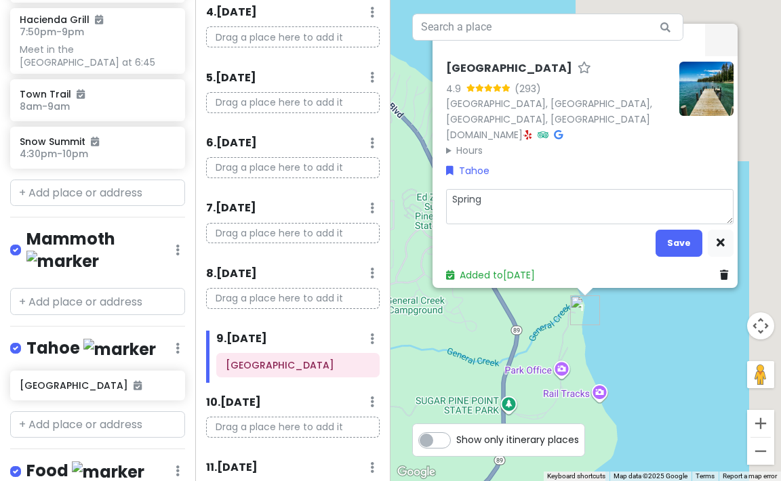
type textarea "Spring T"
type textarea "x"
type textarea "Spring Tr"
type textarea "x"
type textarea "Spring T"
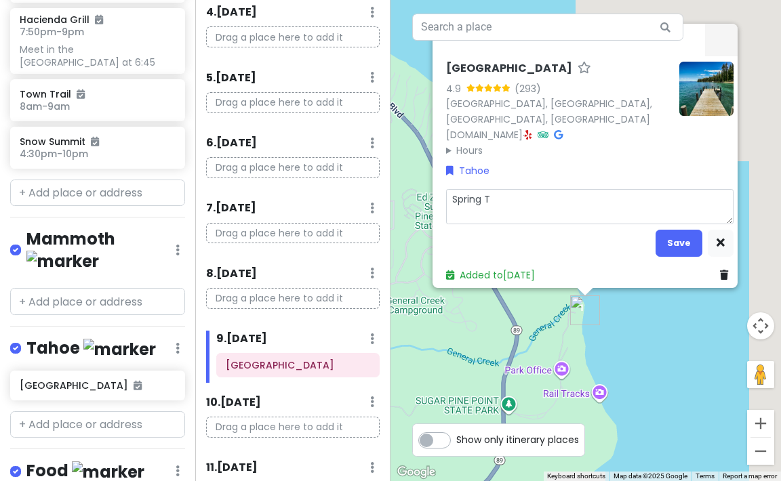
type textarea "x"
type textarea "Spring"
type textarea "x"
type textarea "Spring"
type textarea "x"
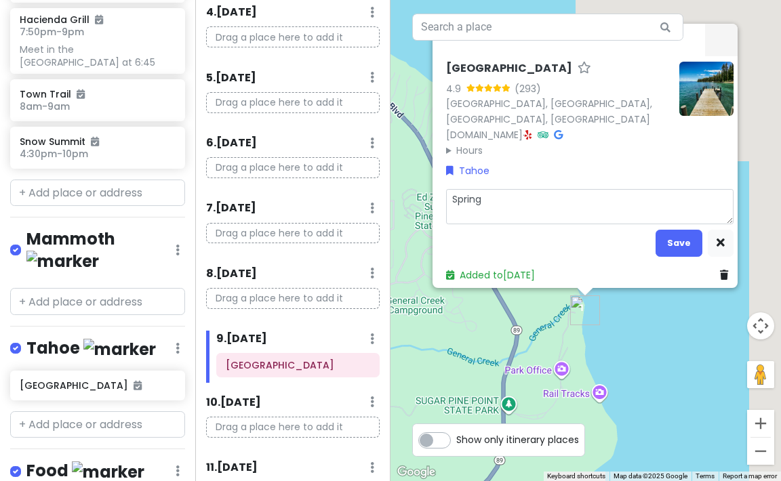
type textarea "Sprin"
type textarea "x"
type textarea "Spri"
type textarea "x"
type textarea "Sprin"
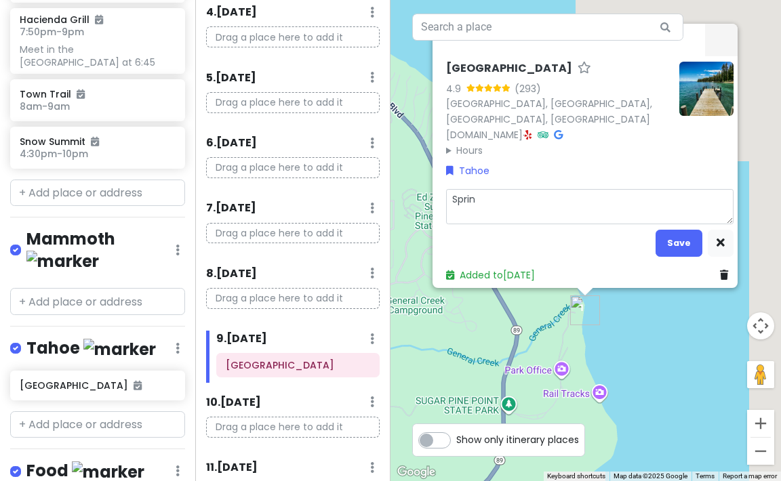
type textarea "x"
type textarea "Sprint"
type textarea "x"
type textarea "Sprint"
type textarea "x"
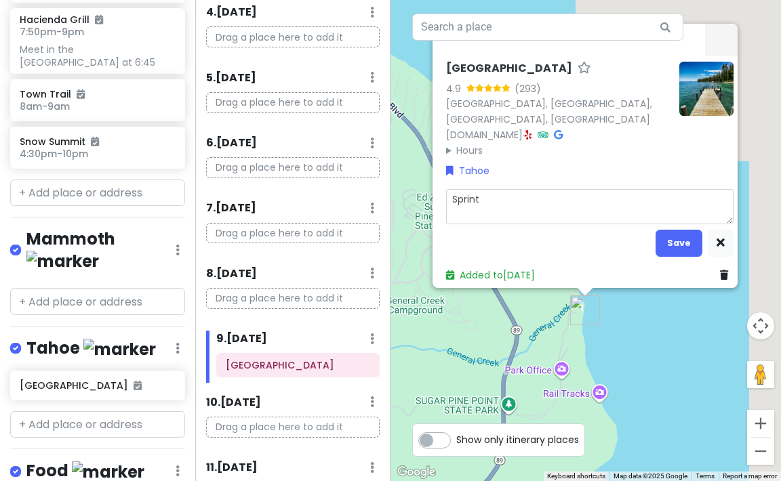
type textarea "Sprint T"
type textarea "x"
type textarea "Sprint Tr"
type textarea "x"
type textarea "Sprint Tri"
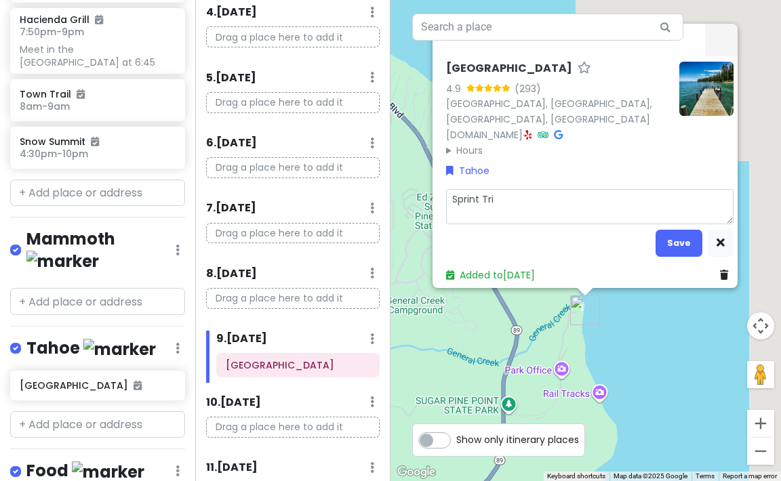
type textarea "x"
type textarea "Sprint Tria"
type textarea "x"
type textarea "Sprint Triat"
type textarea "x"
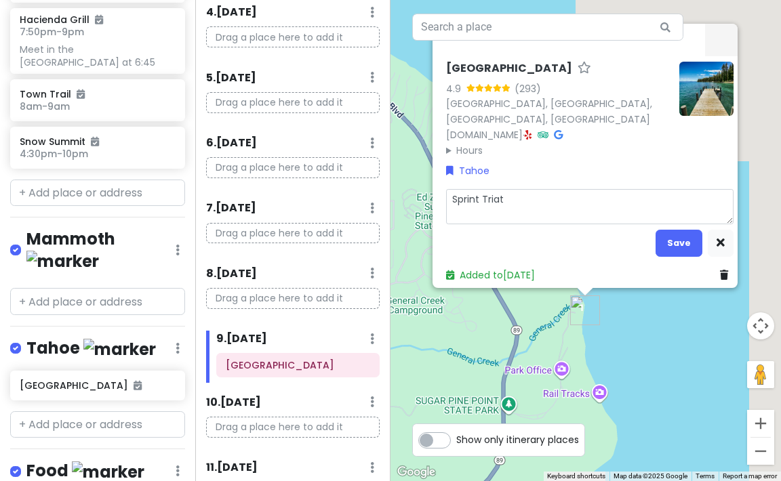
type textarea "Sprint Triath"
type textarea "x"
type textarea "Sprint Triathl"
type textarea "x"
type textarea "Sprint Triathlo"
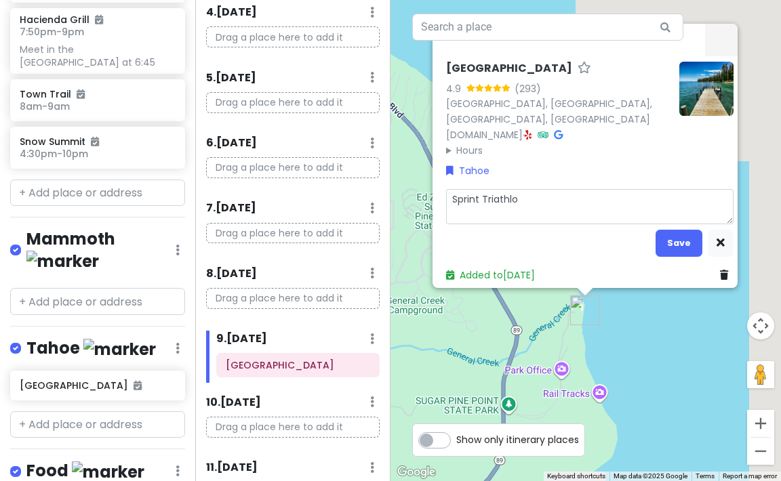
type textarea "x"
type textarea "Sprint Triathlon"
type textarea "x"
type textarea "Sprint Triathlon"
type textarea "x"
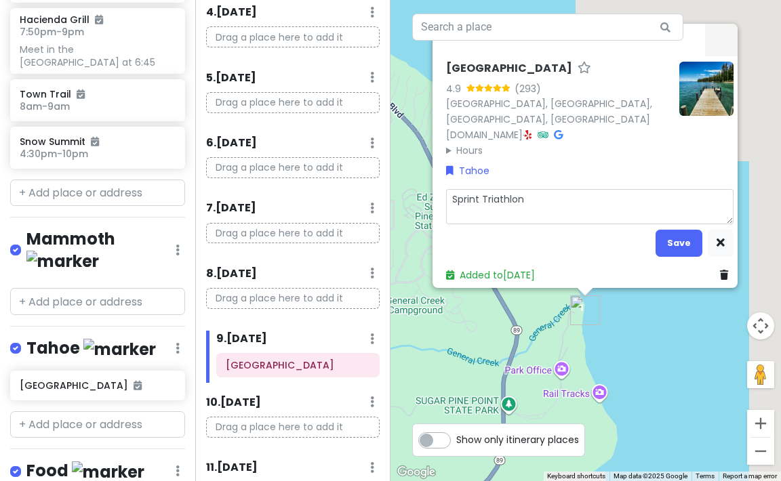
type textarea "Sprint Triathlon -"
type textarea "x"
type textarea "Sprint Triathlon -"
type textarea "x"
type textarea "Sprint Triathlon - 8"
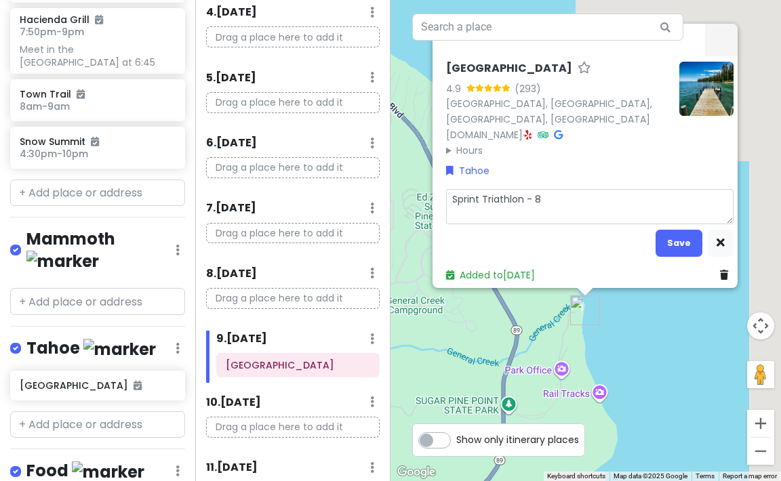
type textarea "x"
type textarea "Sprint Triathlon - 8/"
type textarea "x"
type textarea "Sprint Triathlon - 8/2"
type textarea "x"
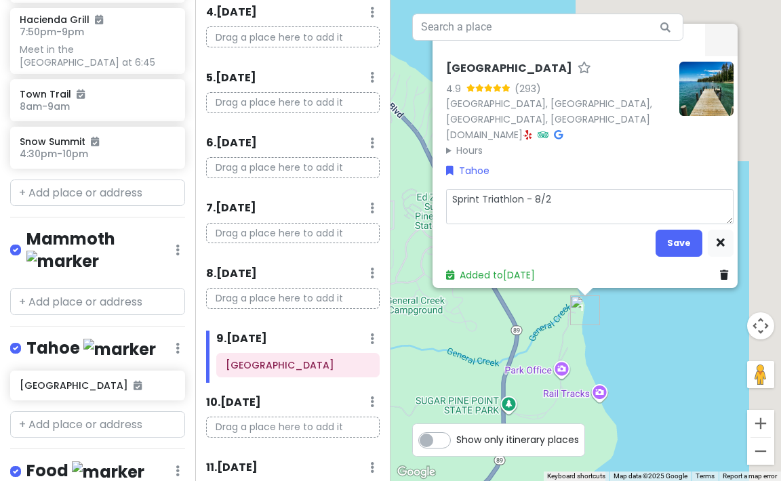
type textarea "Sprint Triathlon - 8/23"
drag, startPoint x: 561, startPoint y: 191, endPoint x: 424, endPoint y: 186, distance: 137.7
click at [424, 186] on div "[GEOGRAPHIC_DATA] 4.9 (293) [STREET_ADDRESS] [DOMAIN_NAME] · Hours [DATE] 9:00 …" at bounding box center [586, 240] width 391 height 481
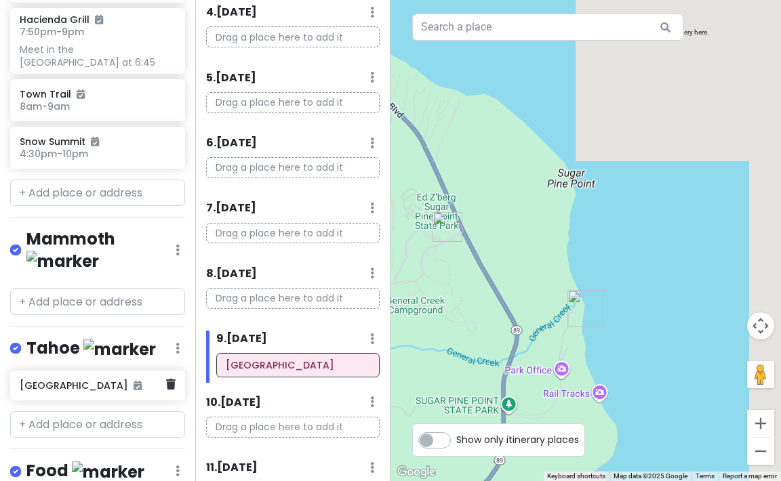
click at [68, 380] on h6 "[GEOGRAPHIC_DATA]" at bounding box center [93, 386] width 146 height 12
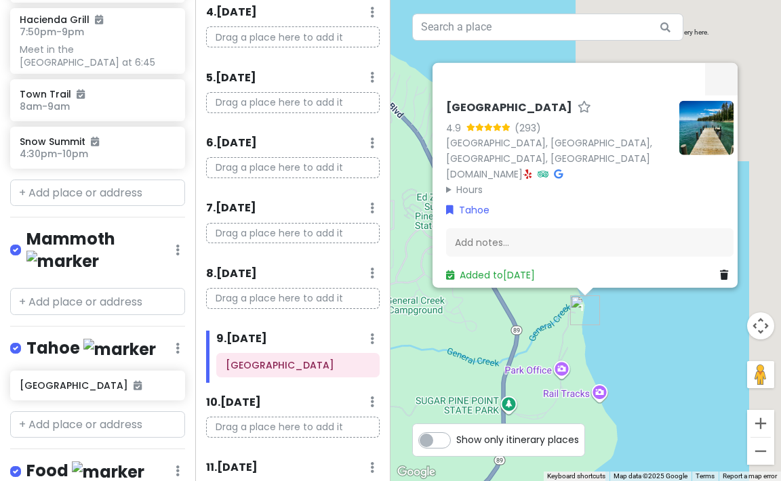
scroll to position [0, 0]
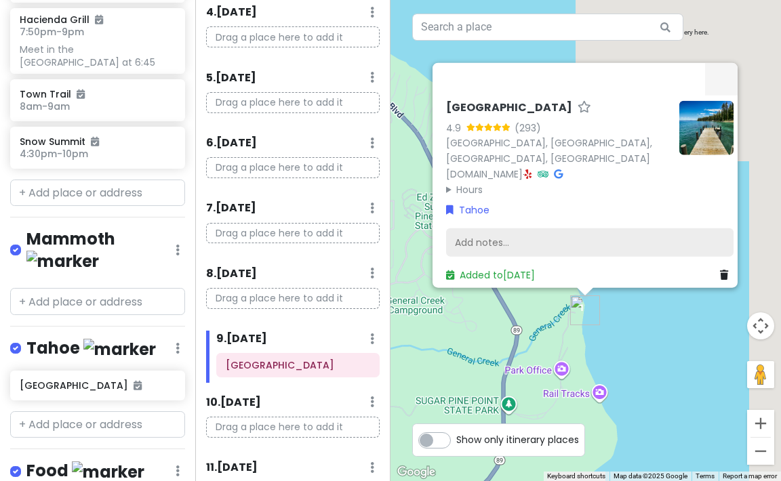
click at [492, 235] on div "Add notes..." at bounding box center [589, 242] width 287 height 28
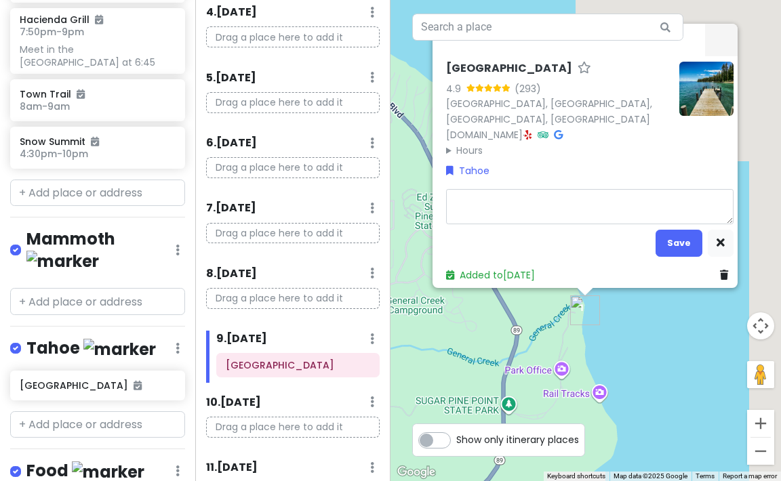
type textarea "x"
type textarea "C"
type textarea "x"
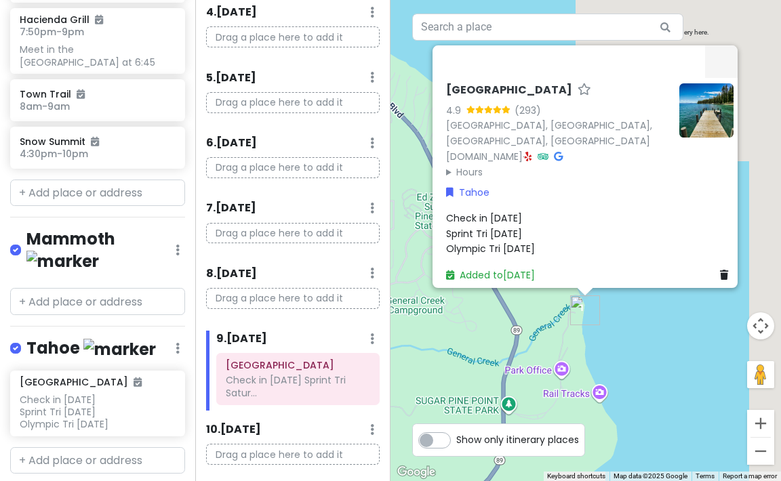
click at [529, 212] on div "Check in [DATE] Sprint Tri [DATE] Olympic Tri [DATE]" at bounding box center [589, 233] width 287 height 45
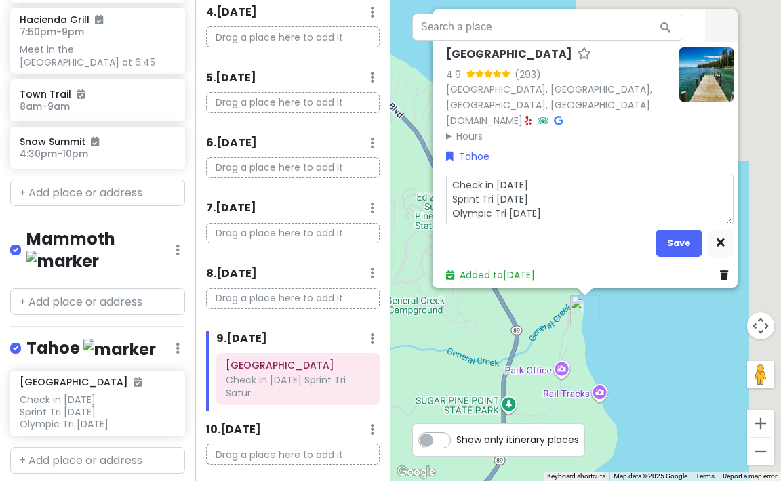
click at [548, 178] on textarea "Check in [DATE] Sprint Tri [DATE] Olympic Tri [DATE]" at bounding box center [589, 199] width 287 height 49
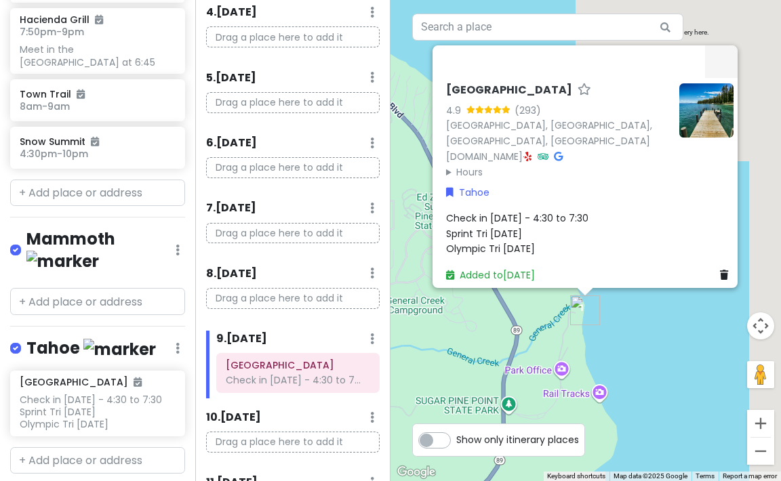
click at [508, 236] on span "Check in [DATE] - 4:30 to 7:30 Sprint Tri [DATE] Olympic Tri [DATE]" at bounding box center [517, 234] width 142 height 44
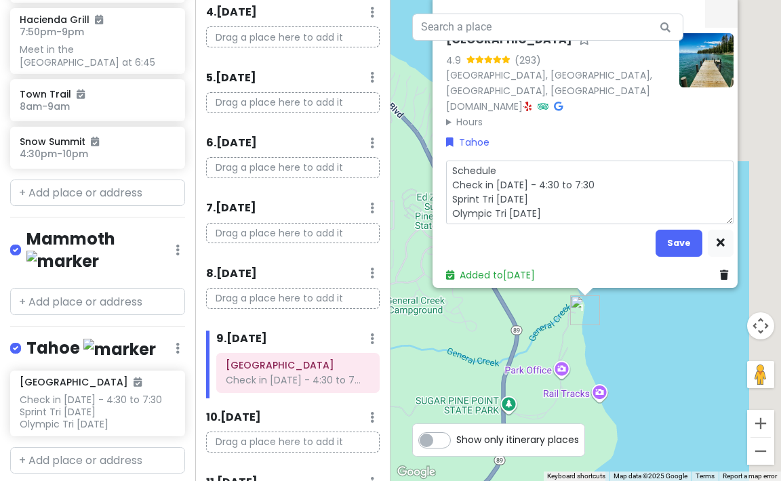
click at [514, 161] on textarea "Schedule Check in [DATE] - 4:30 to 7:30 Sprint Tri [DATE] Olympic Tri [DATE]" at bounding box center [589, 193] width 287 height 64
click at [519, 165] on textarea "Schedule: Check in [DATE] - 4:30 to 7:30 Sprint Tri [DATE] Olympic Tri [DATE]" at bounding box center [589, 193] width 287 height 64
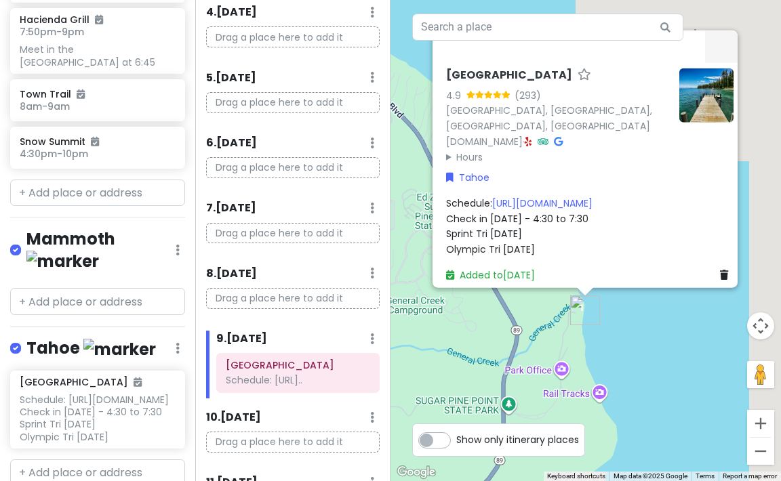
click at [534, 226] on div "Schedule: [URL][DOMAIN_NAME] Check in [DATE] - 4:30 to 7:30 Sprint Tri [DATE] O…" at bounding box center [589, 226] width 287 height 61
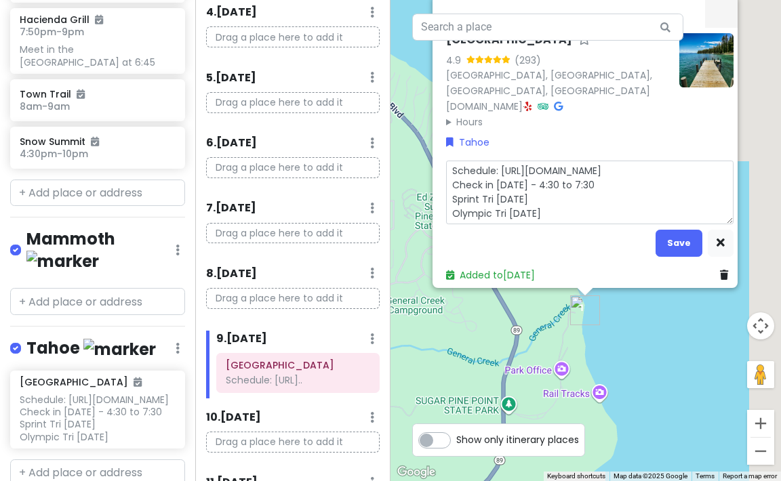
click at [599, 176] on textarea "Schedule: [URL][DOMAIN_NAME] Check in [DATE] - 4:30 to 7:30 Sprint Tri [DATE] O…" at bounding box center [589, 193] width 287 height 64
click at [547, 194] on textarea "Schedule: [URL][DOMAIN_NAME] Check in [DATE] - 4:30 to 7:30 PM Sprint Tri [DATE…" at bounding box center [589, 193] width 287 height 64
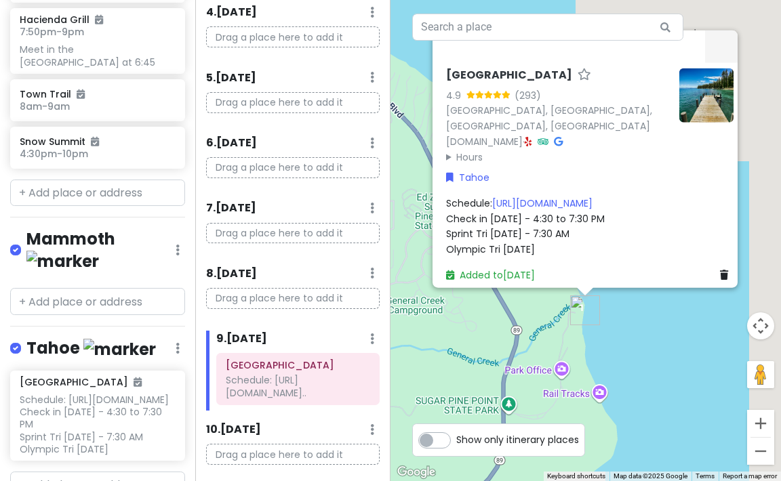
click at [553, 239] on div "Schedule: [URL][DOMAIN_NAME] Check in [DATE] - 4:30 to 7:30 PM Sprint Tri [DATE…" at bounding box center [589, 226] width 287 height 61
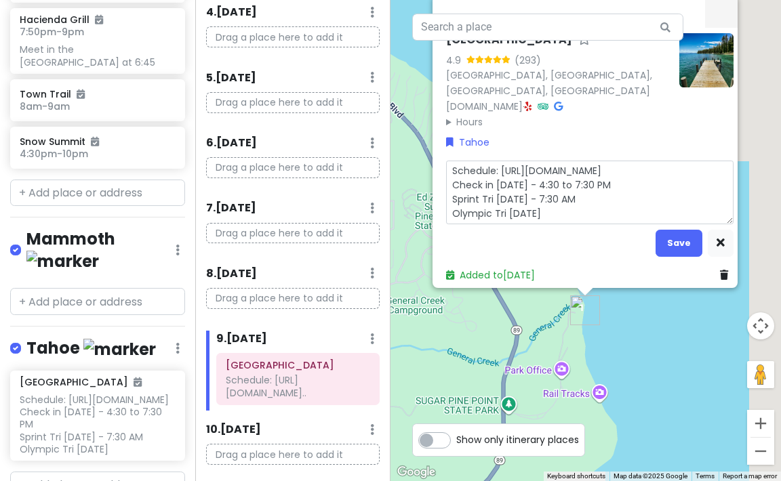
click at [557, 207] on textarea "Schedule: [URL][DOMAIN_NAME] Check in [DATE] - 4:30 to 7:30 PM Sprint Tri [DATE…" at bounding box center [589, 193] width 287 height 64
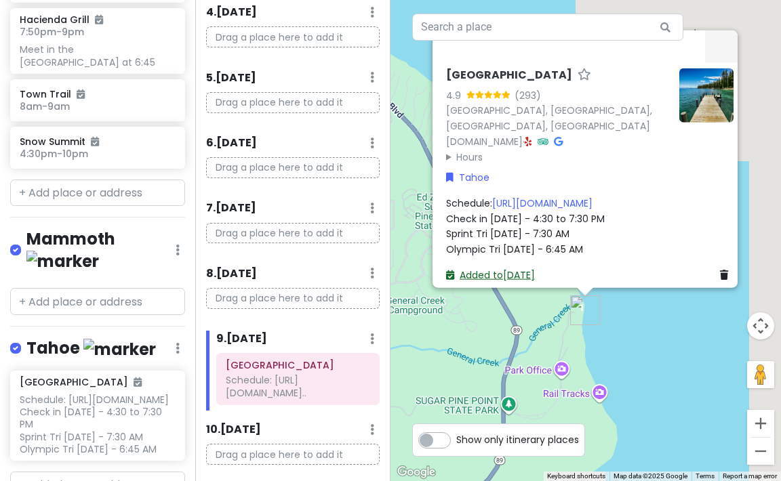
click at [508, 268] on link "Added to [DATE]" at bounding box center [490, 275] width 89 height 14
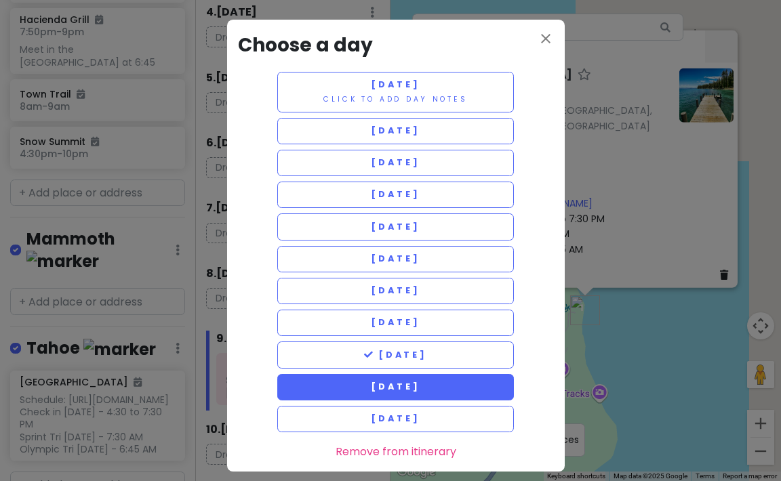
click at [334, 383] on button "[DATE]" at bounding box center [395, 387] width 237 height 26
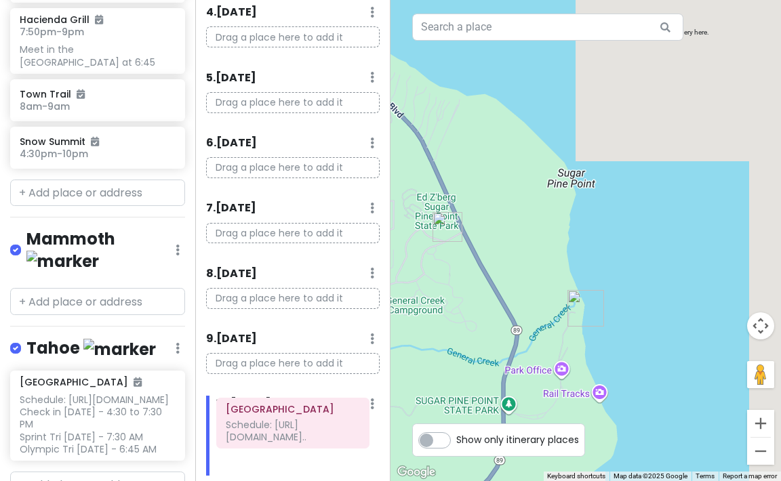
scroll to position [451, 0]
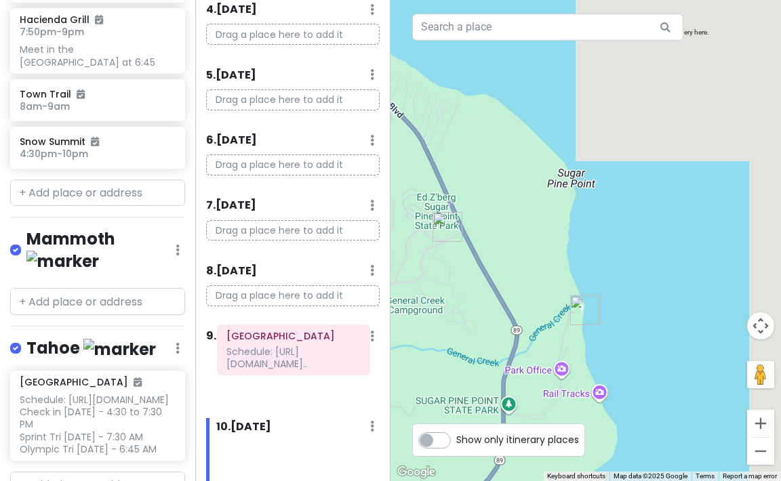
drag, startPoint x: 266, startPoint y: 427, endPoint x: 267, endPoint y: 355, distance: 72.5
click at [267, 354] on div "Itinerary × 1 . [DATE] Edit Day Notes Clear Lodging Delete Day Click to add day…" at bounding box center [292, 240] width 195 height 481
